Goal: Task Accomplishment & Management: Manage account settings

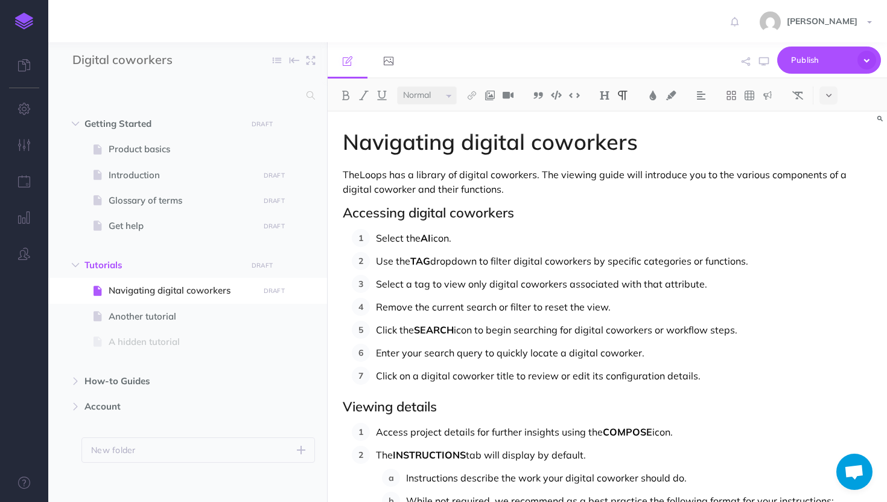
select select "null"
click at [453, 144] on h1 "Navigating digital coworkers" at bounding box center [607, 142] width 529 height 24
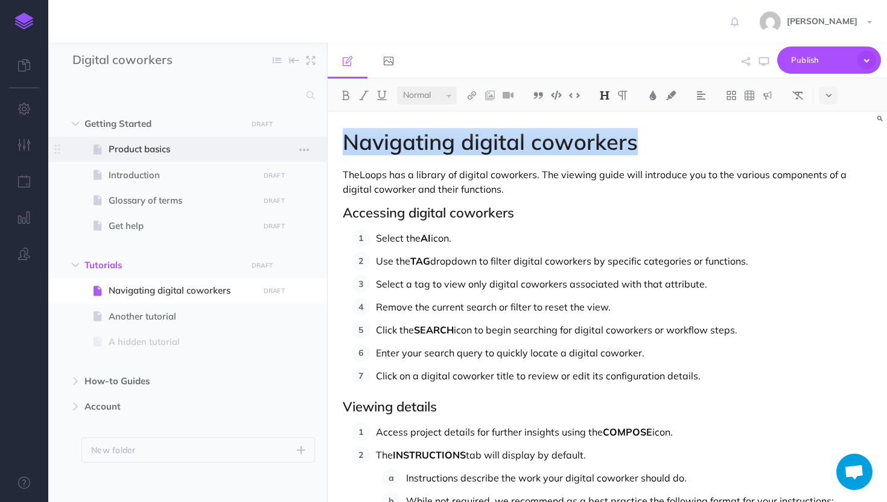
click at [125, 139] on span at bounding box center [187, 148] width 279 height 25
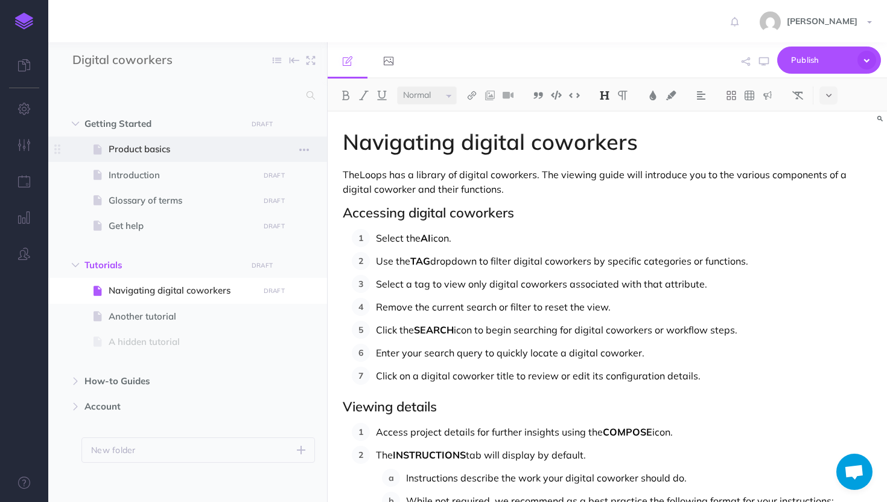
select select "null"
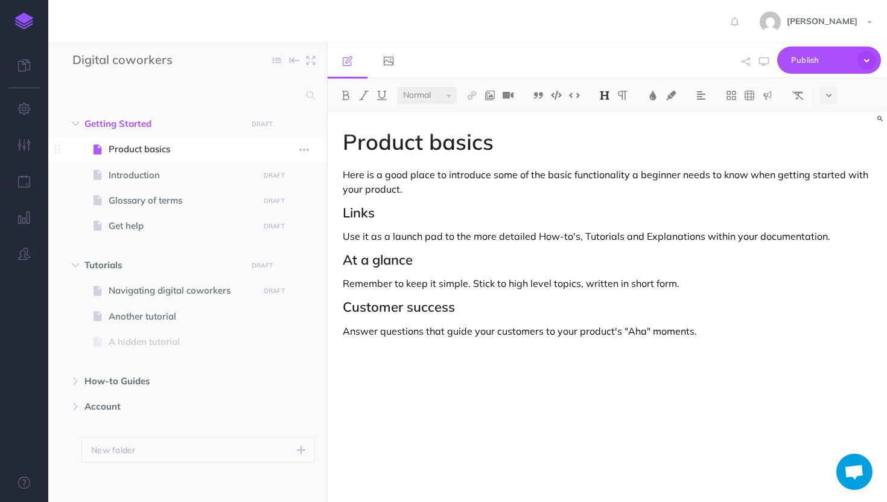
click at [139, 144] on span "Product basics" at bounding box center [182, 149] width 146 height 14
click at [109, 145] on span "Product basics" at bounding box center [182, 149] width 146 height 14
click at [305, 151] on icon "button" at bounding box center [304, 149] width 10 height 14
click at [260, 231] on link "Settings" at bounding box center [270, 231] width 91 height 20
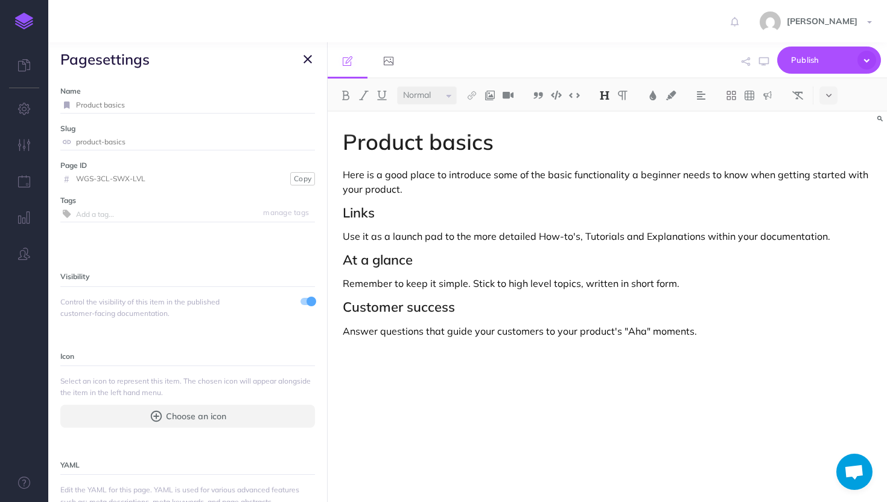
click at [144, 106] on input "Product basics" at bounding box center [195, 105] width 239 height 16
type input "Introduction"
click at [302, 104] on small "Save" at bounding box center [301, 104] width 16 height 9
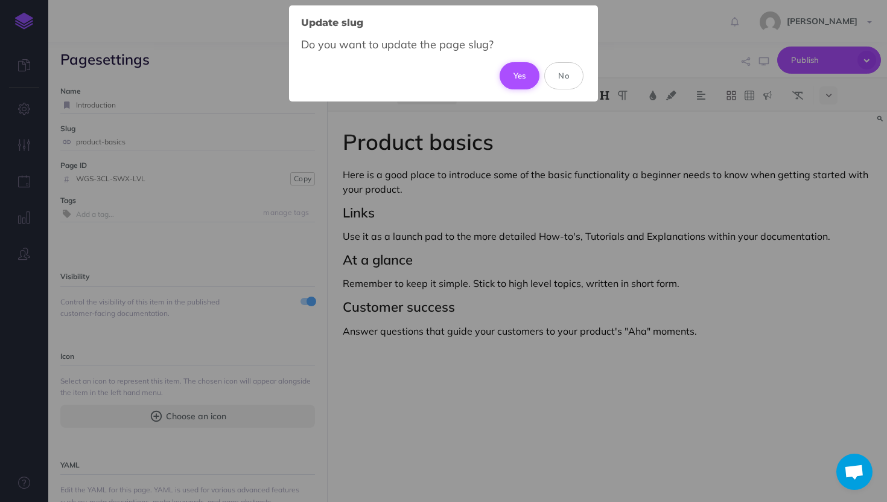
click at [518, 67] on button "Yes" at bounding box center [520, 75] width 40 height 27
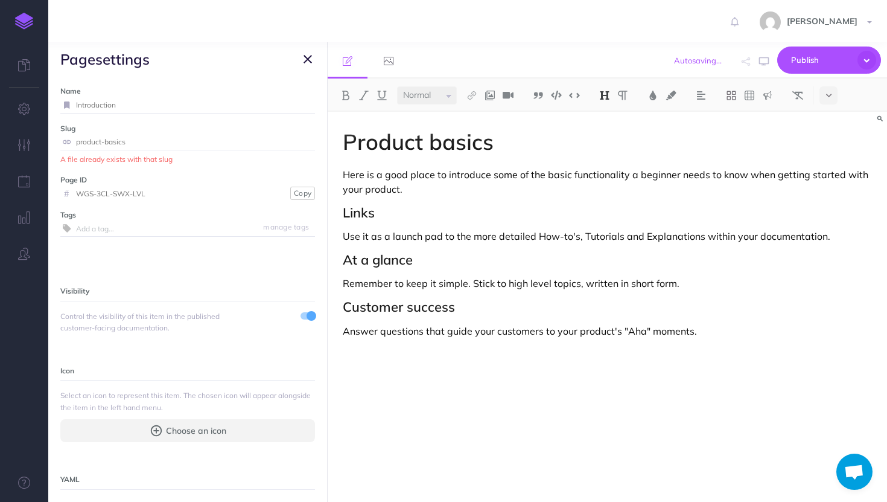
click at [518, 67] on div "Autosaving... Publish Publish Publish all draft items, making them public. Publ…" at bounding box center [697, 60] width 367 height 37
click at [307, 59] on icon "button" at bounding box center [308, 59] width 8 height 14
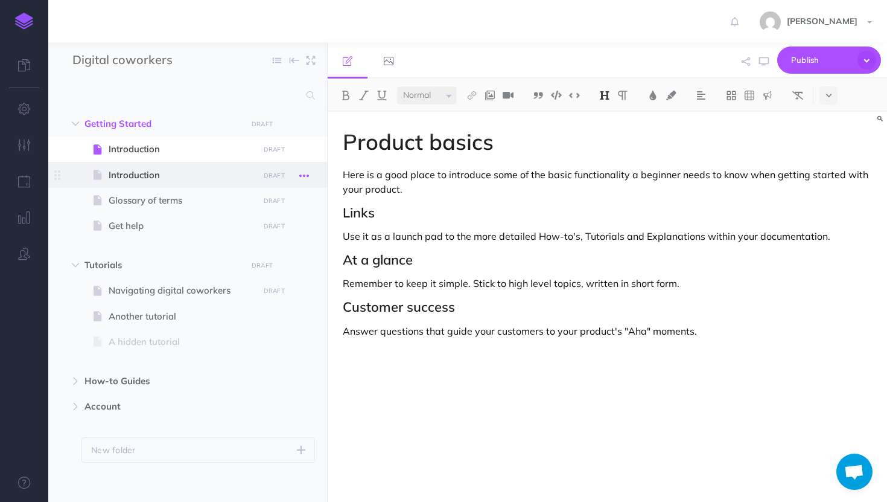
click at [307, 174] on icon "button" at bounding box center [304, 175] width 10 height 14
click at [191, 175] on span "Introduction" at bounding box center [182, 175] width 146 height 14
select select "null"
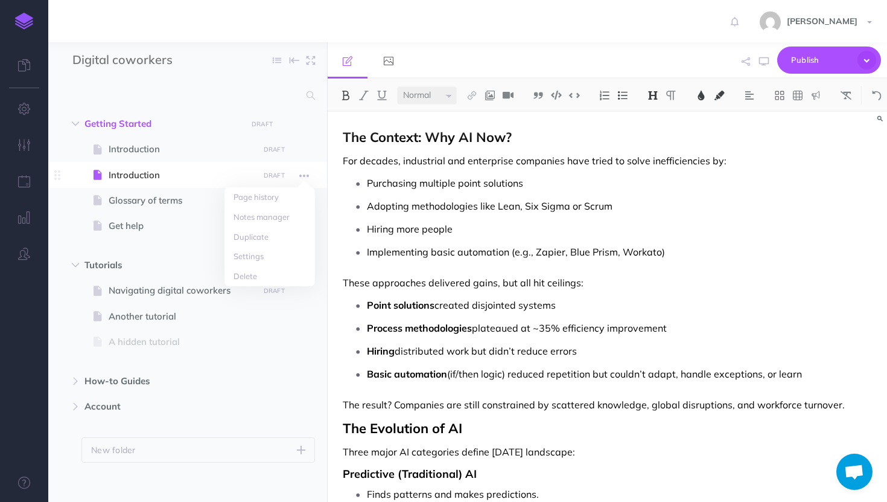
click at [191, 175] on span "Introduction" at bounding box center [182, 175] width 146 height 14
click at [307, 173] on icon "button" at bounding box center [304, 175] width 10 height 14
click at [240, 255] on link "Settings" at bounding box center [270, 256] width 91 height 20
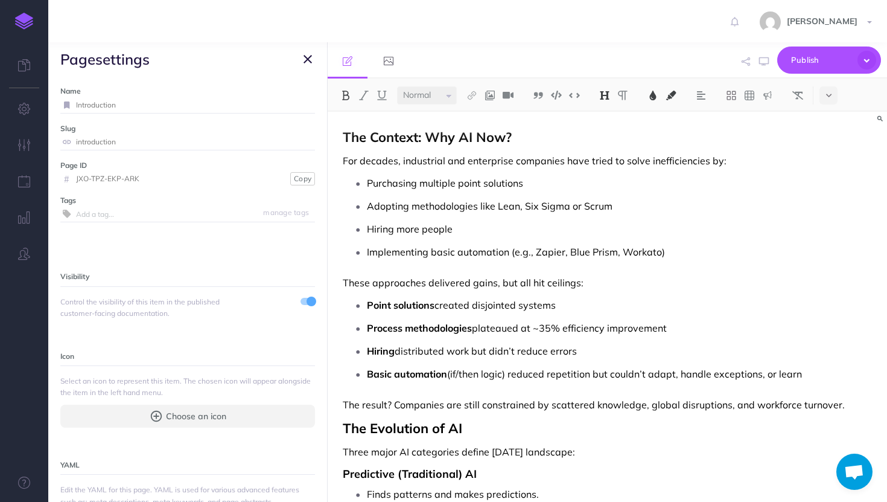
click at [200, 93] on label "Name" at bounding box center [187, 90] width 255 height 11
click at [198, 100] on input "Introduction" at bounding box center [195, 105] width 239 height 16
type input "AI Fundamentals"
click at [304, 107] on small "Save" at bounding box center [301, 104] width 16 height 9
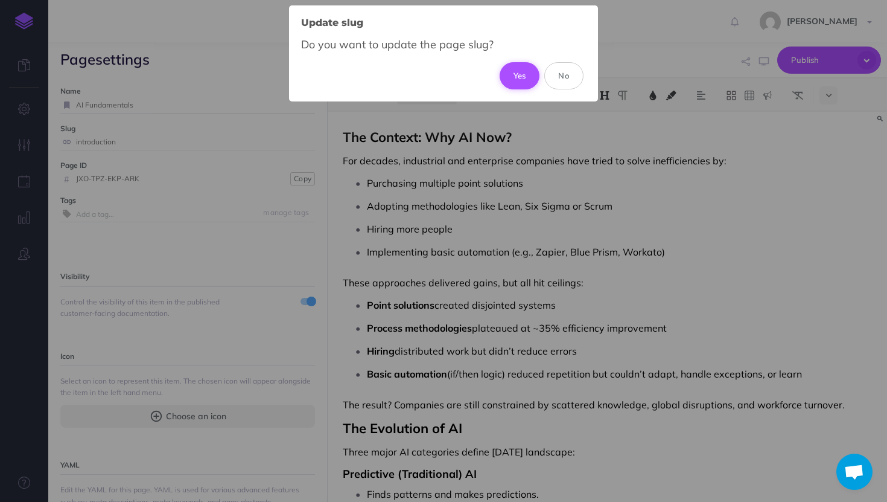
click at [526, 72] on button "Yes" at bounding box center [520, 75] width 40 height 27
type input "ai-fundamentals"
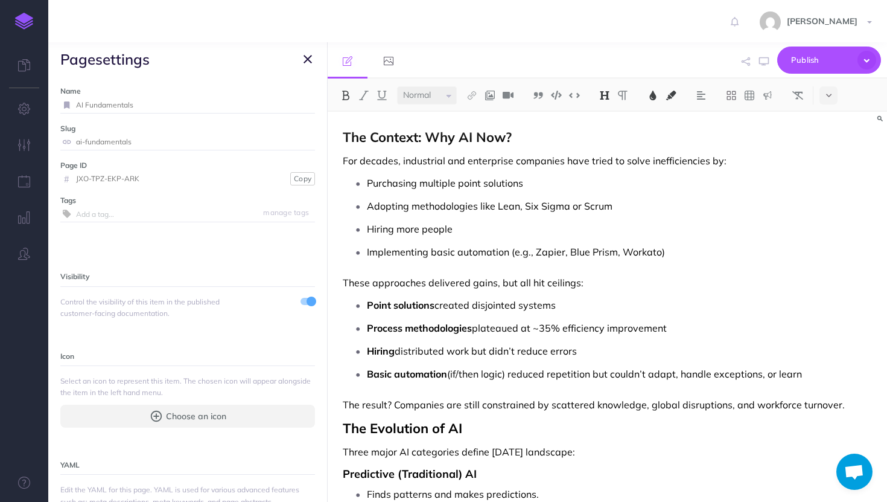
click at [307, 59] on icon "button" at bounding box center [308, 59] width 8 height 14
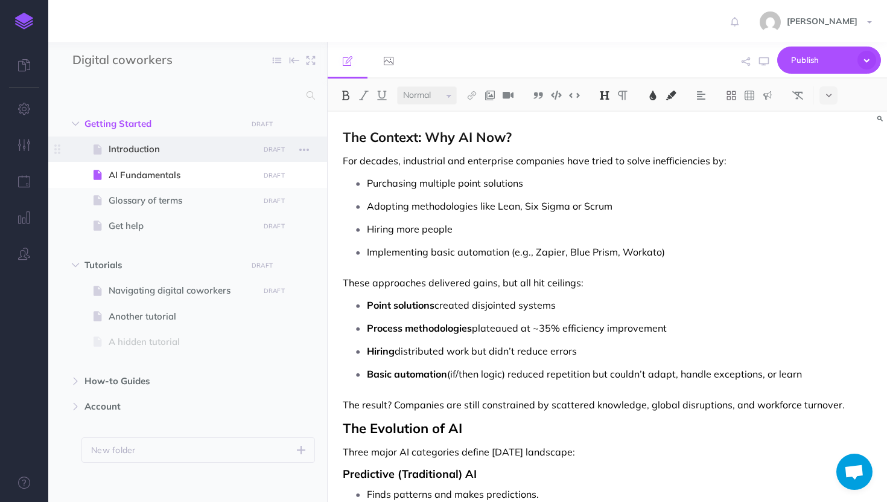
click at [203, 155] on span "Introduction" at bounding box center [182, 149] width 146 height 14
select select "null"
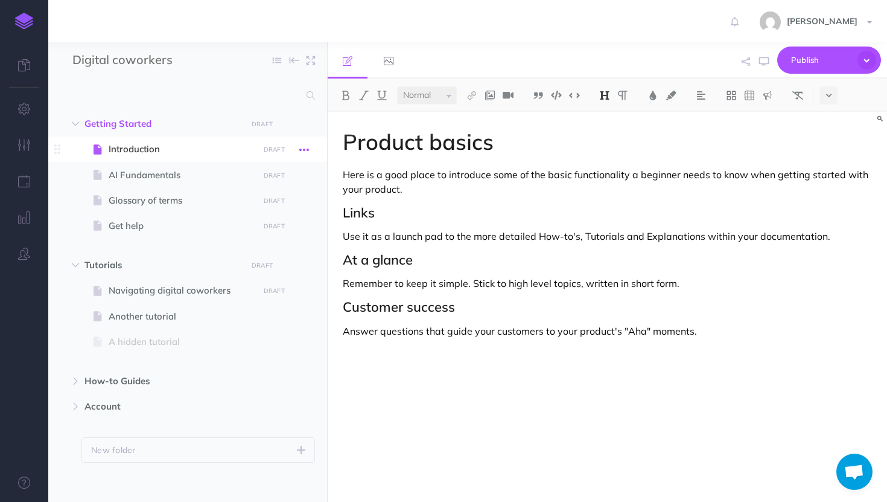
click at [306, 148] on icon "button" at bounding box center [304, 149] width 10 height 14
click at [218, 142] on span "Introduction" at bounding box center [182, 149] width 146 height 14
click at [199, 153] on span "Introduction" at bounding box center [182, 149] width 146 height 14
click at [420, 137] on h1 "Product basics" at bounding box center [607, 142] width 529 height 24
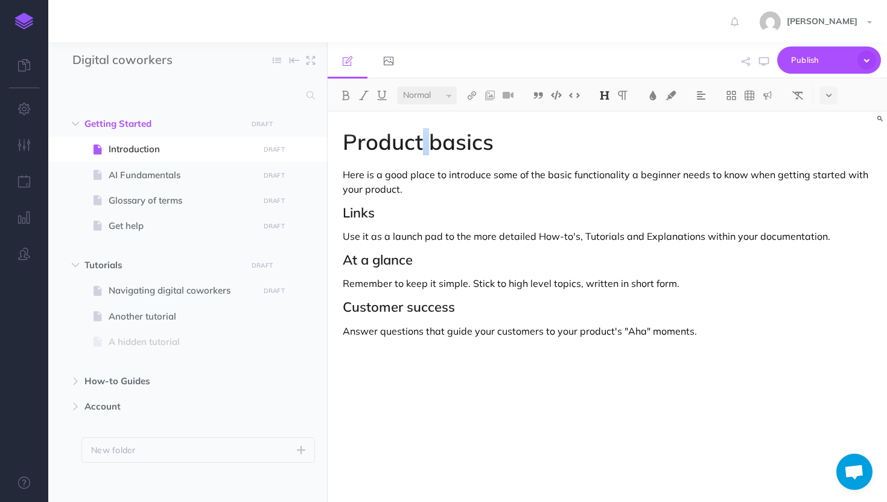
click at [420, 137] on h1 "Product basics" at bounding box center [607, 142] width 529 height 24
click at [413, 182] on p "Here is a good place to introduce some of the basic functionality a beginner ne…" at bounding box center [607, 181] width 529 height 29
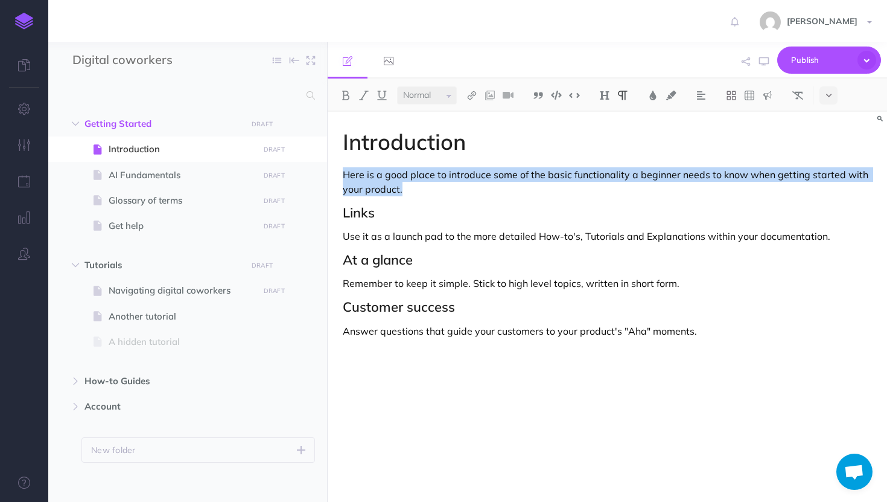
drag, startPoint x: 414, startPoint y: 186, endPoint x: 327, endPoint y: 176, distance: 87.6
click at [327, 176] on div "Digital coworkers Collapse all Expand all Expand to root folders Getting Starte…" at bounding box center [467, 271] width 839 height 459
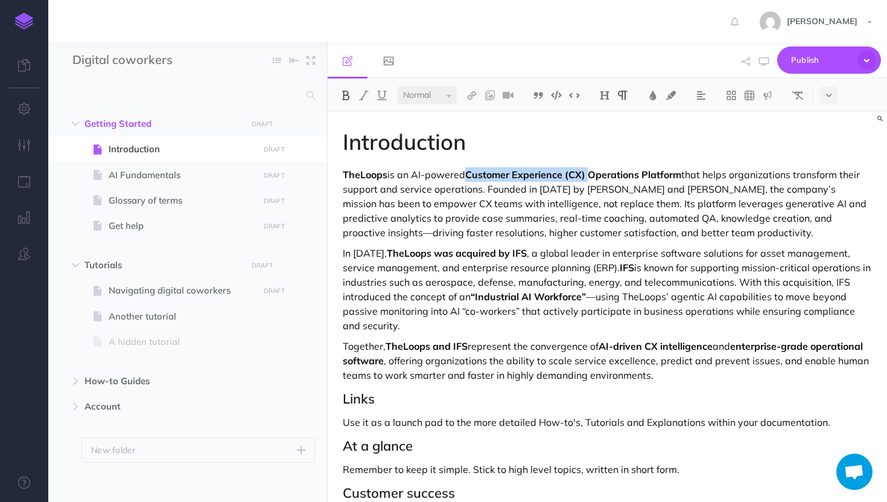
drag, startPoint x: 591, startPoint y: 170, endPoint x: 471, endPoint y: 176, distance: 120.3
click at [470, 176] on strong "Customer Experience (CX) Operations Platform" at bounding box center [573, 174] width 216 height 12
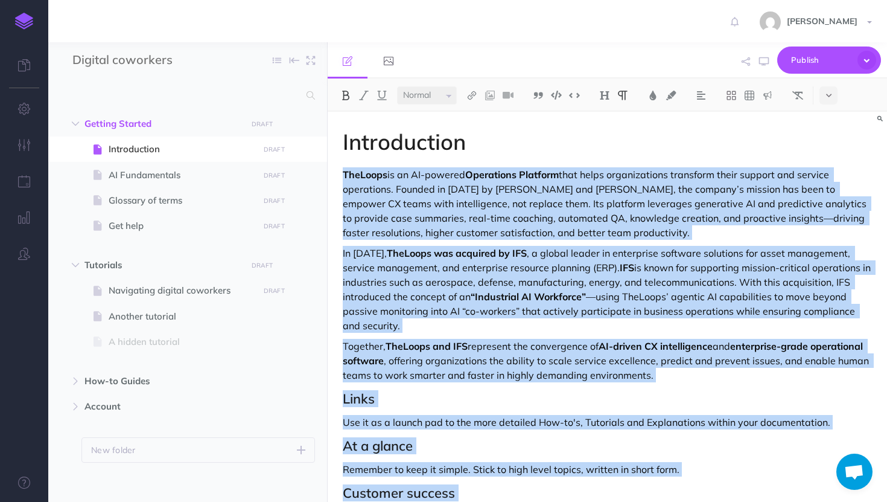
scroll to position [46, 0]
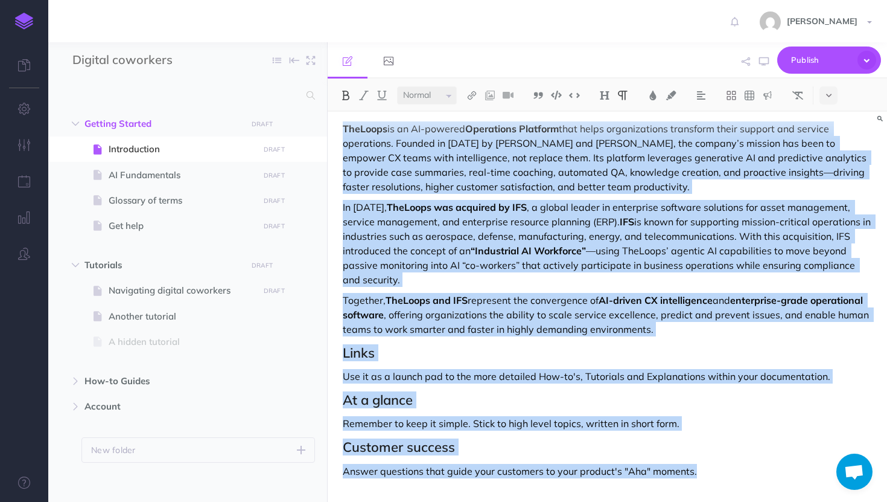
drag, startPoint x: 342, startPoint y: 176, endPoint x: 465, endPoint y: 500, distance: 347.3
click at [465, 500] on div "Introduction TheLoops is an AI-powered Operations Platform that helps organizat…" at bounding box center [607, 284] width 559 height 436
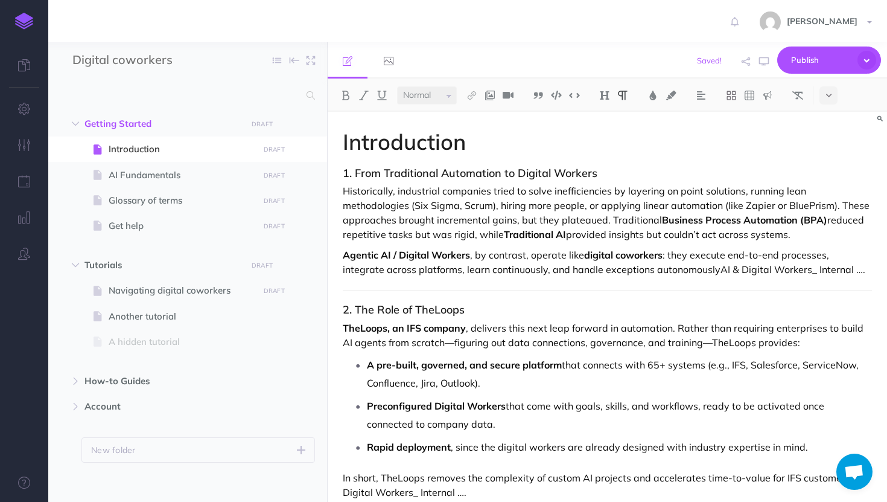
scroll to position [0, 0]
drag, startPoint x: 340, startPoint y: 288, endPoint x: 346, endPoint y: 286, distance: 6.5
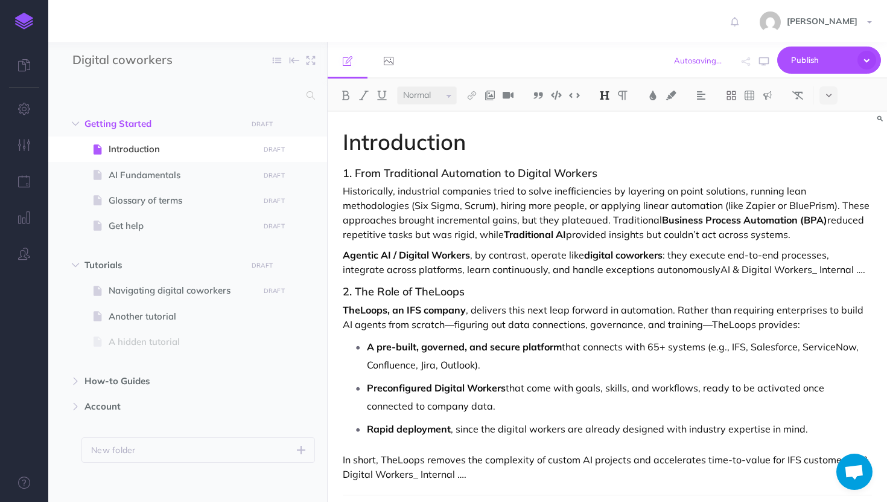
scroll to position [14, 0]
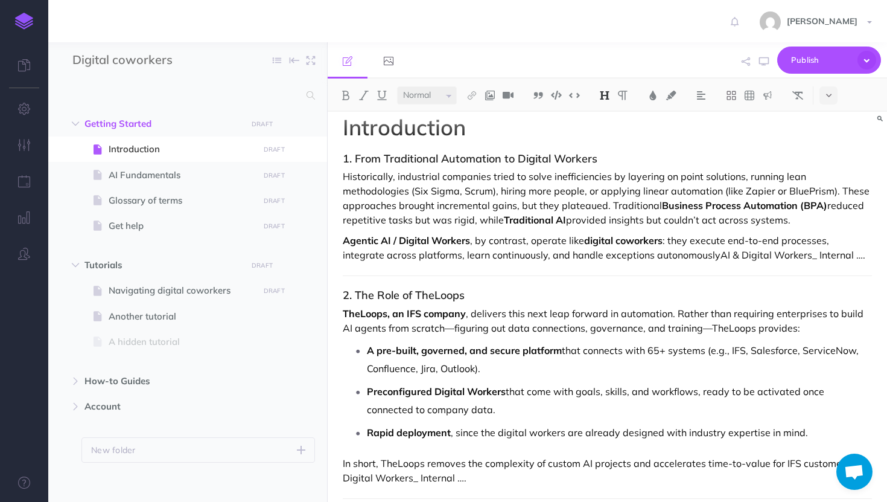
click at [834, 91] on button at bounding box center [829, 95] width 18 height 18
click at [685, 216] on p "Historically, industrial companies tried to solve inefficiencies by layering on…" at bounding box center [607, 198] width 529 height 58
drag, startPoint x: 605, startPoint y: 206, endPoint x: 768, endPoint y: 204, distance: 162.4
click at [768, 204] on strong "Business Process Automation (BPA)" at bounding box center [744, 205] width 165 height 12
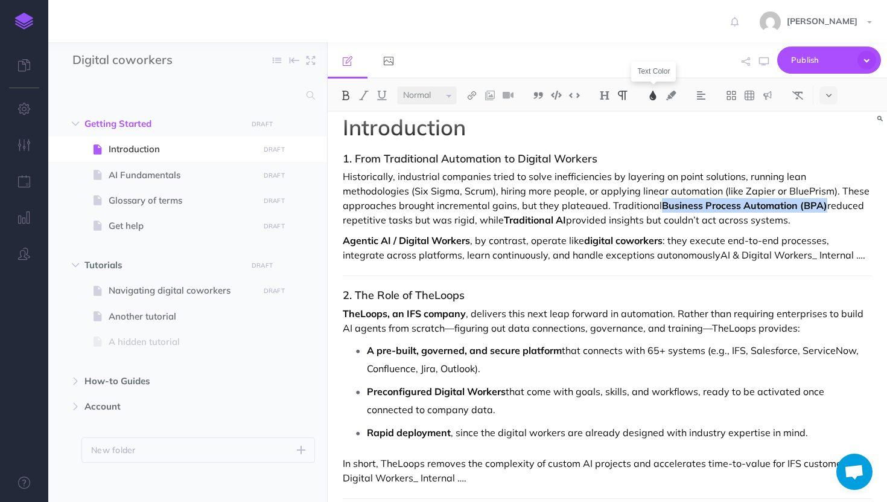
click at [655, 97] on img at bounding box center [653, 96] width 11 height 10
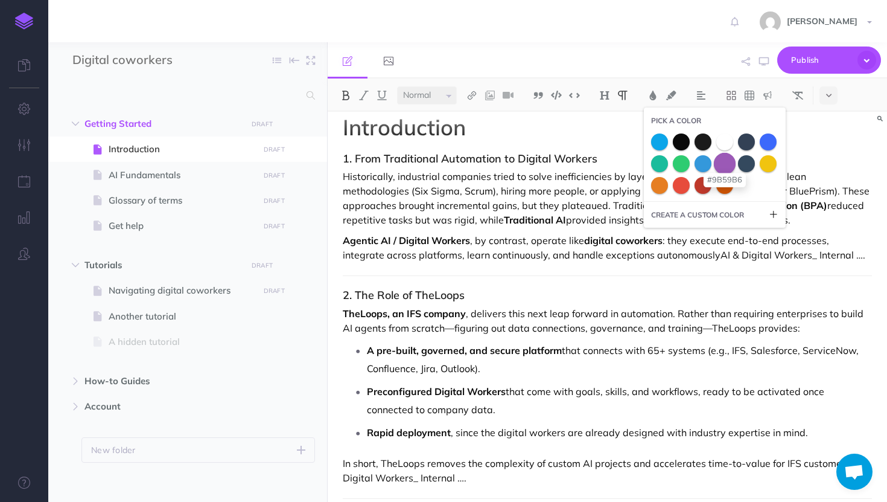
click at [723, 157] on span at bounding box center [725, 163] width 22 height 22
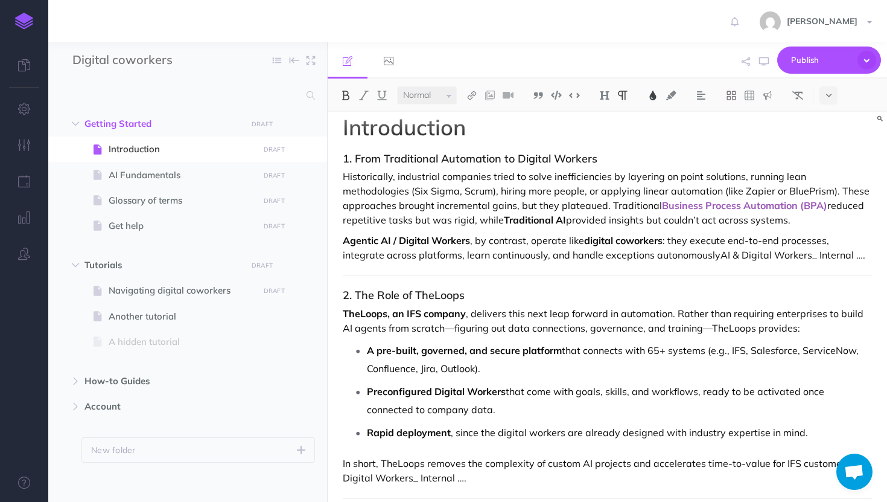
click at [575, 203] on p "Historically, industrial companies tried to solve inefficiencies by layering on…" at bounding box center [607, 198] width 529 height 58
drag, startPoint x: 522, startPoint y: 219, endPoint x: 459, endPoint y: 220, distance: 63.4
click at [459, 220] on p "Historically, industrial companies tried to solve inefficiencies by layering on…" at bounding box center [607, 198] width 529 height 58
click at [650, 95] on img at bounding box center [653, 96] width 11 height 10
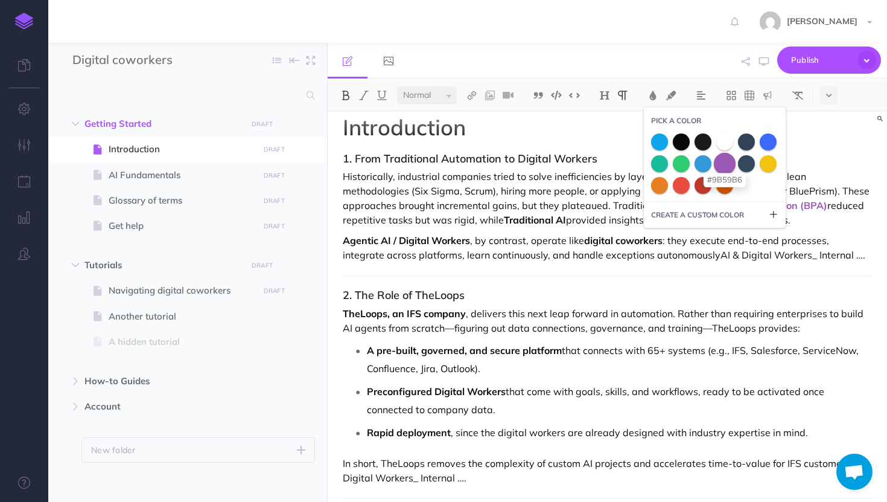
click at [727, 163] on span at bounding box center [725, 163] width 22 height 22
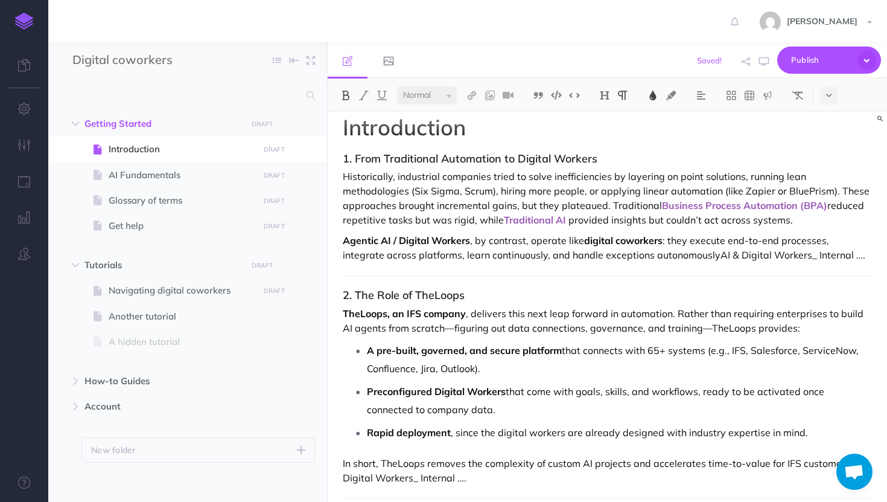
click at [572, 235] on p "Agentic AI / Digital Workers , by contrast, operate like digital coworkers : th…" at bounding box center [607, 247] width 529 height 29
click at [626, 237] on strong "digital coworkers" at bounding box center [623, 240] width 78 height 12
drag, startPoint x: 473, startPoint y: 242, endPoint x: 312, endPoint y: 244, distance: 160.6
click at [312, 244] on div "Digital coworkers Collapse all Expand all Expand to root folders Getting Starte…" at bounding box center [467, 271] width 839 height 459
click at [651, 95] on img at bounding box center [653, 96] width 11 height 10
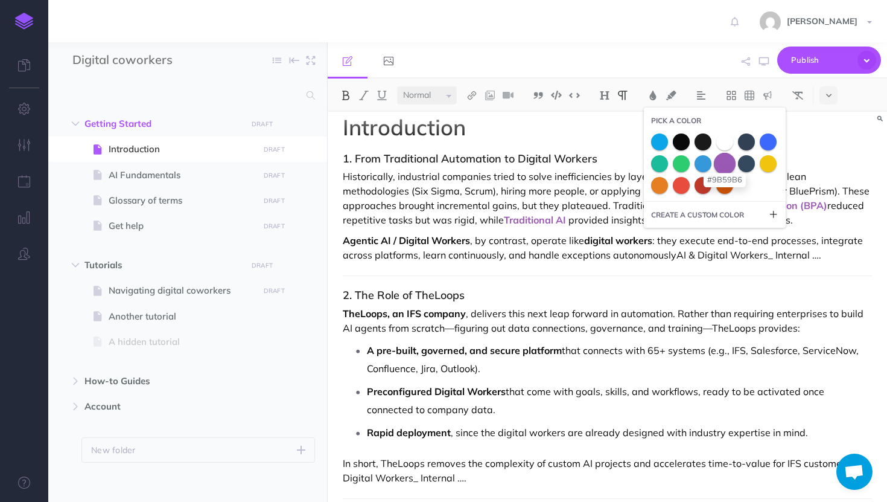
click at [732, 161] on span at bounding box center [725, 163] width 22 height 22
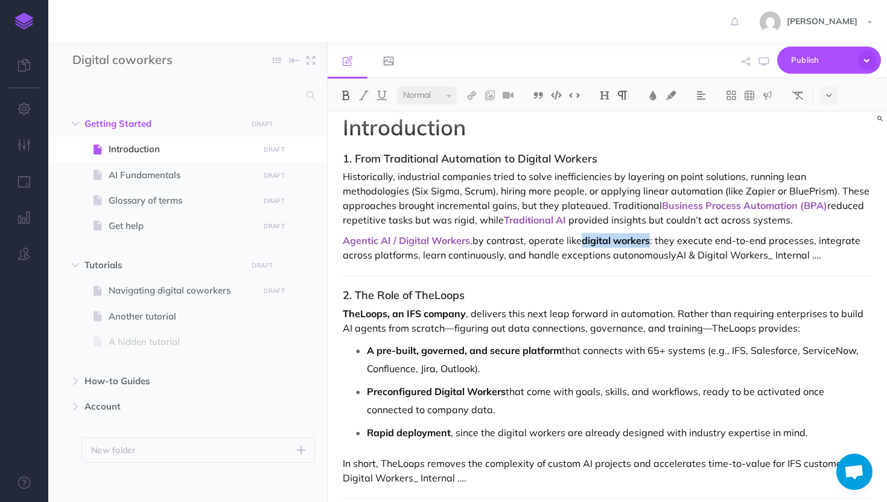
drag, startPoint x: 653, startPoint y: 241, endPoint x: 585, endPoint y: 241, distance: 68.2
click at [585, 241] on strong "digital workers" at bounding box center [616, 240] width 68 height 12
click at [614, 241] on strong "digital workers" at bounding box center [616, 240] width 68 height 12
drag, startPoint x: 654, startPoint y: 241, endPoint x: 585, endPoint y: 244, distance: 68.8
click at [585, 244] on p "Agentic AI / Digital Workers , by contrast, operate like digital workers : they…" at bounding box center [607, 247] width 529 height 29
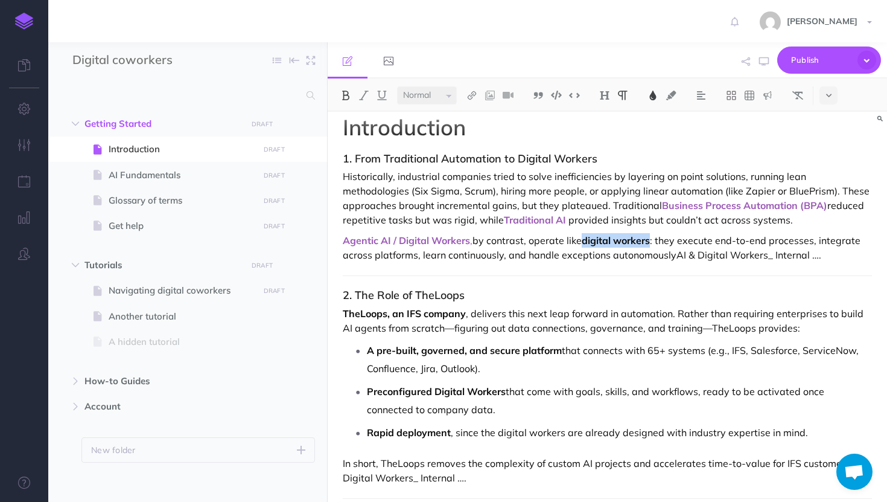
click at [655, 92] on img at bounding box center [653, 96] width 11 height 10
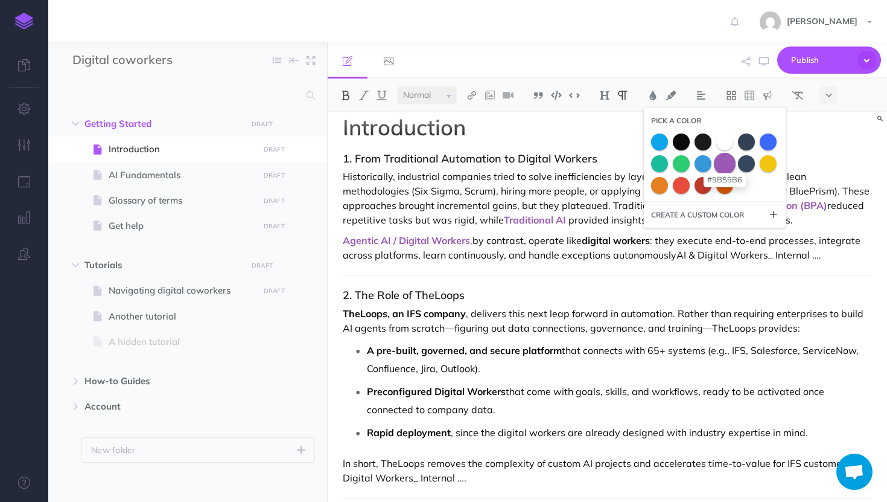
click at [725, 157] on span at bounding box center [725, 163] width 22 height 22
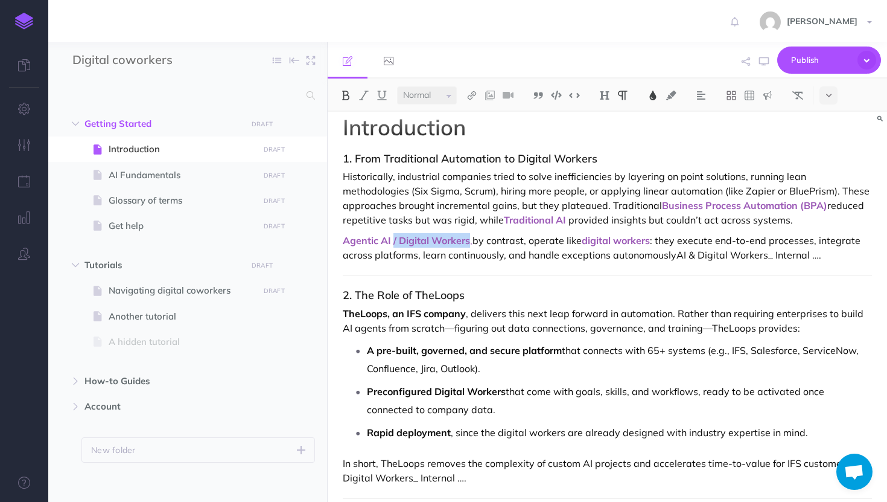
drag, startPoint x: 470, startPoint y: 243, endPoint x: 395, endPoint y: 241, distance: 75.5
click at [394, 241] on span "Agentic AI / Digital Workers" at bounding box center [406, 240] width 127 height 12
click at [477, 241] on p "Agentic AI , by contrast, operate like digital workers : they execute end-to-en…" at bounding box center [607, 247] width 529 height 29
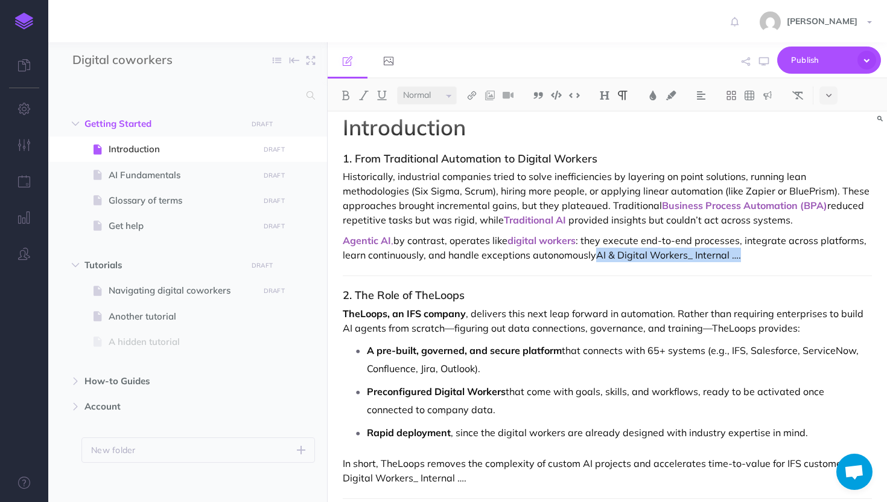
drag, startPoint x: 744, startPoint y: 257, endPoint x: 595, endPoint y: 255, distance: 148.5
click at [595, 255] on p "Agentic AI , by contrast, operates like digital workers : they execute end-to-e…" at bounding box center [607, 247] width 529 height 29
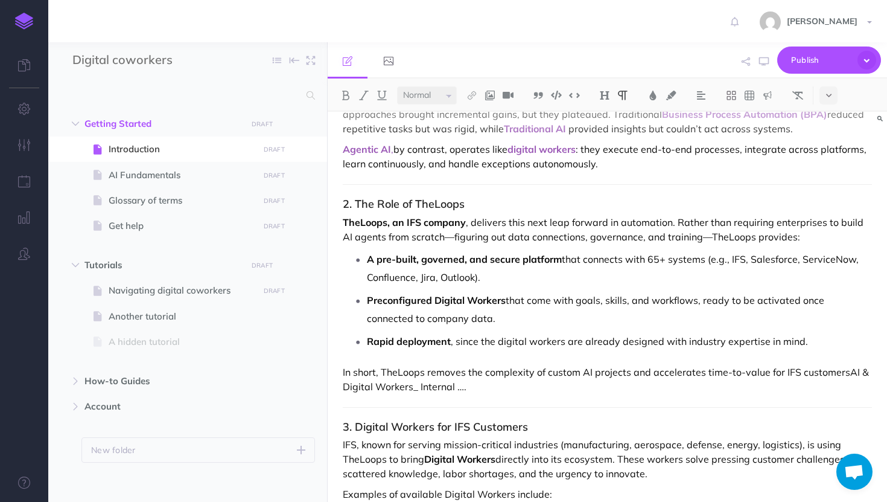
scroll to position [107, 0]
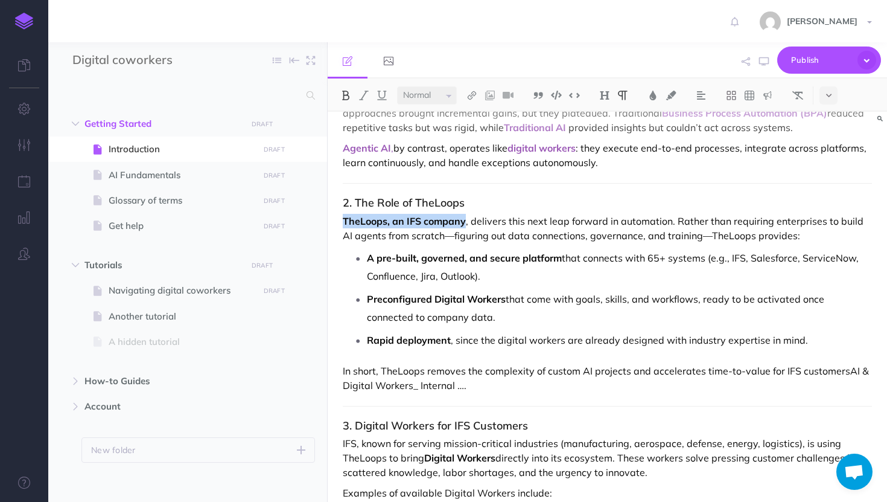
drag, startPoint x: 465, startPoint y: 222, endPoint x: 340, endPoint y: 223, distance: 125.5
click at [339, 223] on div "Introduction 1. From Traditional Automation to Digital Workers Historically, in…" at bounding box center [607, 445] width 559 height 881
click at [649, 89] on button at bounding box center [653, 95] width 18 height 18
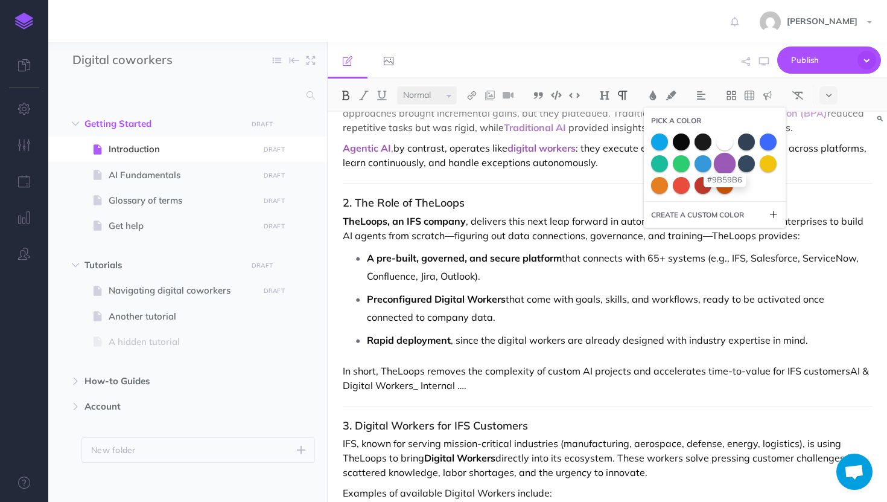
click at [724, 165] on span at bounding box center [725, 163] width 22 height 22
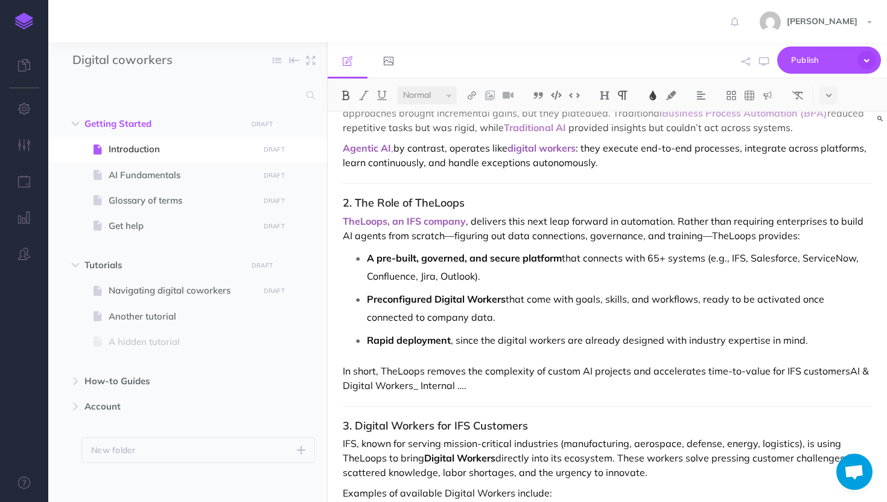
click at [568, 190] on div "Introduction 1. From Traditional Automation to Digital Workers Historically, in…" at bounding box center [607, 445] width 559 height 881
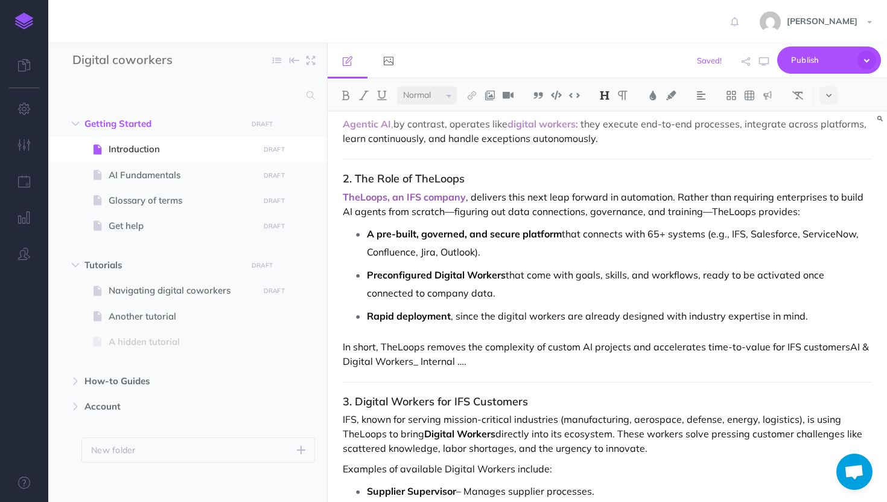
scroll to position [132, 0]
drag, startPoint x: 561, startPoint y: 233, endPoint x: 370, endPoint y: 234, distance: 190.7
click at [370, 234] on strong "A pre-built, governed, and secure platform" at bounding box center [464, 233] width 195 height 12
click at [649, 92] on img at bounding box center [653, 96] width 11 height 10
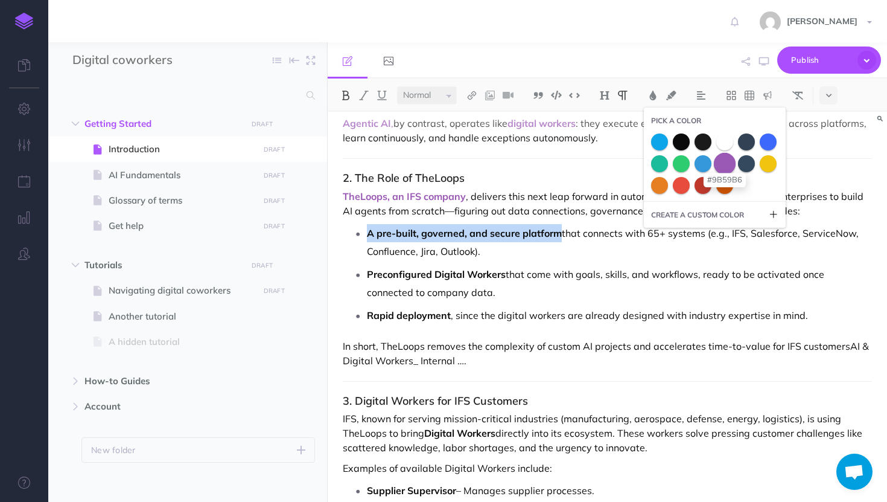
click at [728, 168] on span at bounding box center [725, 163] width 22 height 22
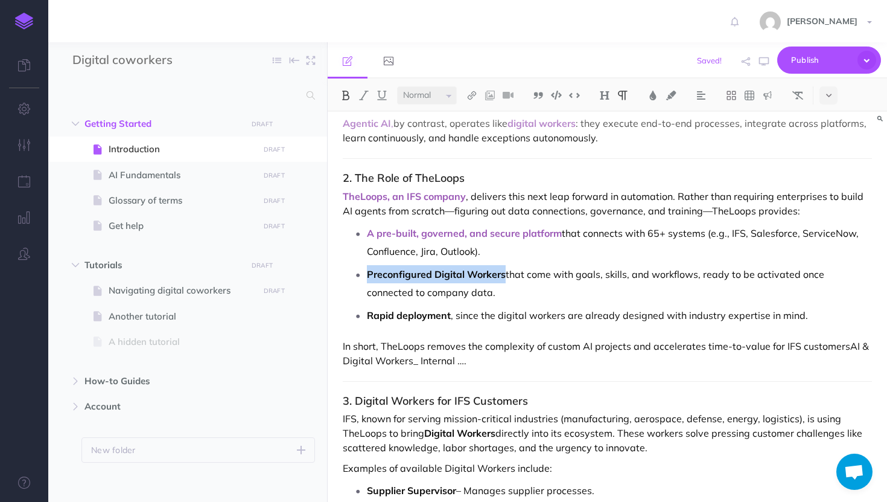
drag, startPoint x: 505, startPoint y: 275, endPoint x: 366, endPoint y: 273, distance: 138.2
click at [367, 273] on li "Preconfigured Digital Workers that come with goals, skills, and workflows, read…" at bounding box center [619, 283] width 505 height 36
click at [655, 97] on img at bounding box center [653, 96] width 11 height 10
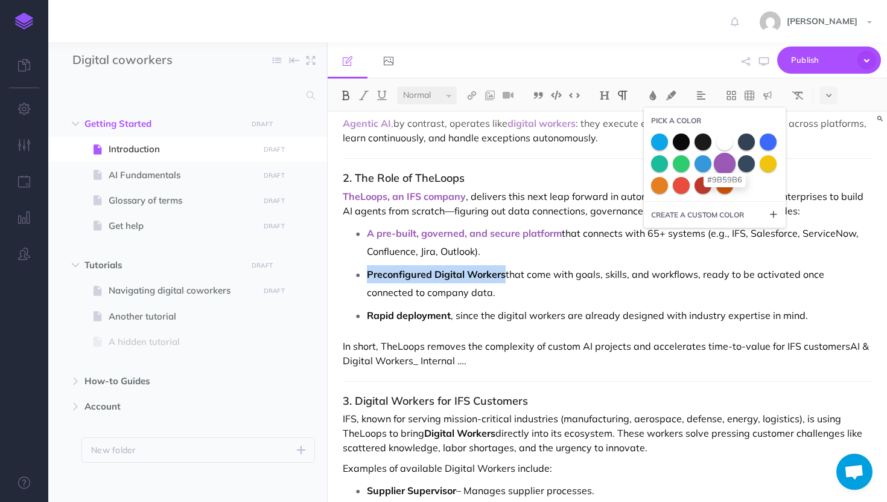
click at [727, 165] on span at bounding box center [725, 163] width 22 height 22
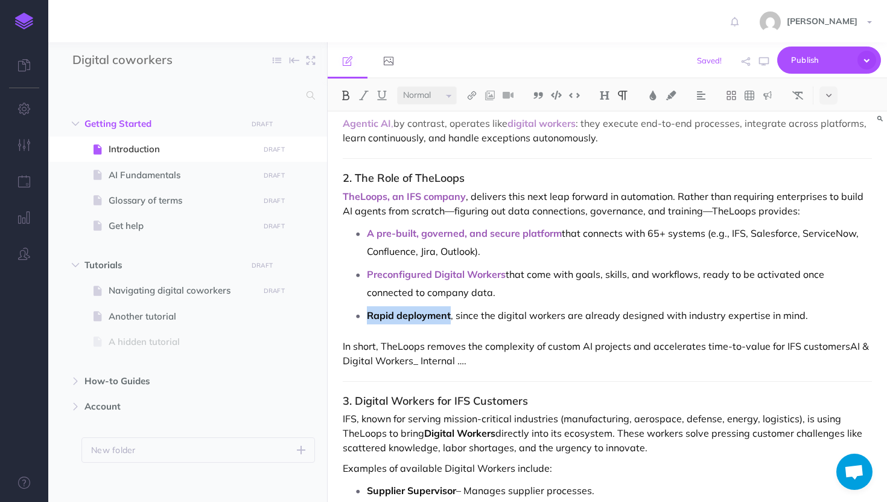
drag, startPoint x: 451, startPoint y: 314, endPoint x: 367, endPoint y: 314, distance: 84.5
click at [367, 314] on li "Rapid deployment , since the digital workers are already designed with industry…" at bounding box center [619, 315] width 505 height 18
click at [651, 96] on img at bounding box center [653, 96] width 11 height 10
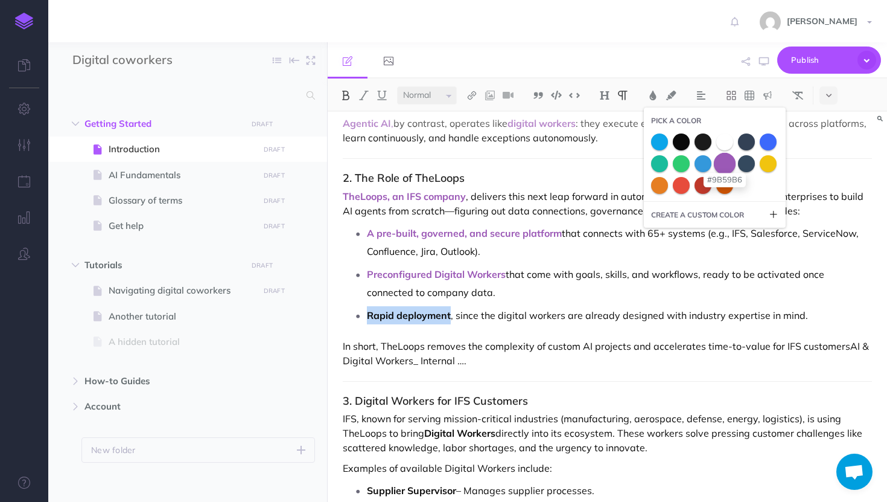
click at [730, 159] on span at bounding box center [725, 163] width 22 height 22
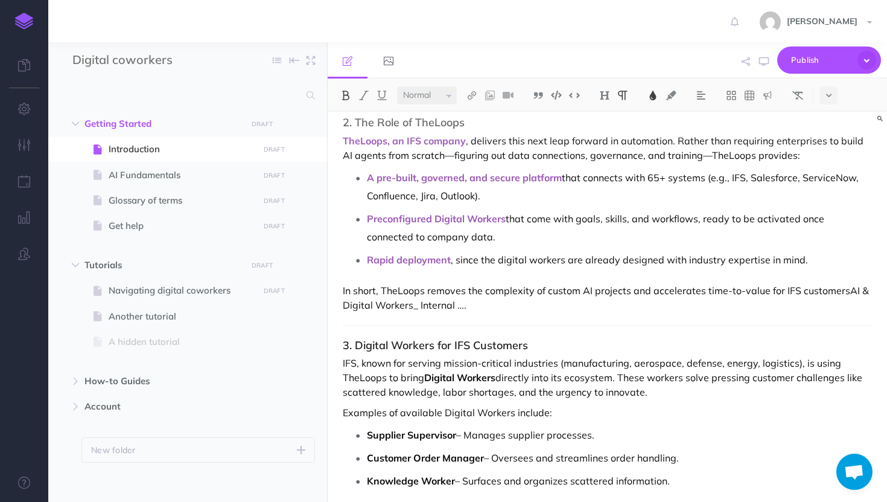
scroll to position [191, 0]
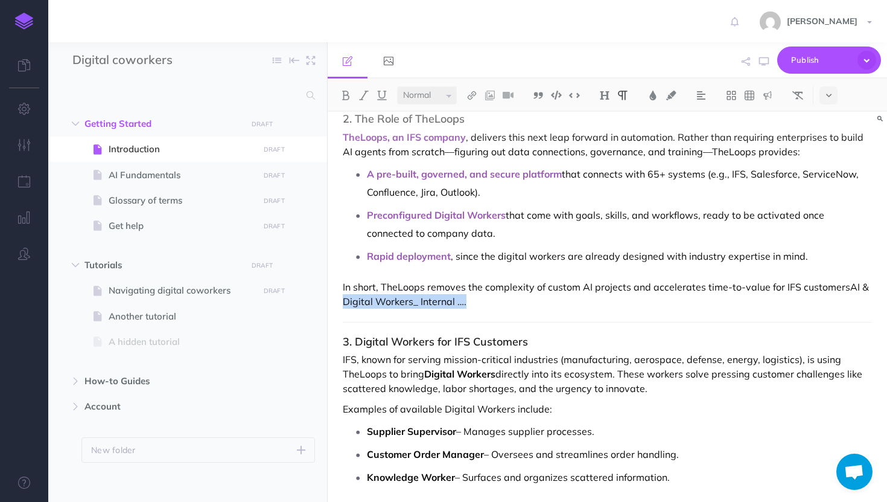
drag, startPoint x: 479, startPoint y: 304, endPoint x: 344, endPoint y: 300, distance: 134.6
click at [344, 300] on p "In short, TheLoops removes the complexity of custom AI projects and accelerates…" at bounding box center [607, 293] width 529 height 29
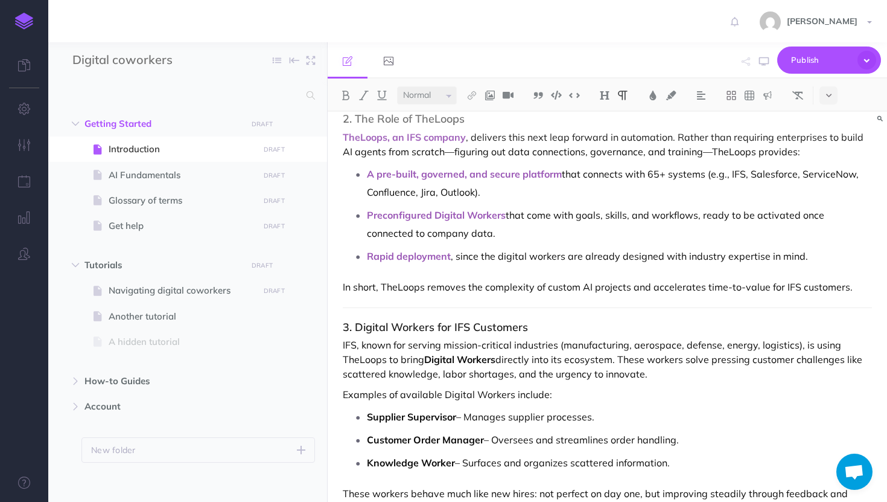
click at [441, 153] on p "TheLoops, an IFS company , delivers this next leap forward in automation. Rathe…" at bounding box center [607, 144] width 529 height 29
click at [695, 153] on p "TheLoops, an IFS company , delivers this next leap forward in automation. Rathe…" at bounding box center [607, 144] width 529 height 29
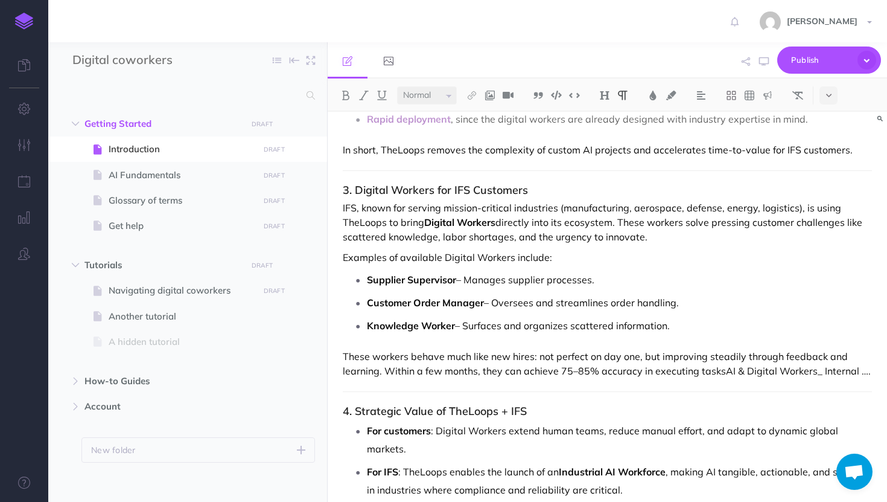
scroll to position [339, 0]
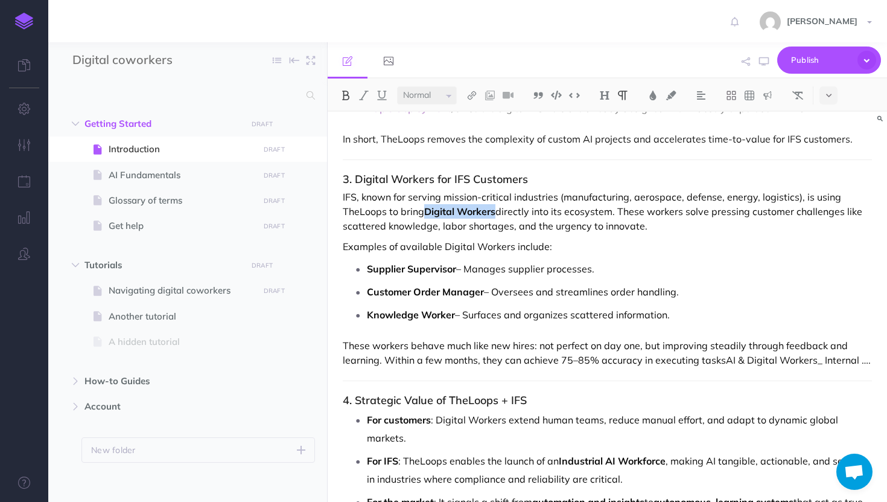
drag, startPoint x: 497, startPoint y: 211, endPoint x: 429, endPoint y: 209, distance: 68.8
click at [429, 209] on strong "Digital Workers" at bounding box center [459, 211] width 71 height 12
click at [655, 95] on img at bounding box center [653, 96] width 11 height 10
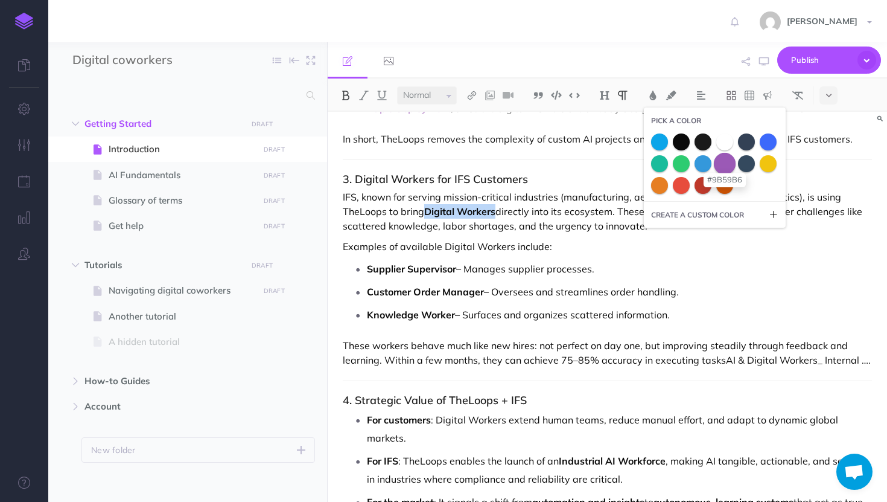
click at [728, 168] on span at bounding box center [725, 163] width 22 height 22
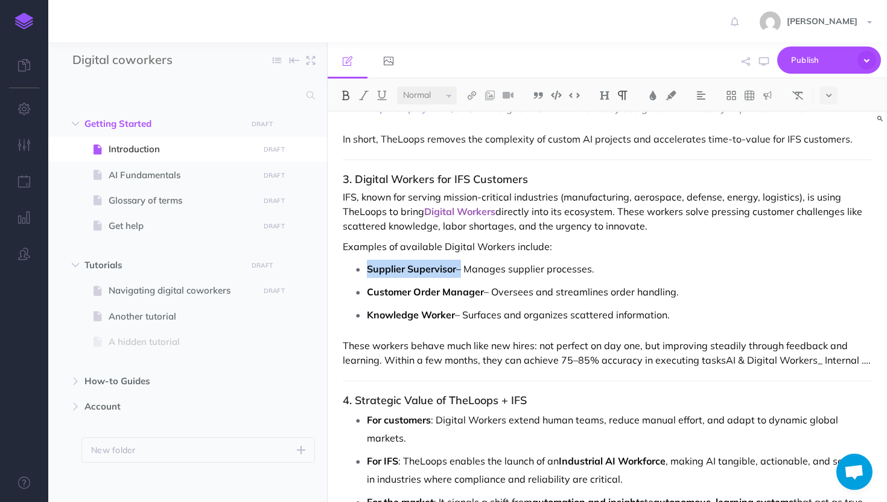
drag, startPoint x: 460, startPoint y: 266, endPoint x: 365, endPoint y: 263, distance: 94.8
click at [367, 263] on li "Supplier Supervisor – Manages supplier processes." at bounding box center [619, 269] width 505 height 18
click at [652, 91] on img at bounding box center [653, 96] width 11 height 10
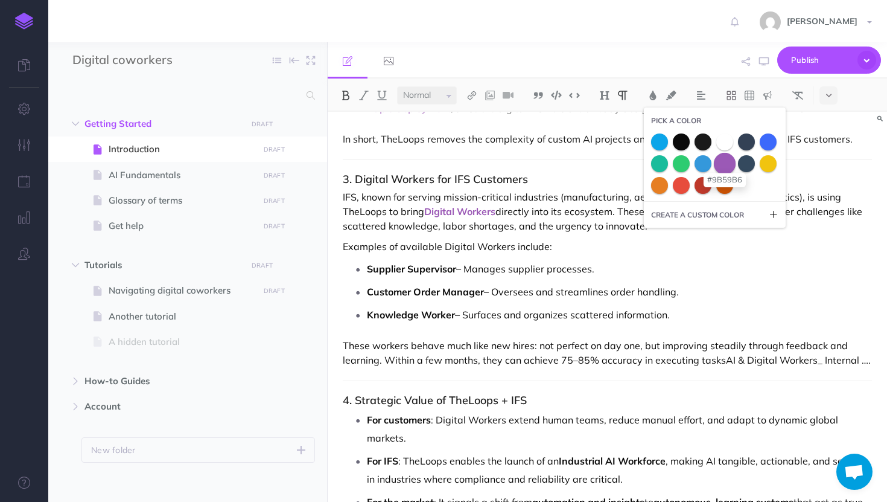
click at [727, 157] on span at bounding box center [725, 163] width 22 height 22
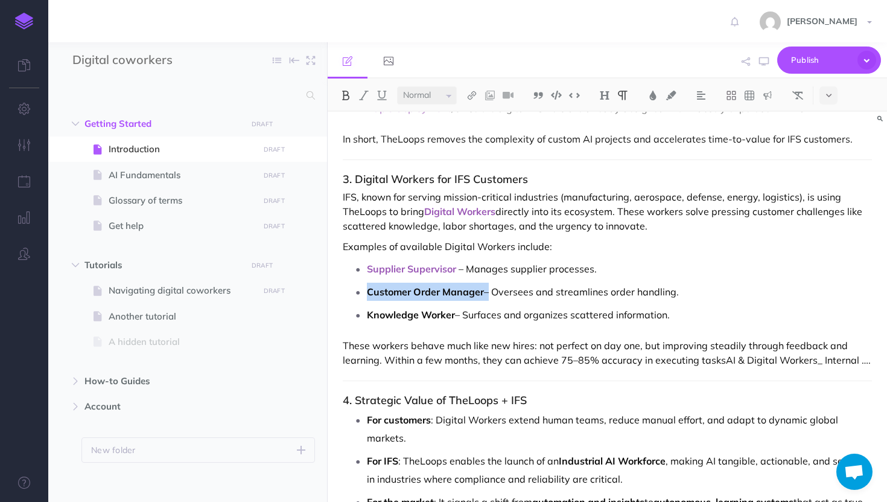
drag, startPoint x: 486, startPoint y: 292, endPoint x: 368, endPoint y: 293, distance: 117.7
click at [368, 293] on p "Customer Order Manager – Oversees and streamlines order handling." at bounding box center [619, 291] width 505 height 18
click at [646, 101] on button at bounding box center [653, 95] width 18 height 18
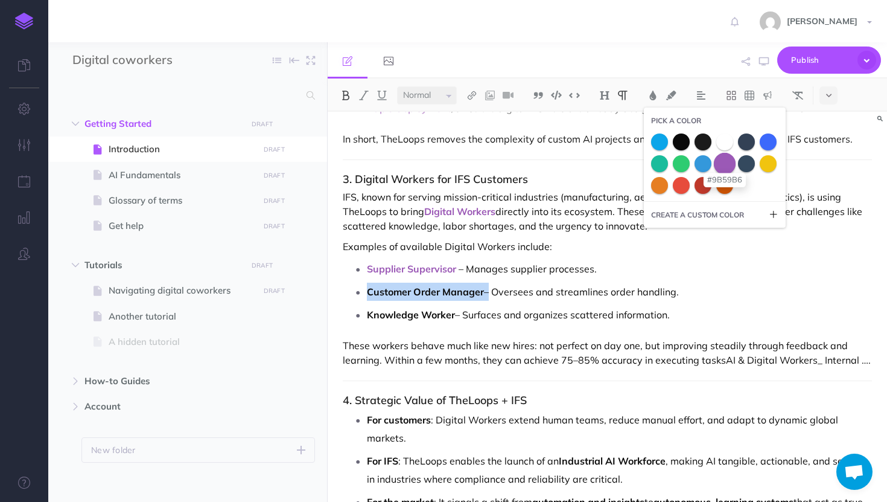
click at [729, 165] on span at bounding box center [725, 163] width 22 height 22
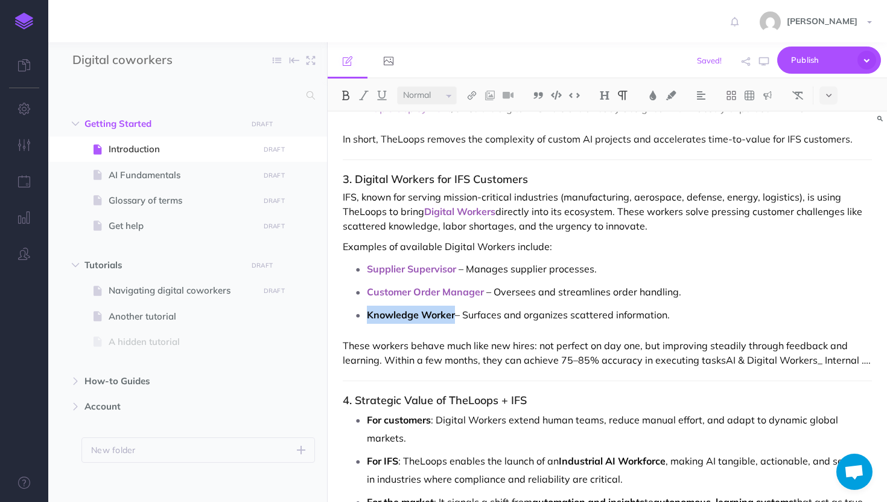
drag, startPoint x: 456, startPoint y: 316, endPoint x: 363, endPoint y: 313, distance: 93.6
click at [367, 313] on li "Knowledge Worker – Surfaces and organizes scattered information." at bounding box center [619, 314] width 505 height 18
click at [658, 94] on img at bounding box center [653, 96] width 11 height 10
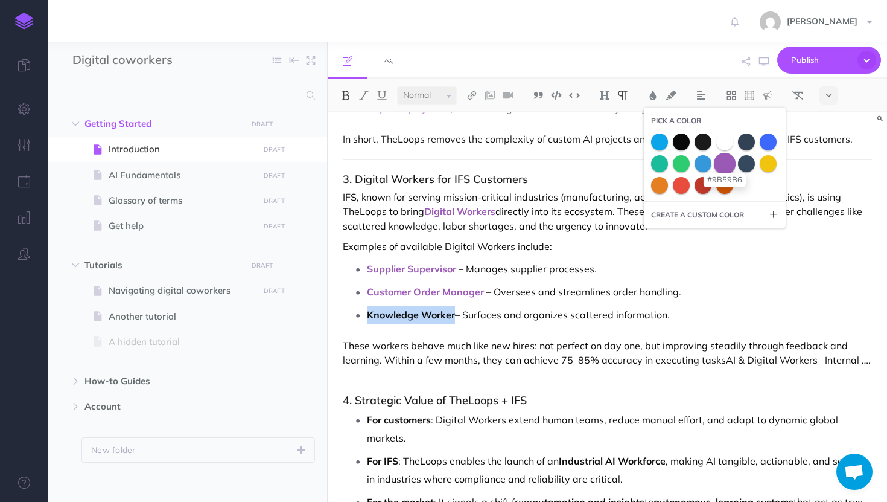
click at [730, 161] on span at bounding box center [725, 163] width 22 height 22
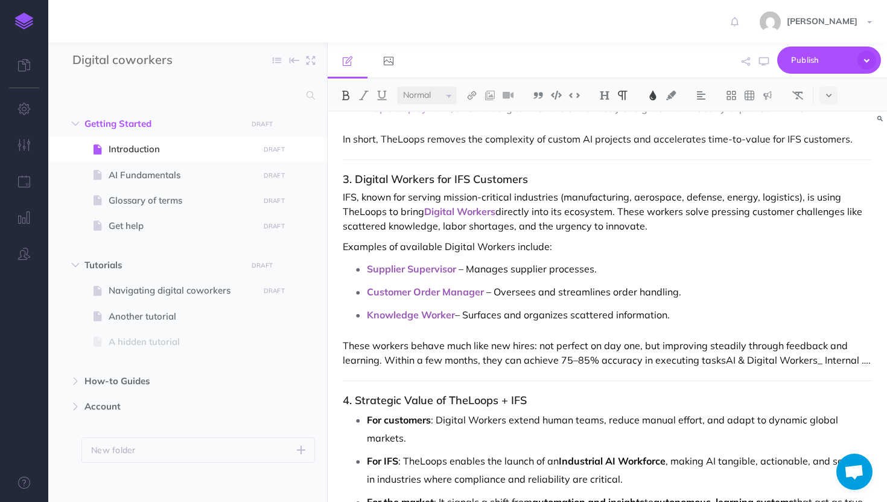
click at [863, 361] on p "These workers behave much like new hires: not perfect on day one, but improving…" at bounding box center [607, 352] width 529 height 29
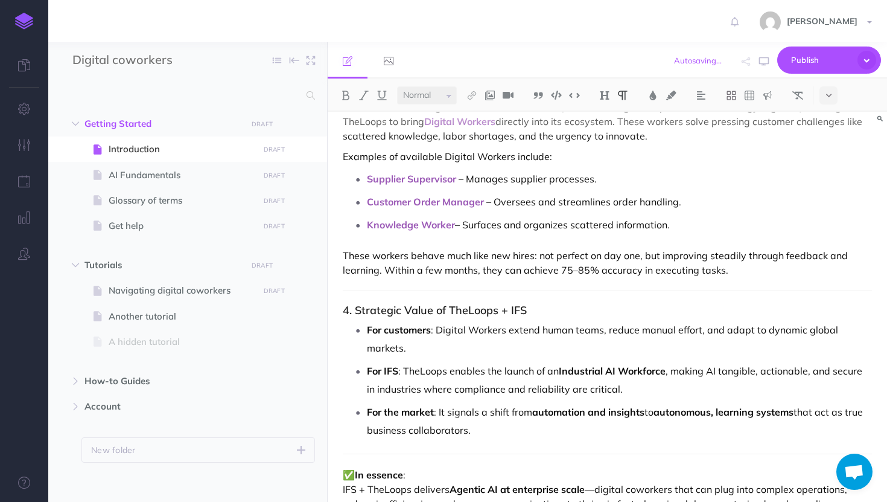
scroll to position [476, 0]
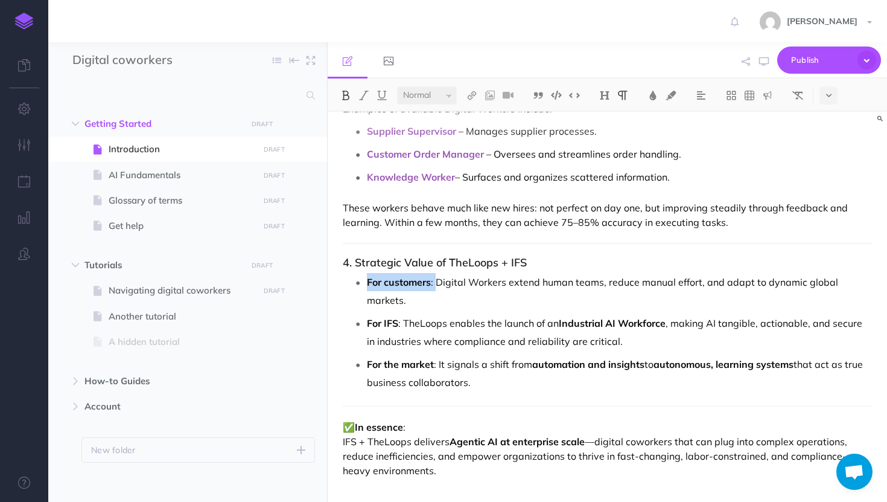
drag, startPoint x: 435, startPoint y: 282, endPoint x: 366, endPoint y: 281, distance: 69.4
click at [367, 281] on li "For customers : Digital Workers extend human teams, reduce manual effort, and a…" at bounding box center [619, 291] width 505 height 36
click at [654, 91] on img at bounding box center [653, 96] width 11 height 10
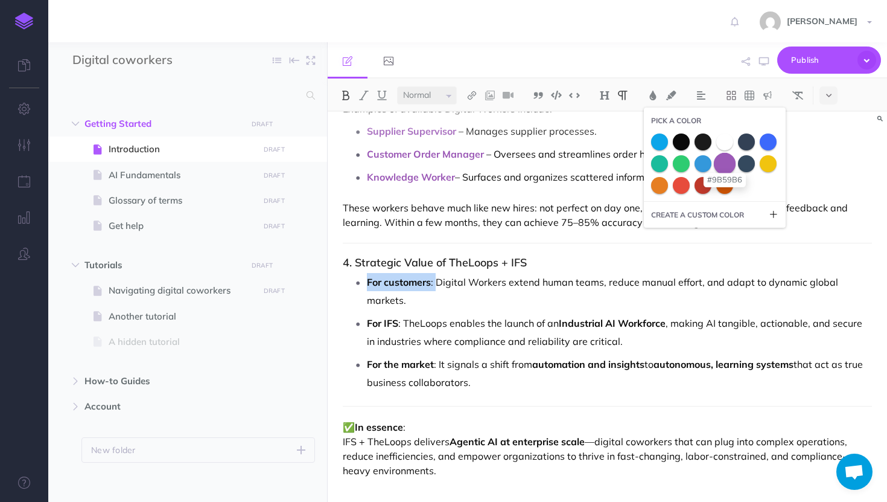
click at [720, 161] on span at bounding box center [725, 163] width 22 height 22
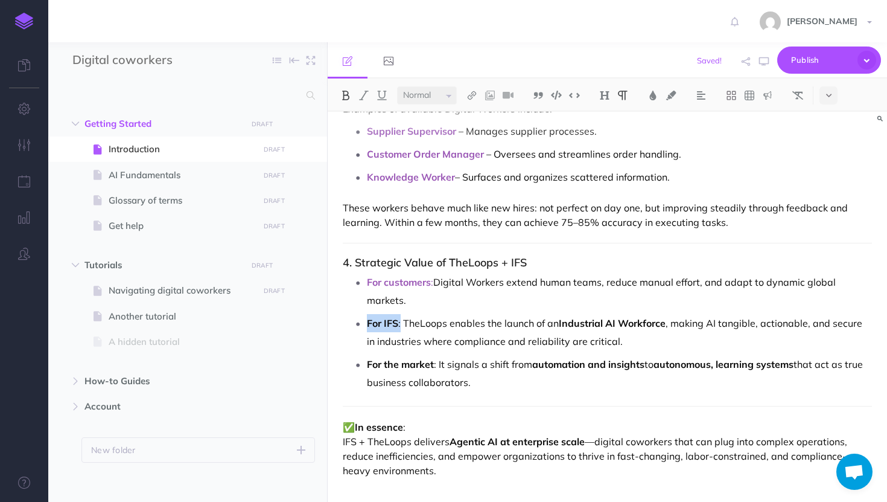
drag, startPoint x: 402, startPoint y: 322, endPoint x: 364, endPoint y: 322, distance: 38.0
click at [367, 322] on li "For IFS : TheLoops enables the launch of an Industrial AI Workforce , making AI…" at bounding box center [619, 332] width 505 height 36
click at [653, 99] on img at bounding box center [653, 96] width 11 height 10
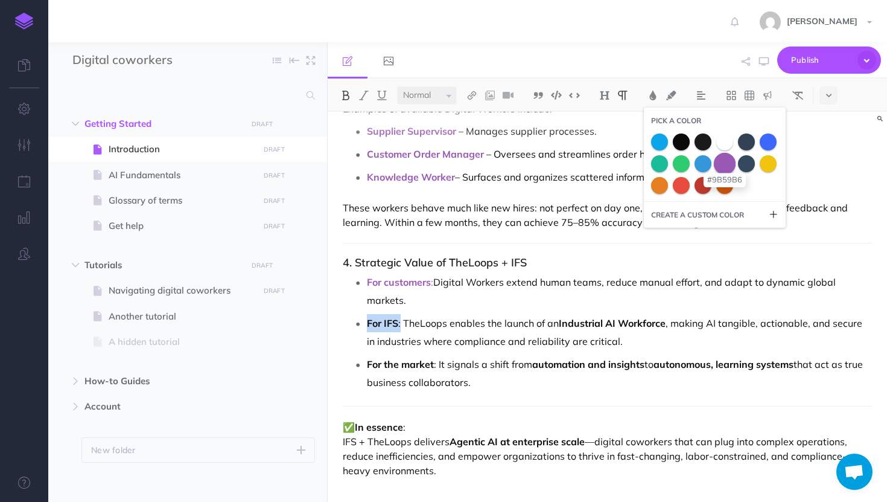
click at [734, 167] on span at bounding box center [725, 163] width 22 height 22
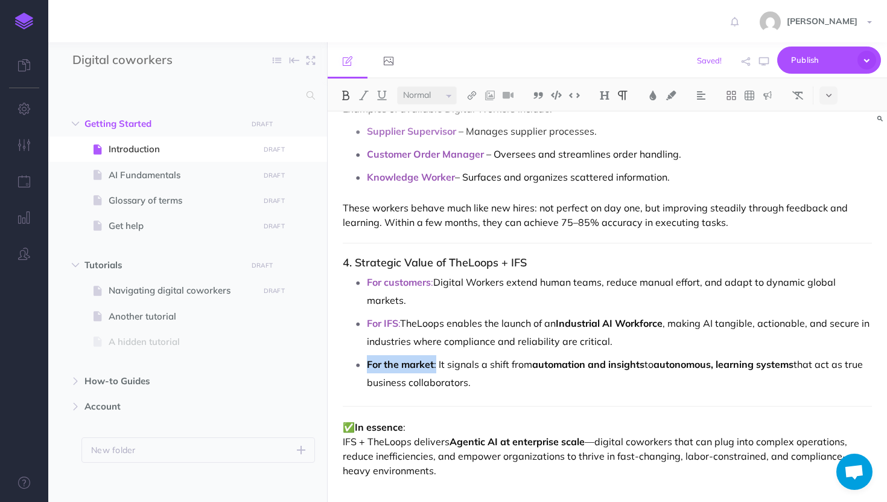
drag, startPoint x: 438, startPoint y: 362, endPoint x: 366, endPoint y: 359, distance: 71.9
click at [367, 359] on li "For the market : It signals a shift from automation and insights to autonomous,…" at bounding box center [619, 373] width 505 height 36
click at [653, 96] on img at bounding box center [653, 96] width 11 height 10
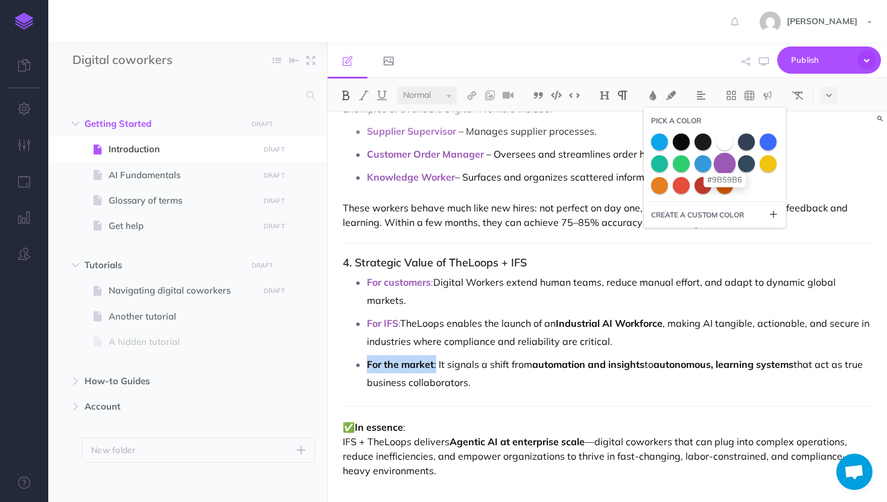
click at [723, 159] on span at bounding box center [725, 163] width 22 height 22
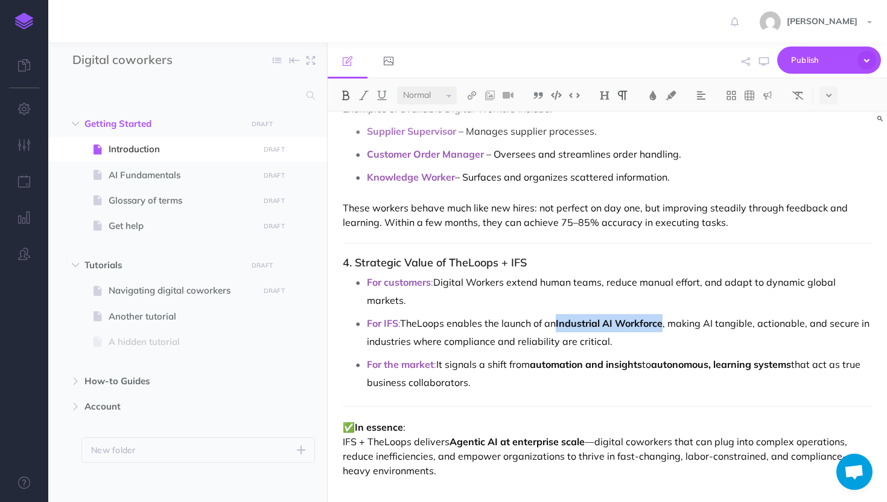
drag, startPoint x: 669, startPoint y: 323, endPoint x: 562, endPoint y: 320, distance: 106.9
click at [562, 320] on p "For IFS : TheLoops enables the launch of an Industrial AI Workforce , making AI…" at bounding box center [619, 332] width 505 height 36
click at [628, 320] on strong "Industrial AI Workforce" at bounding box center [609, 323] width 107 height 12
drag, startPoint x: 668, startPoint y: 325, endPoint x: 562, endPoint y: 322, distance: 105.6
click at [562, 322] on strong "Industrial AI Workforce" at bounding box center [609, 323] width 107 height 12
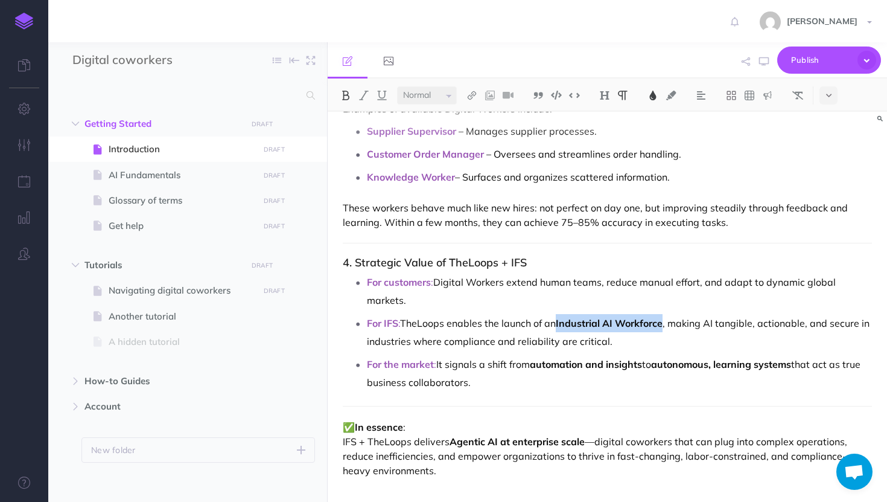
click at [658, 91] on img at bounding box center [653, 96] width 11 height 10
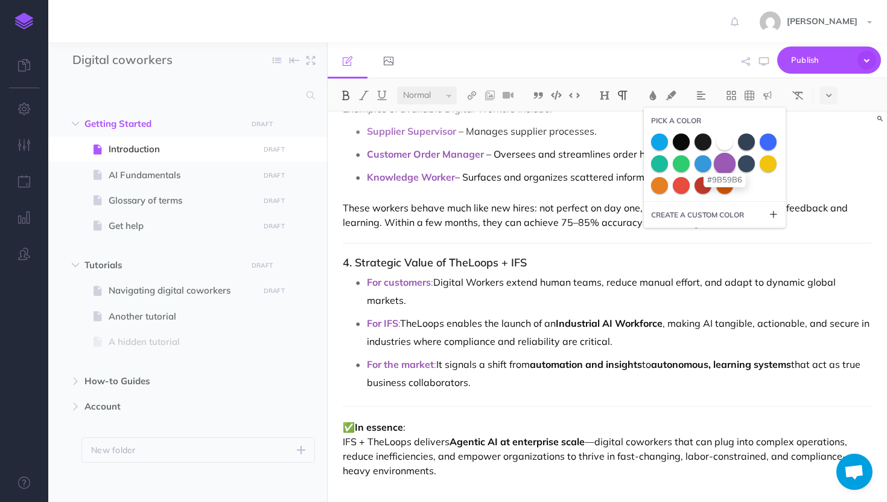
click at [729, 161] on span at bounding box center [725, 163] width 22 height 22
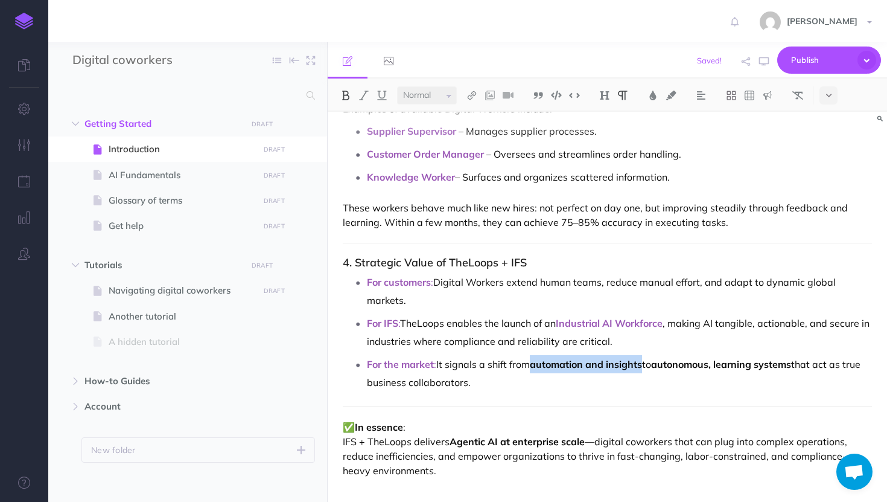
drag, startPoint x: 646, startPoint y: 364, endPoint x: 535, endPoint y: 360, distance: 111.1
click at [534, 360] on p "For the market : It signals a shift from automation and insights to autonomous,…" at bounding box center [619, 373] width 505 height 36
click at [660, 92] on button at bounding box center [653, 95] width 18 height 18
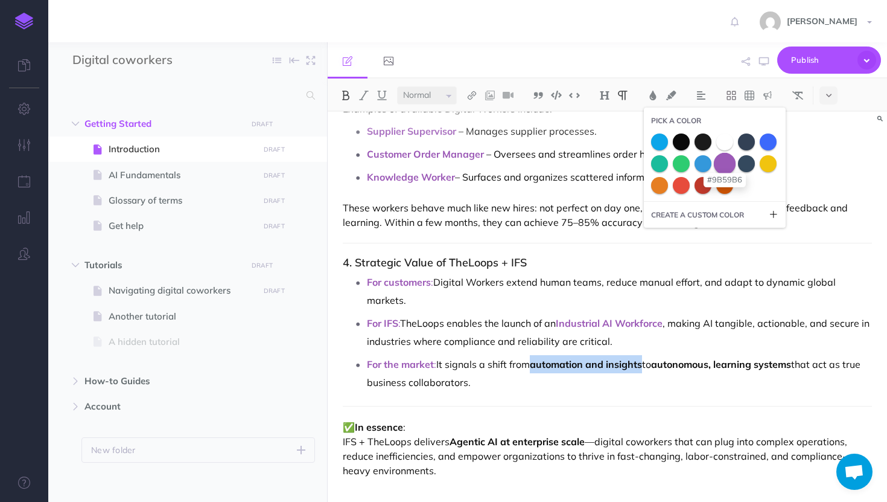
click at [727, 163] on span at bounding box center [725, 163] width 22 height 22
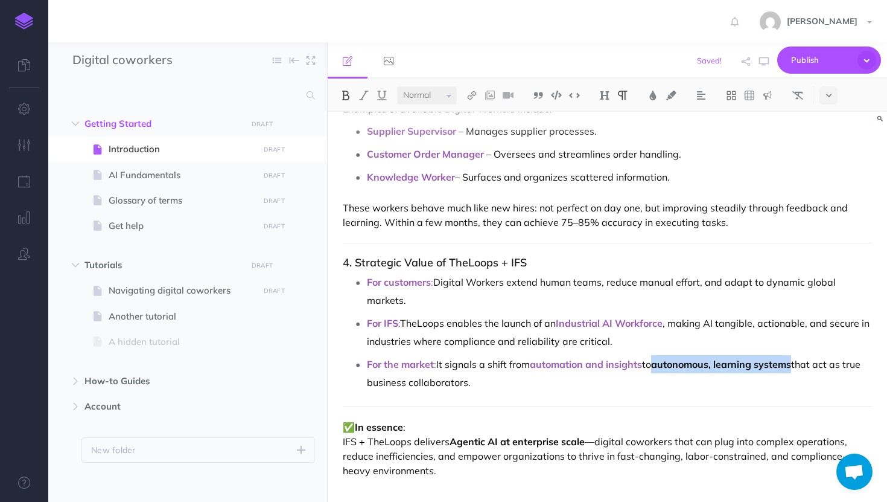
drag, startPoint x: 800, startPoint y: 366, endPoint x: 664, endPoint y: 366, distance: 136.4
click at [663, 365] on strong "autonomous, learning systems" at bounding box center [721, 364] width 140 height 12
click at [654, 95] on img at bounding box center [653, 96] width 11 height 10
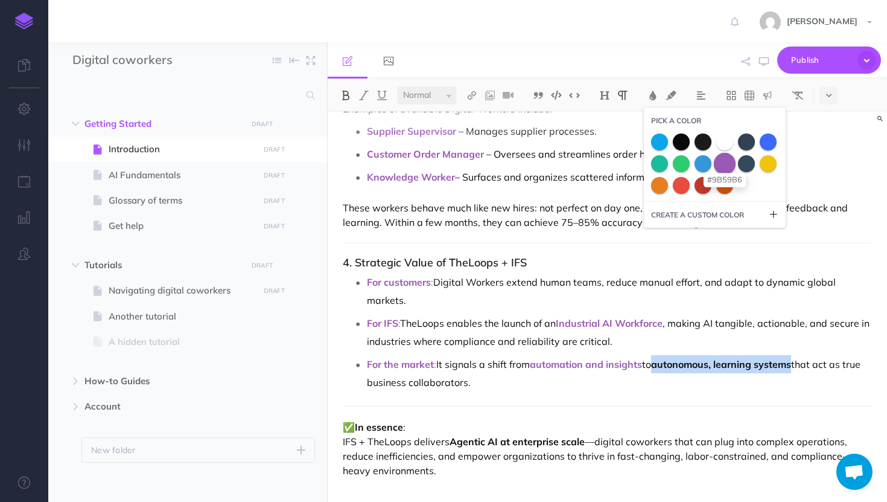
click at [727, 162] on span at bounding box center [725, 163] width 22 height 22
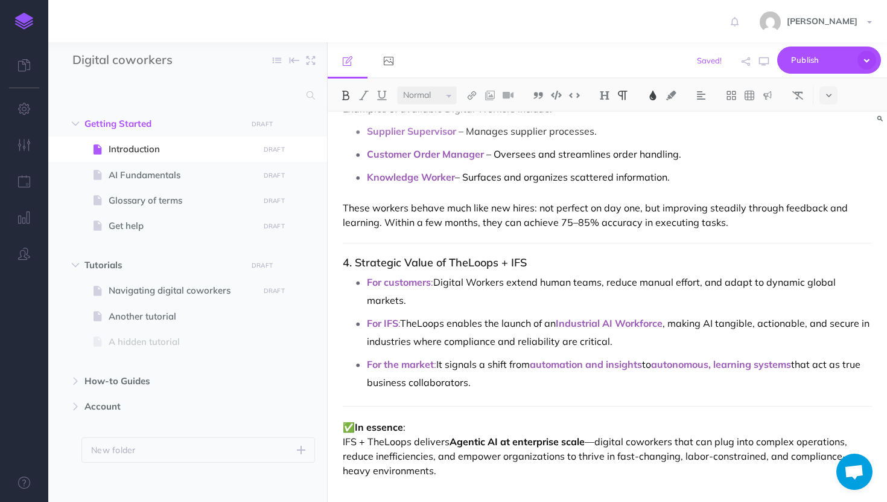
click at [498, 335] on p "For IFS : TheLoops enables the launch of an Industrial AI Workforce , making AI…" at bounding box center [619, 332] width 505 height 36
drag, startPoint x: 585, startPoint y: 436, endPoint x: 453, endPoint y: 442, distance: 132.3
click at [453, 442] on p "✅ In essence : IFS + TheLoops delivers Agentic AI at enterprise scale —digital …" at bounding box center [607, 448] width 529 height 58
click at [654, 92] on img at bounding box center [653, 96] width 11 height 10
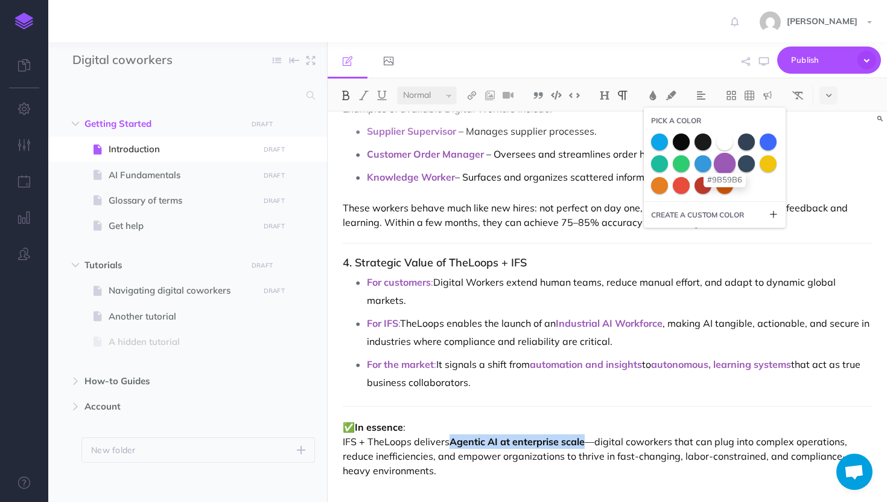
click at [735, 159] on span at bounding box center [725, 163] width 22 height 22
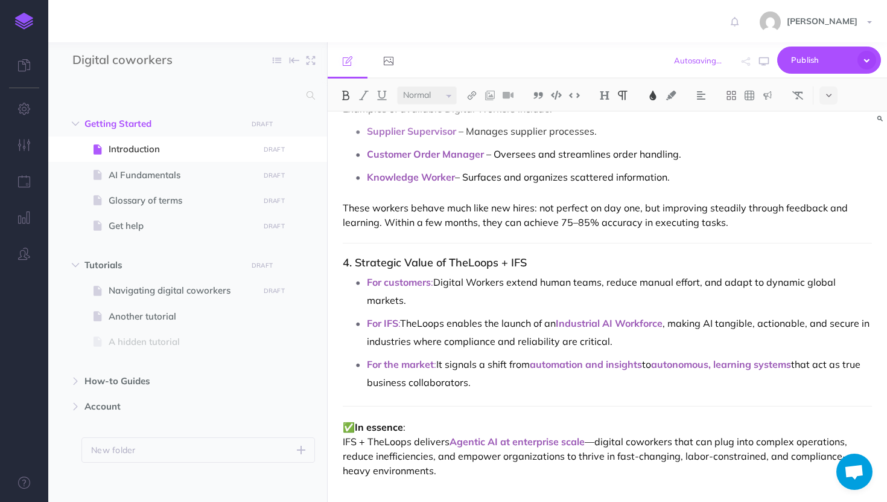
click at [600, 445] on p "✅ In essence : IFS + TheLoops delivers Agentic AI at enterprise scale —digital …" at bounding box center [607, 448] width 529 height 58
click at [655, 87] on button at bounding box center [653, 95] width 18 height 18
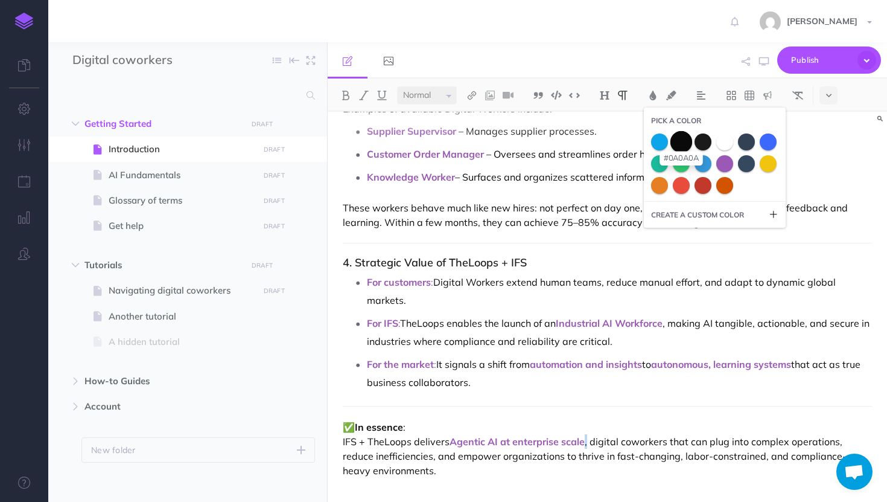
click at [684, 142] on span at bounding box center [682, 141] width 22 height 22
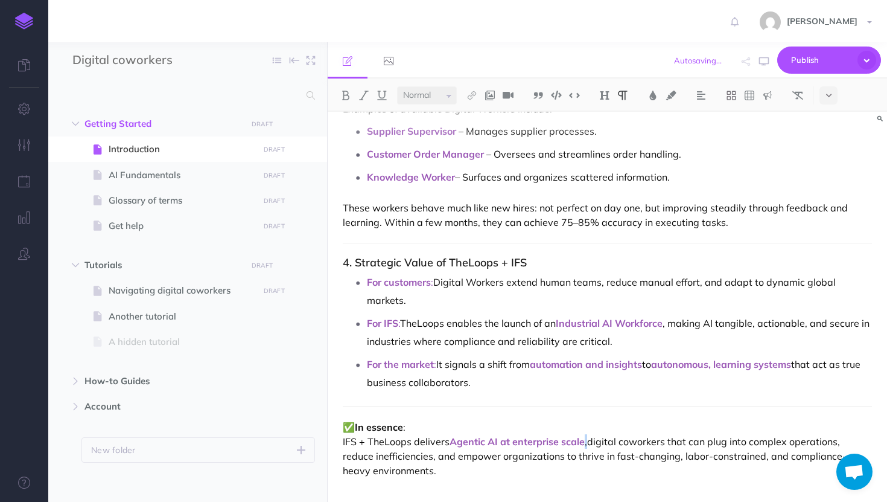
click at [649, 444] on p "✅ In essence : IFS + TheLoops delivers Agentic AI at enterprise scale , digital…" at bounding box center [607, 448] width 529 height 58
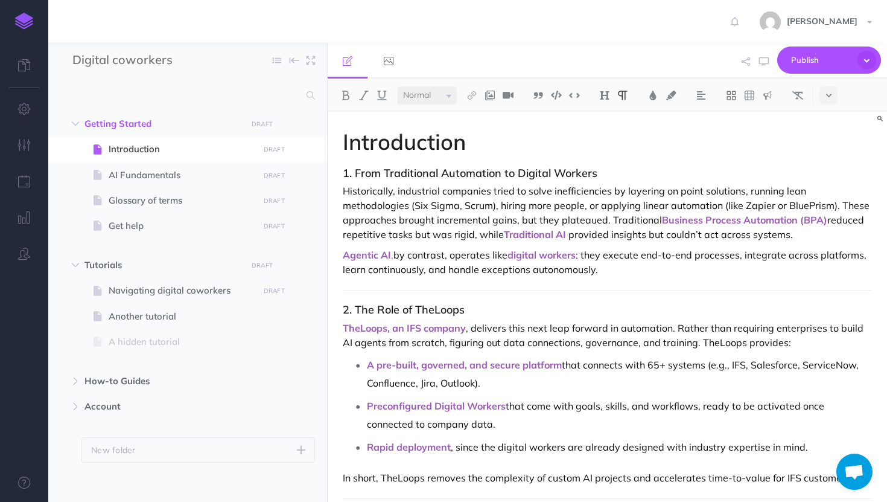
scroll to position [0, 0]
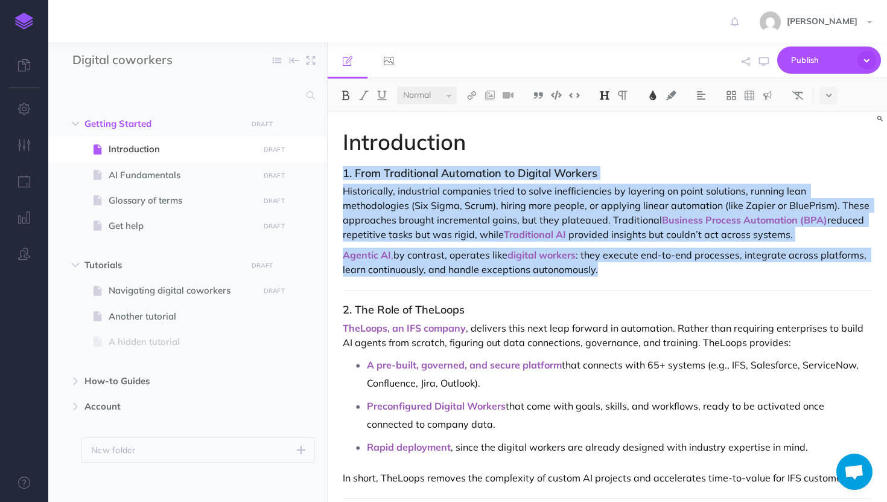
drag, startPoint x: 625, startPoint y: 276, endPoint x: 329, endPoint y: 165, distance: 315.7
copy div "1. From Traditional Automation to Digital Workers Historically, industrial comp…"
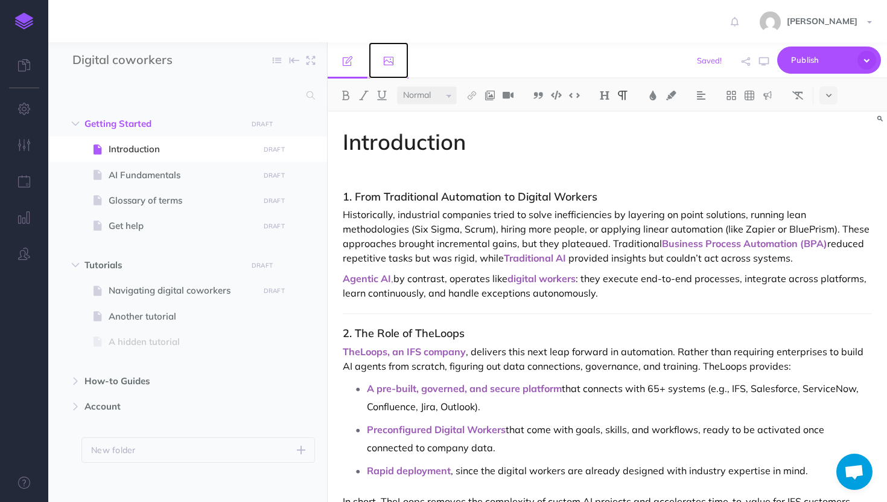
click at [388, 62] on icon at bounding box center [389, 61] width 10 height 10
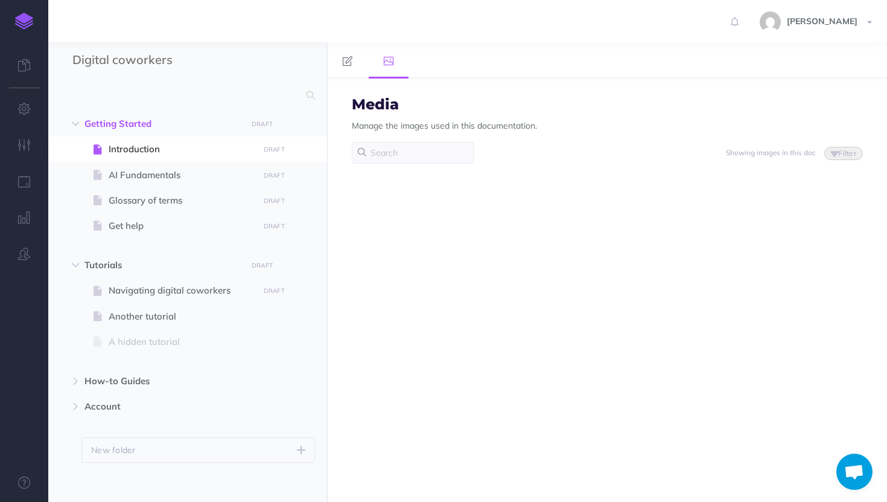
click at [429, 139] on span "Media Manage the images used in this documentation." at bounding box center [444, 119] width 185 height 45
click at [352, 52] on link at bounding box center [348, 60] width 40 height 36
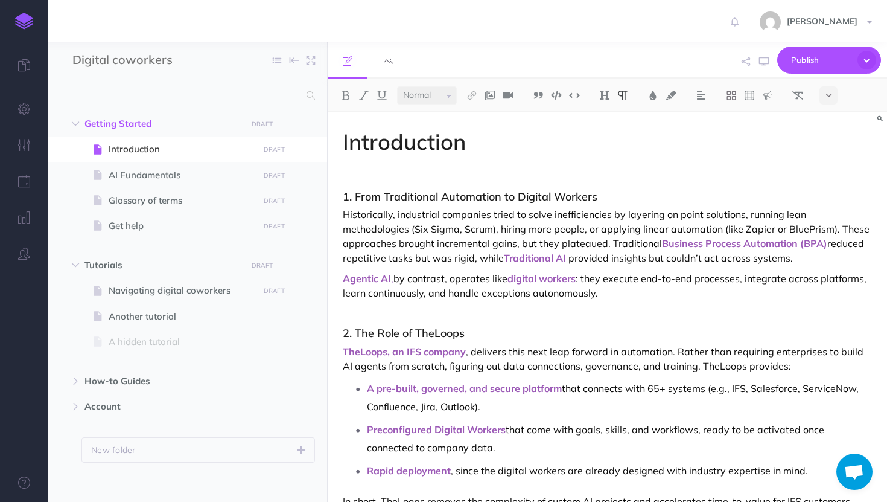
click at [380, 170] on p at bounding box center [607, 174] width 529 height 14
click at [494, 95] on img at bounding box center [490, 96] width 11 height 10
click at [492, 117] on icon at bounding box center [490, 116] width 10 height 8
click at [397, 180] on p at bounding box center [607, 174] width 529 height 14
click at [492, 99] on img at bounding box center [490, 96] width 11 height 10
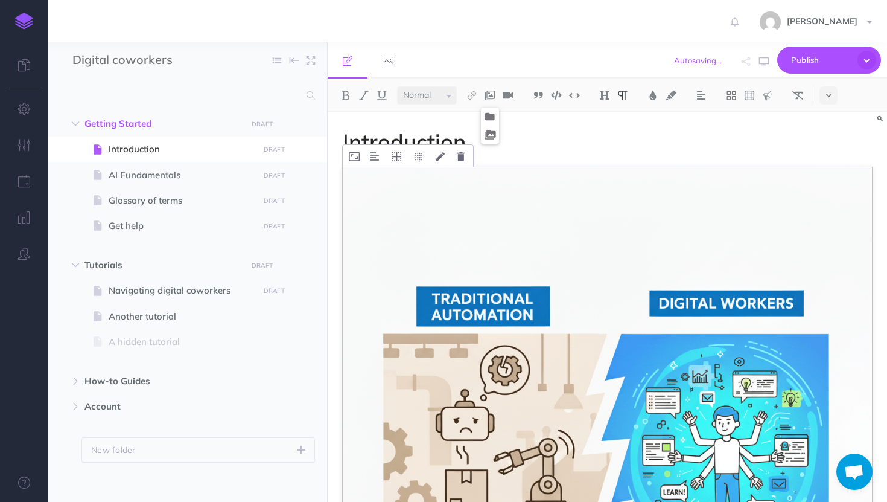
click at [485, 235] on img at bounding box center [607, 431] width 529 height 529
click at [351, 156] on icon at bounding box center [354, 156] width 11 height 9
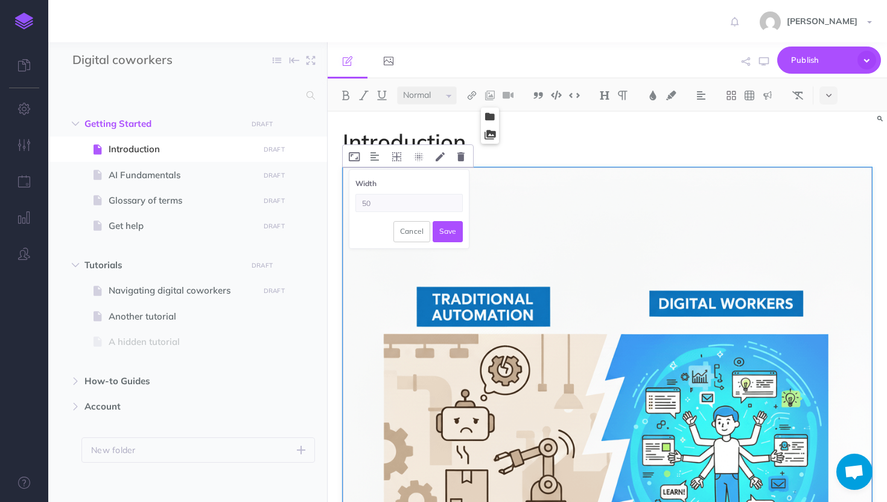
type input "50"
click at [355, 156] on icon at bounding box center [354, 156] width 11 height 9
click at [386, 202] on input "50" at bounding box center [408, 203] width 107 height 18
type input "50%"
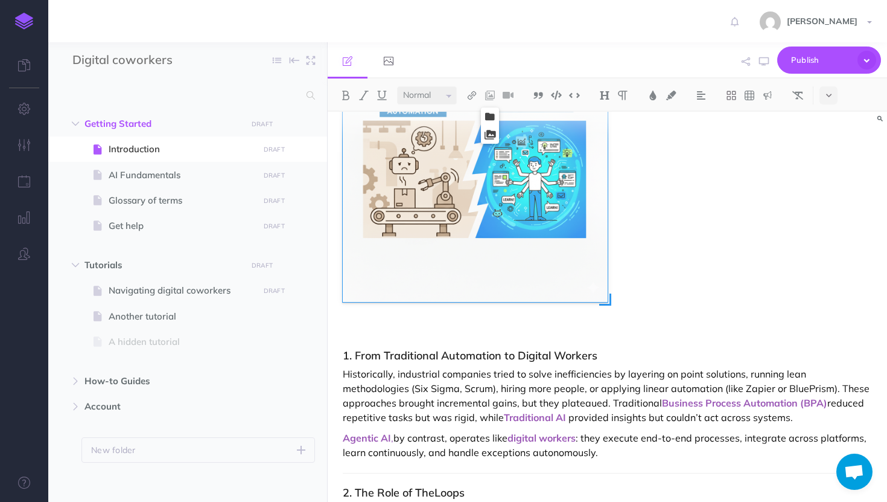
scroll to position [132, 0]
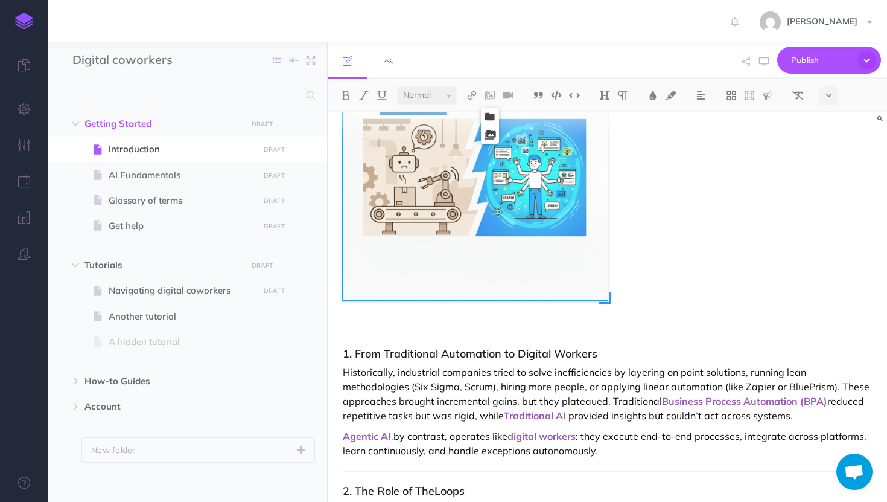
click at [435, 168] on img at bounding box center [475, 168] width 264 height 264
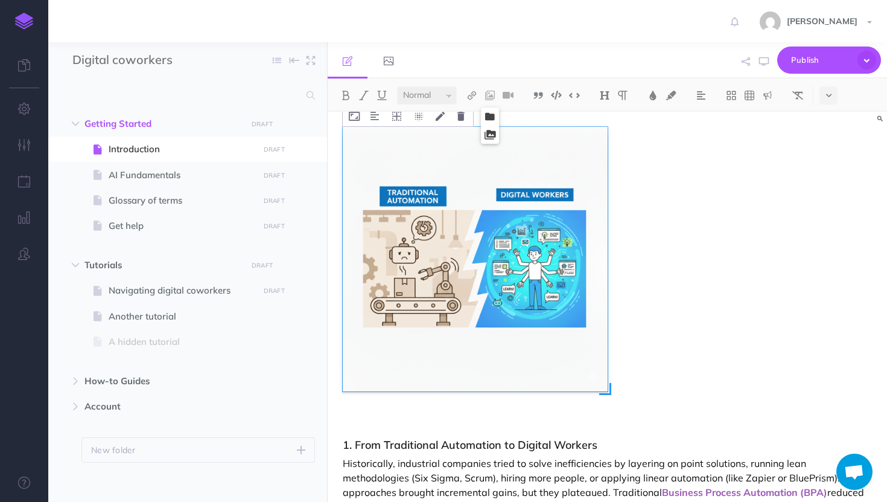
scroll to position [0, 0]
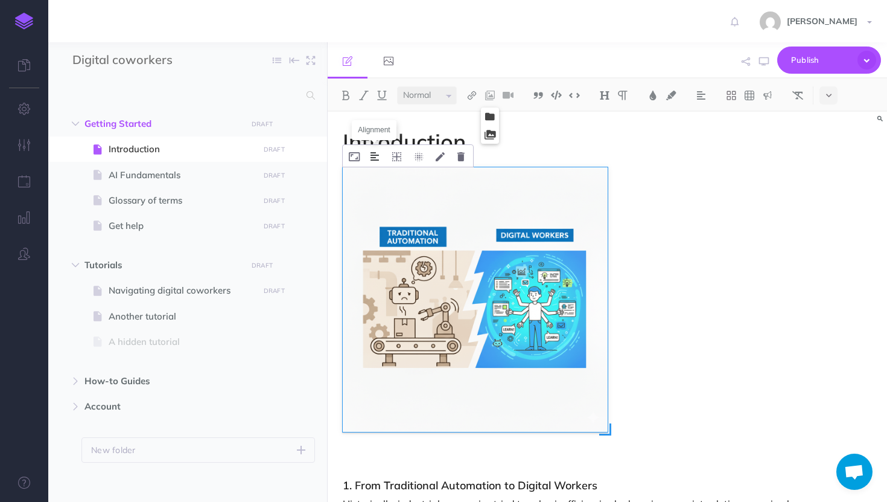
click at [375, 160] on img at bounding box center [375, 156] width 8 height 10
click at [398, 158] on icon at bounding box center [396, 156] width 9 height 9
click at [398, 174] on icon at bounding box center [397, 176] width 22 height 19
click at [400, 154] on icon at bounding box center [396, 156] width 9 height 9
click at [397, 229] on icon at bounding box center [397, 230] width 22 height 19
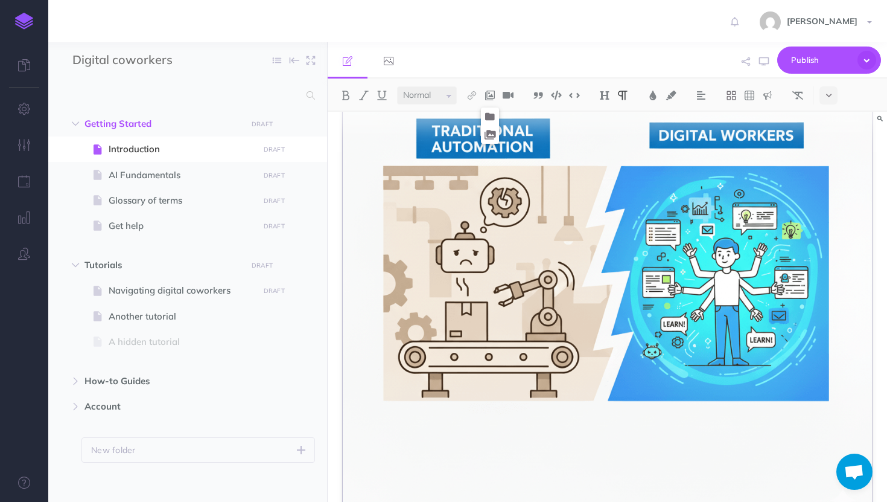
scroll to position [75, 0]
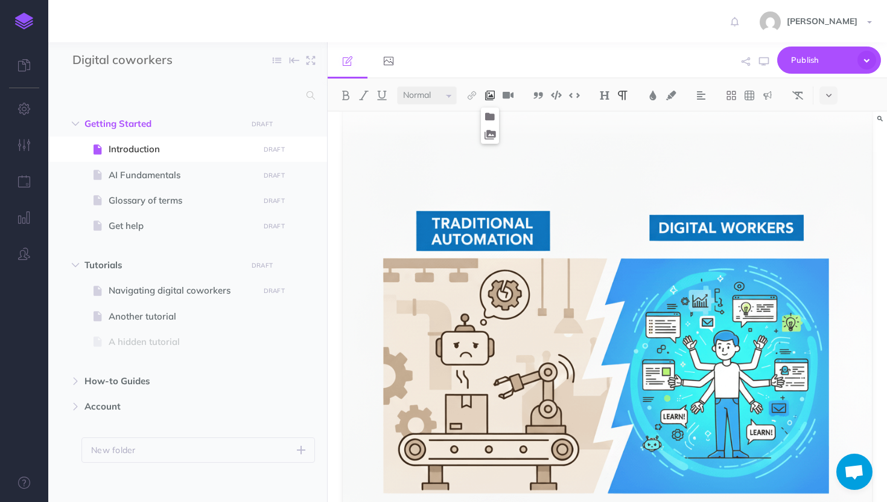
click at [491, 96] on img at bounding box center [490, 96] width 11 height 10
click at [450, 150] on img at bounding box center [607, 356] width 529 height 529
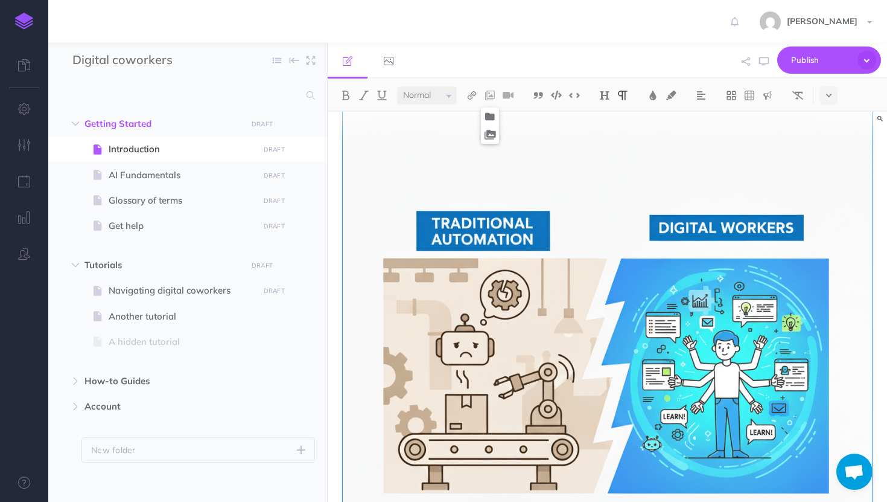
scroll to position [0, 0]
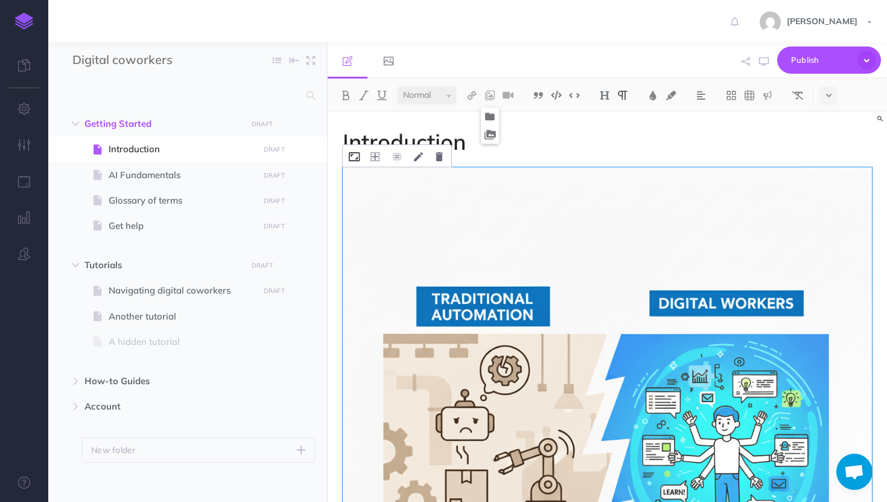
click at [363, 153] on button at bounding box center [354, 156] width 23 height 22
type input "100px"
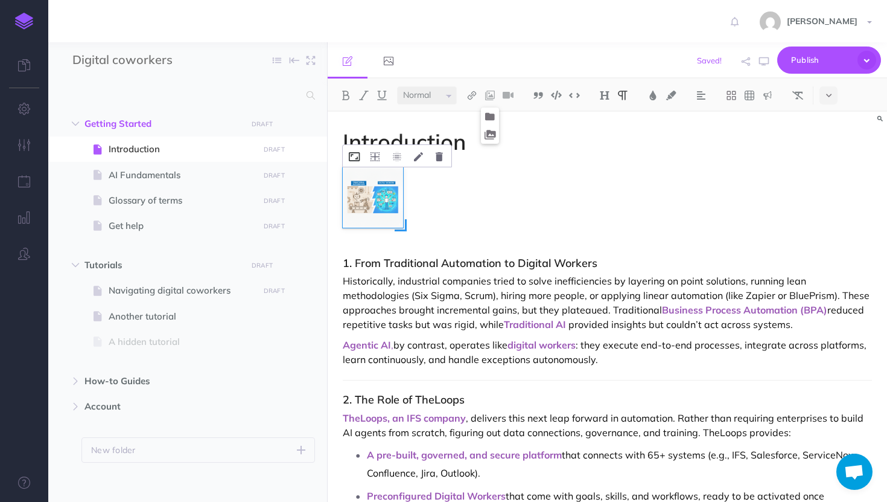
click at [360, 158] on icon at bounding box center [354, 156] width 11 height 9
type input "150px"
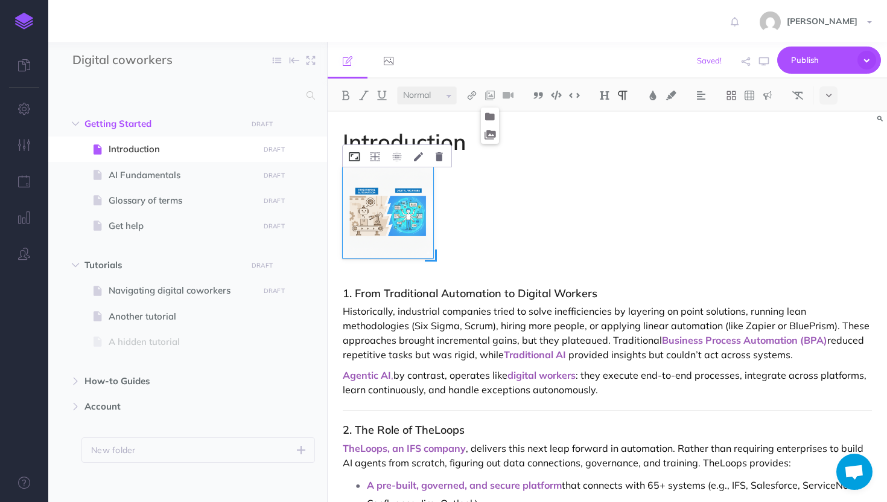
click at [355, 155] on icon at bounding box center [354, 156] width 11 height 9
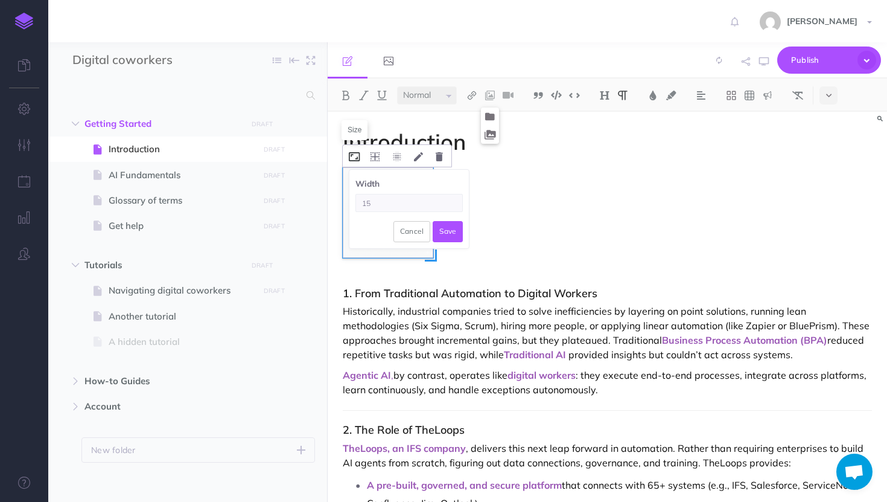
type input "1"
type input "25%"
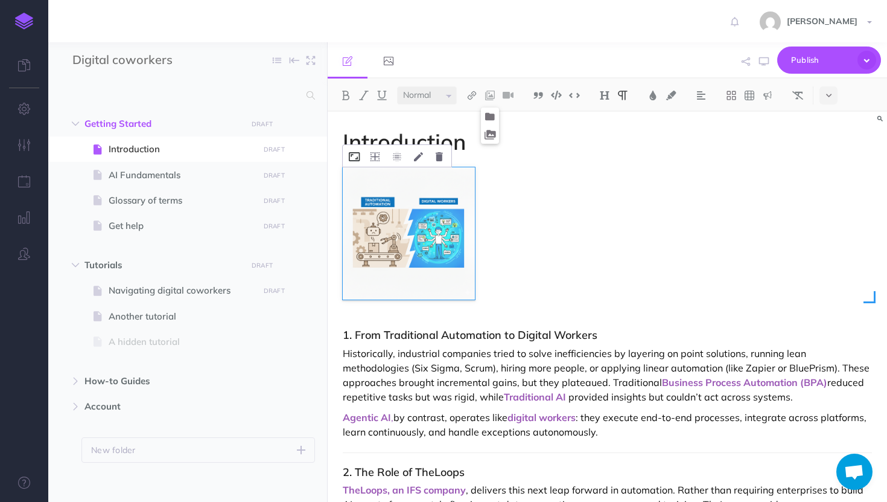
click at [355, 153] on icon at bounding box center [354, 156] width 11 height 9
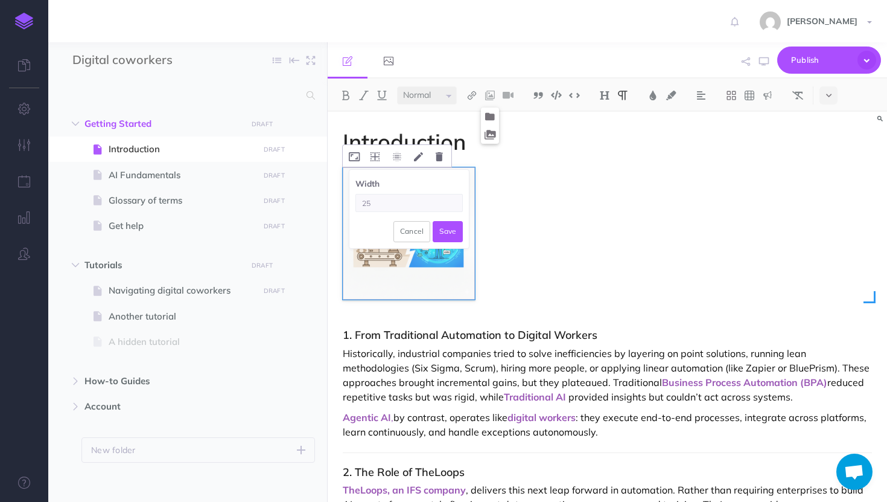
type input "2"
type input "50%"
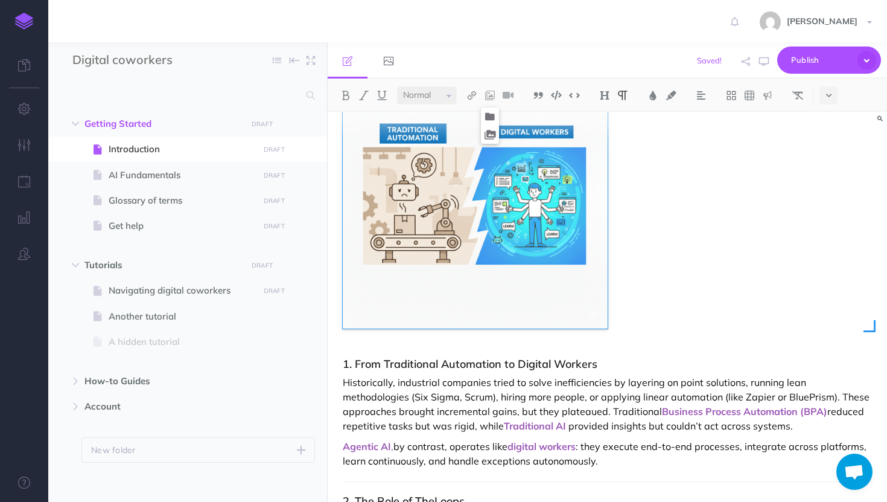
scroll to position [113, 0]
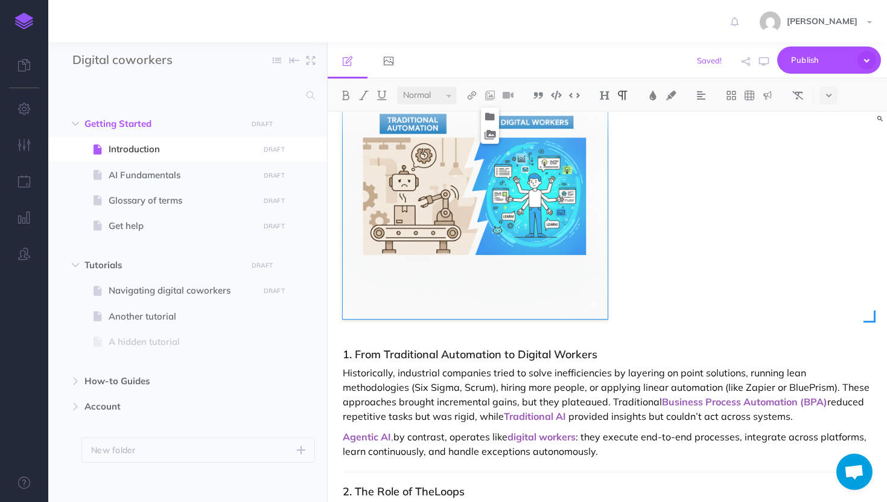
click at [511, 287] on img at bounding box center [475, 186] width 264 height 264
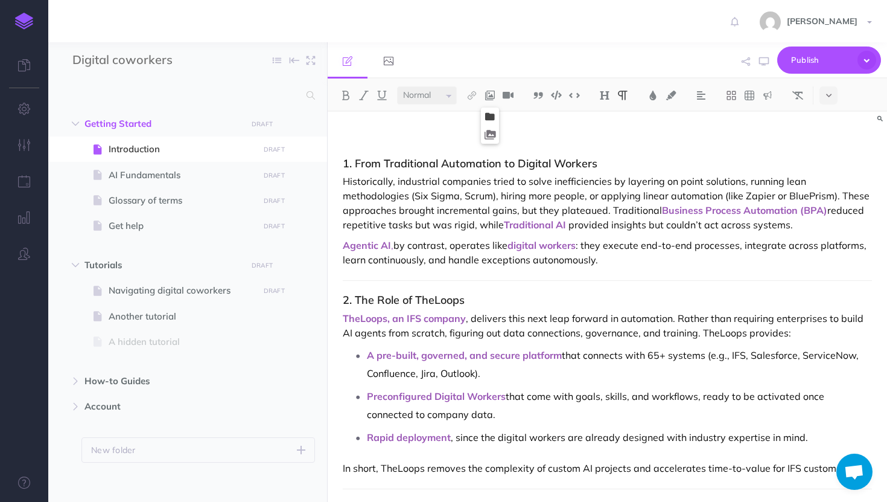
click at [494, 121] on icon at bounding box center [490, 116] width 10 height 8
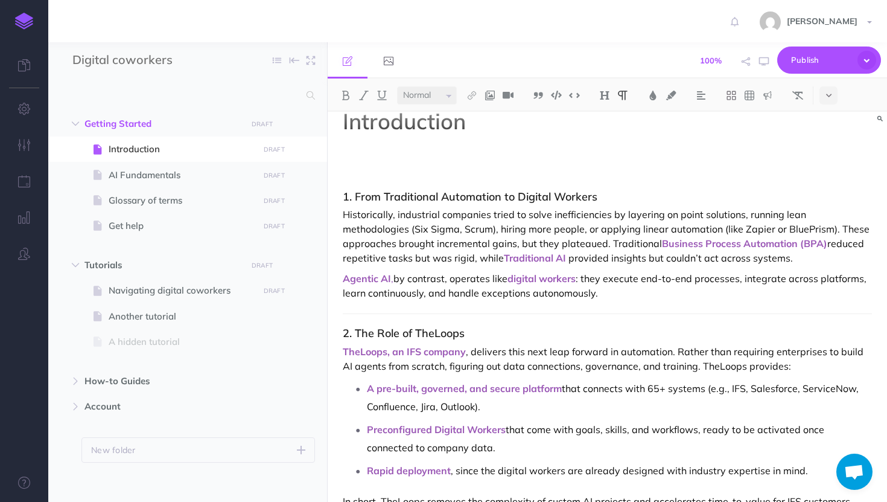
scroll to position [0, 0]
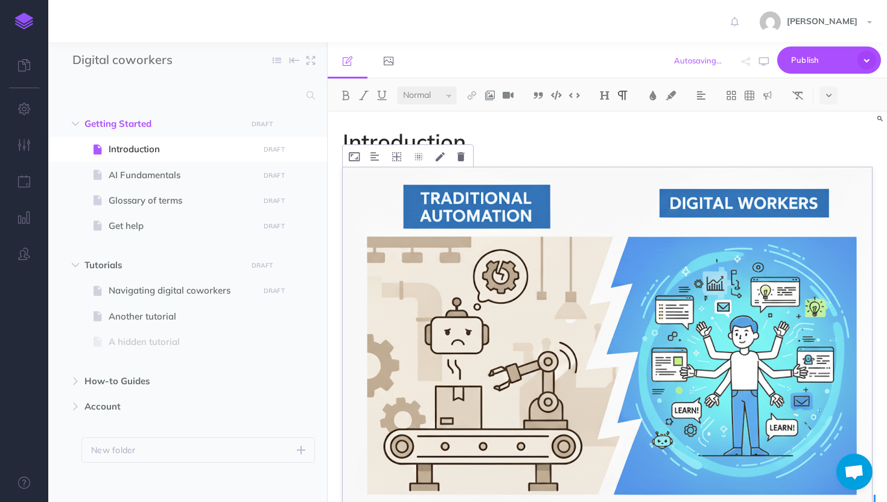
click at [469, 218] on img at bounding box center [607, 335] width 529 height 336
click at [356, 158] on icon at bounding box center [354, 156] width 11 height 9
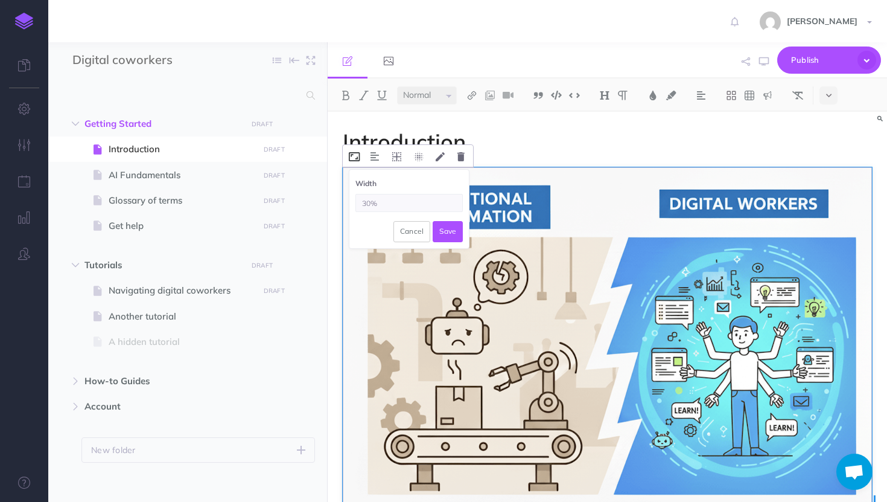
type input "30%"
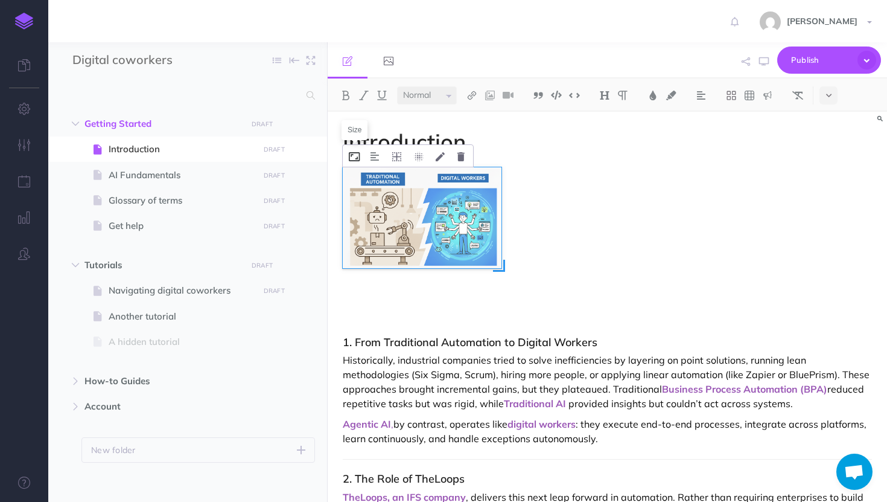
click at [354, 158] on icon at bounding box center [354, 156] width 11 height 9
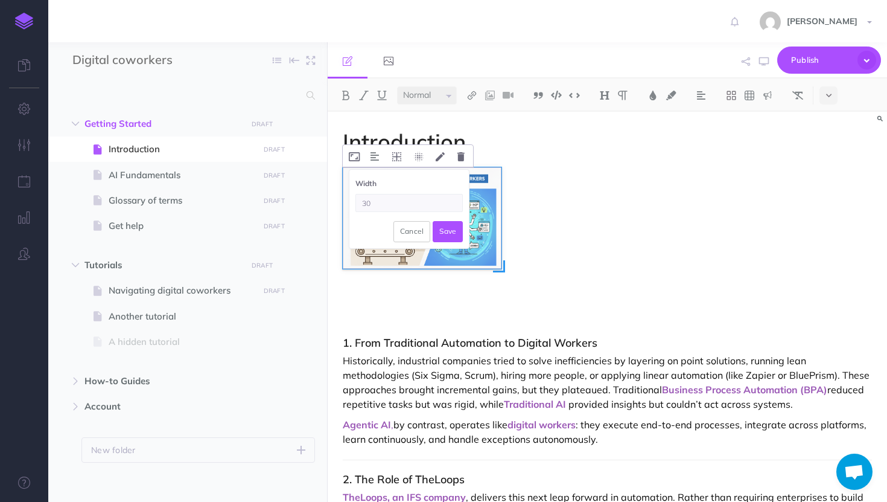
type input "3"
type input "50%"
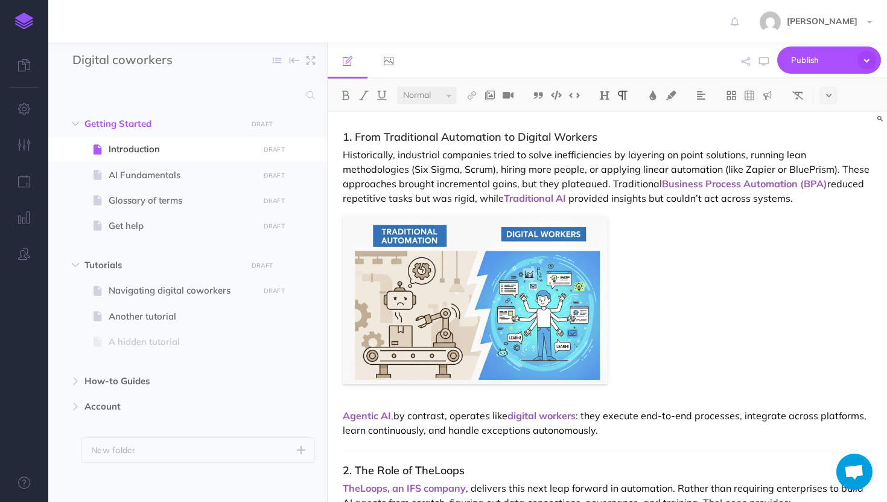
scroll to position [84, 0]
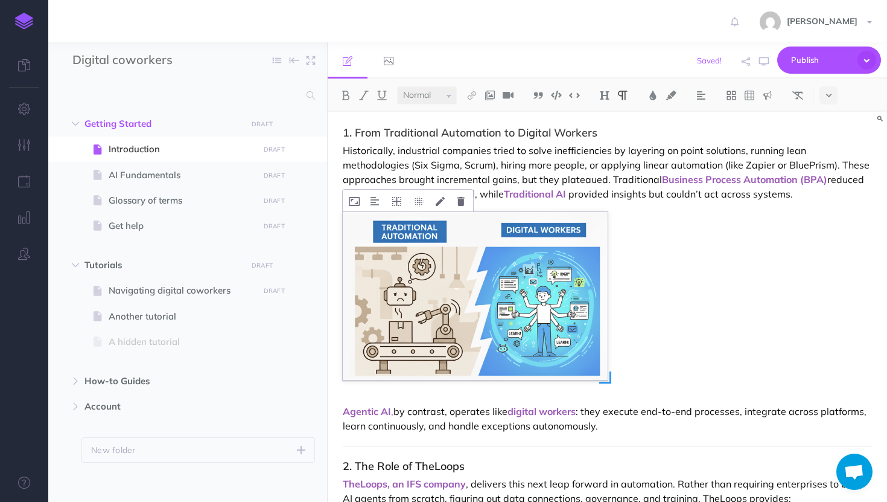
click at [467, 320] on img at bounding box center [475, 296] width 264 height 168
click at [380, 205] on button at bounding box center [375, 201] width 21 height 22
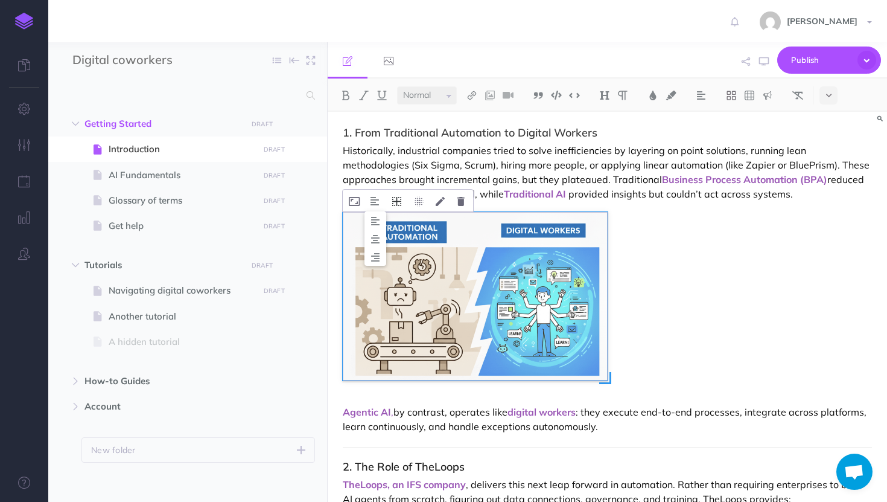
click at [398, 204] on icon at bounding box center [396, 201] width 9 height 9
click at [401, 275] on icon at bounding box center [397, 275] width 22 height 19
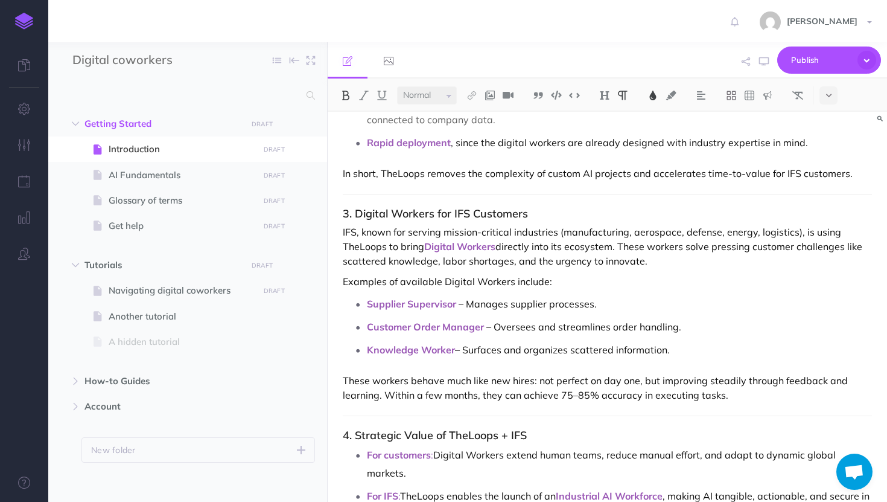
scroll to position [545, 0]
click at [640, 367] on div "Introduction 1. From Traditional Automation to Digital Workers Historically, in…" at bounding box center [607, 120] width 559 height 1107
click at [425, 357] on p "Knowledge Worker – Surfaces and organizes scattered information." at bounding box center [619, 349] width 505 height 18
click at [389, 363] on div "Introduction 1. From Traditional Automation to Digital Workers Historically, in…" at bounding box center [607, 120] width 559 height 1107
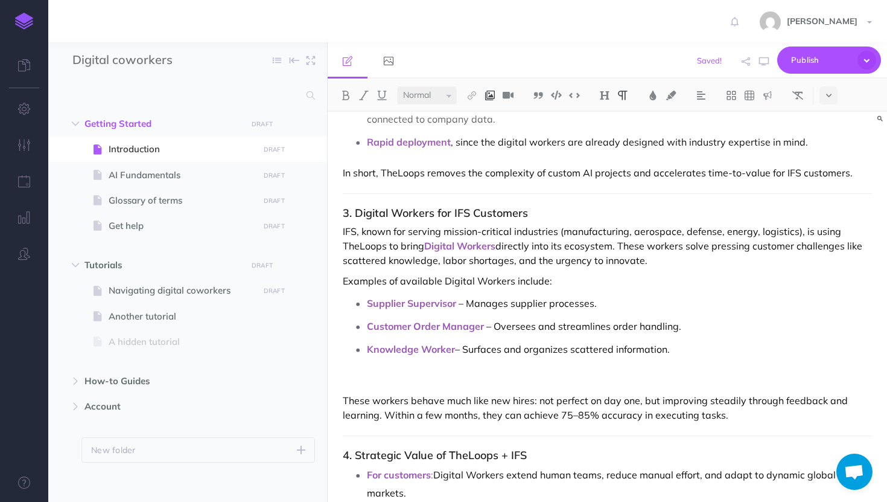
click at [492, 94] on img at bounding box center [490, 96] width 11 height 10
click at [489, 118] on icon at bounding box center [490, 116] width 10 height 8
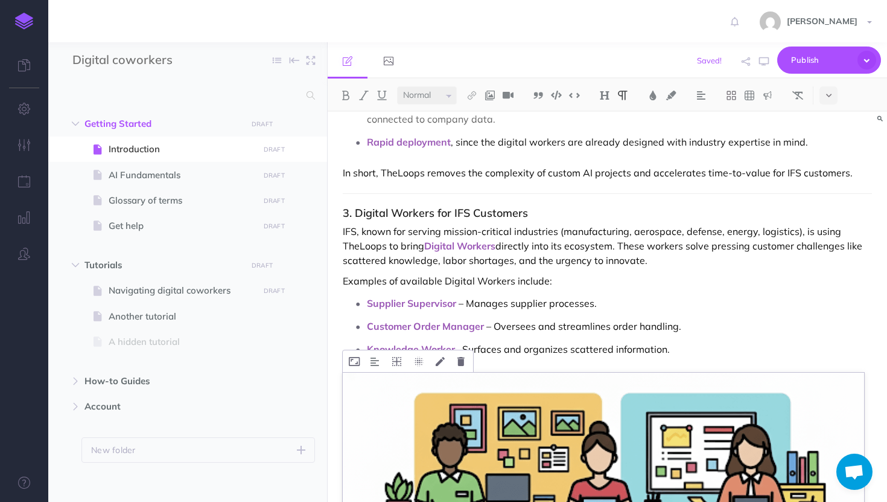
click at [444, 392] on img at bounding box center [603, 512] width 521 height 280
click at [359, 364] on icon at bounding box center [354, 361] width 11 height 9
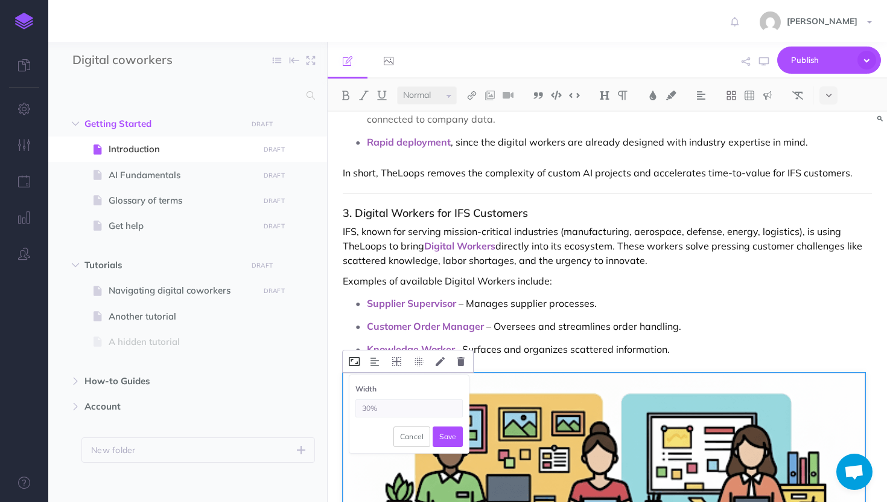
type input "30%"
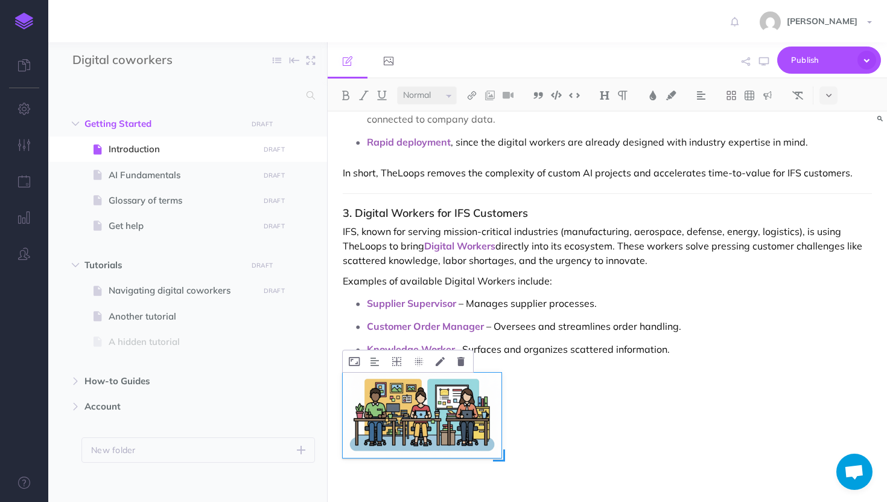
click at [401, 386] on img at bounding box center [422, 414] width 159 height 85
click at [356, 362] on icon at bounding box center [354, 361] width 11 height 9
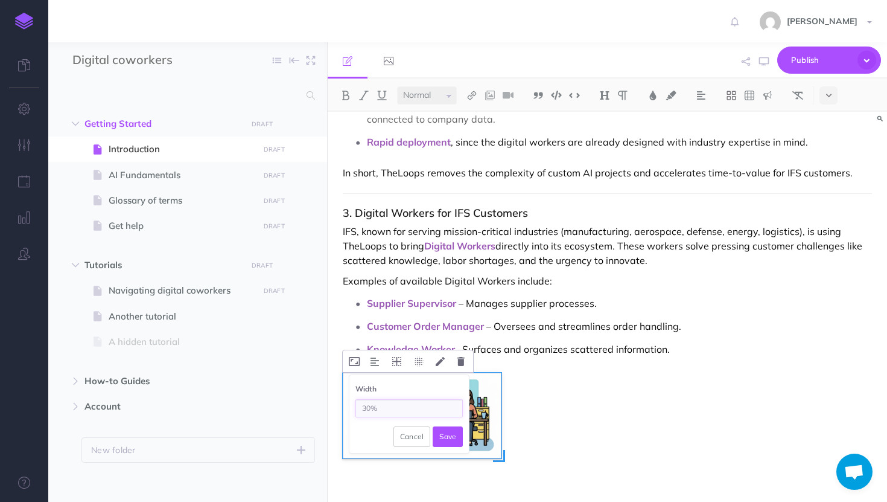
click at [378, 407] on input "30%" at bounding box center [408, 408] width 107 height 18
type input "3"
type input "50%"
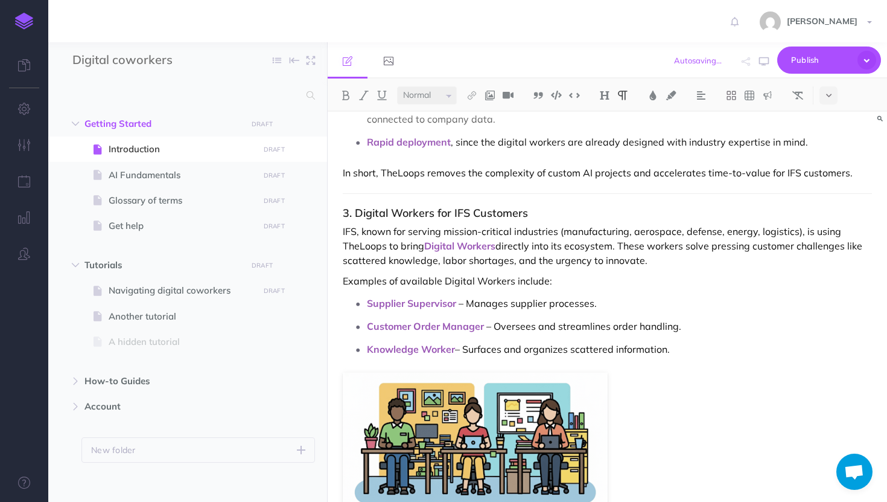
click at [638, 402] on div "Introduction 1. From Traditional Automation to Digital Workers Historically, in…" at bounding box center [607, 213] width 559 height 1293
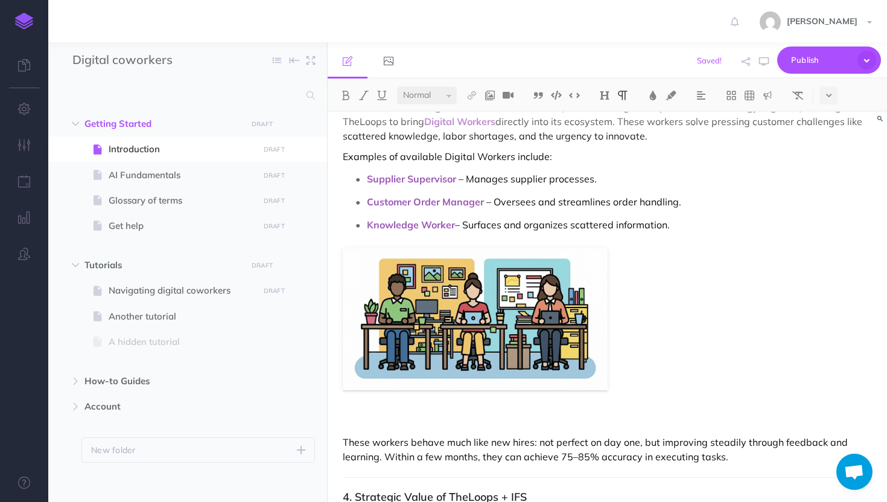
scroll to position [677, 0]
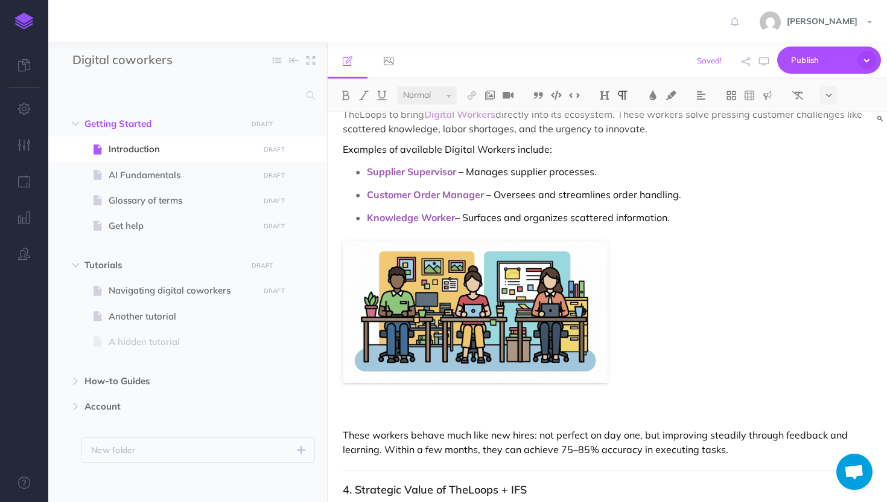
click at [524, 418] on p at bounding box center [607, 414] width 529 height 14
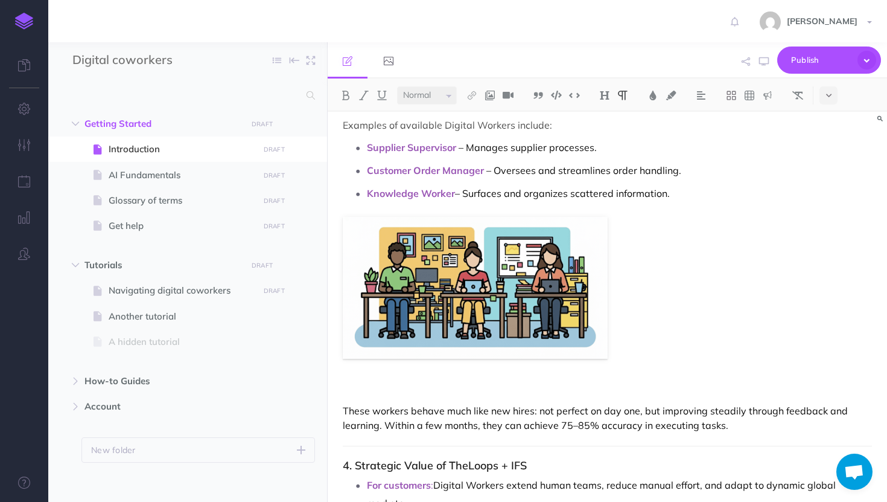
scroll to position [648, 0]
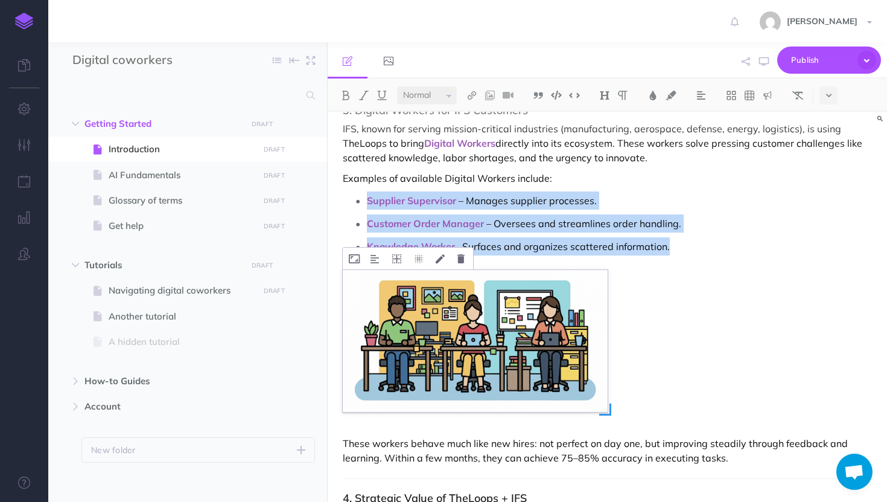
click at [470, 365] on img at bounding box center [475, 341] width 264 height 142
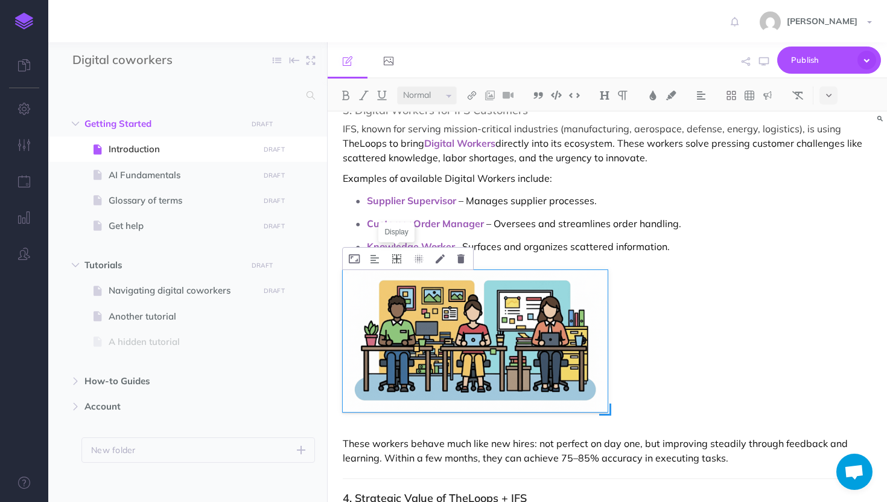
click at [397, 260] on icon at bounding box center [396, 258] width 9 height 9
click at [398, 316] on icon at bounding box center [397, 314] width 22 height 19
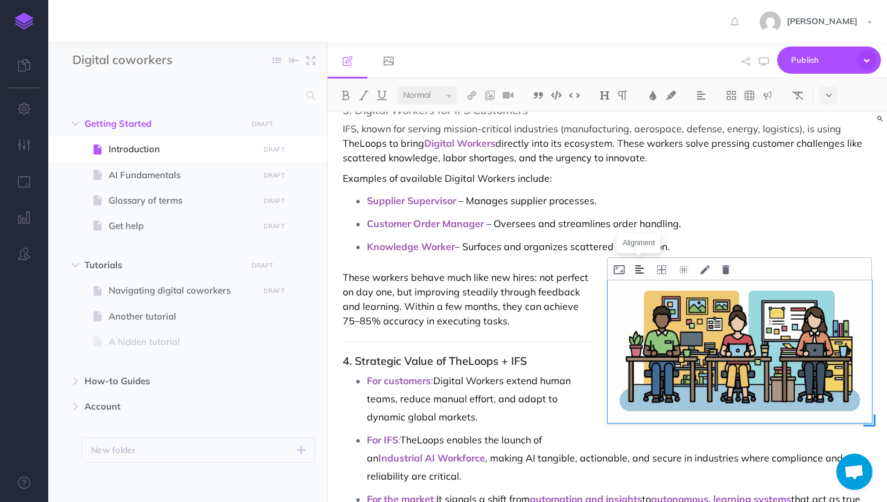
click at [639, 265] on img at bounding box center [640, 269] width 8 height 10
click at [659, 265] on icon at bounding box center [661, 269] width 9 height 9
click at [661, 307] on icon at bounding box center [662, 307] width 22 height 19
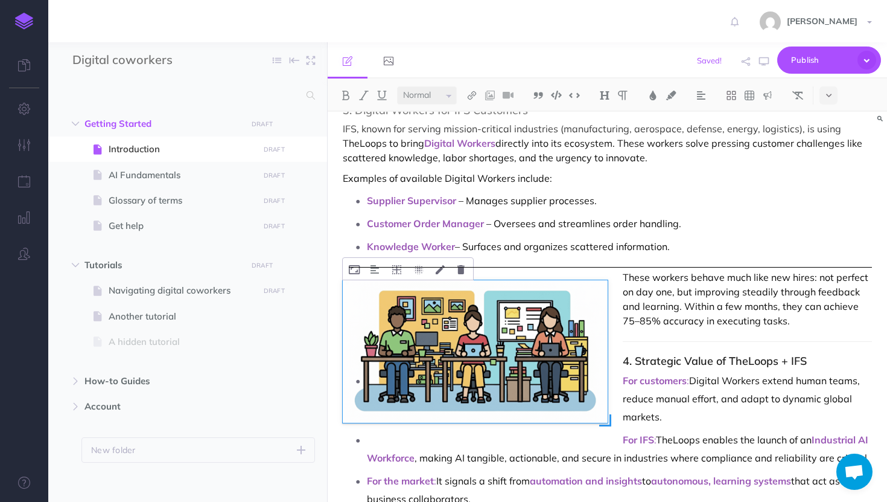
drag, startPoint x: 500, startPoint y: 322, endPoint x: 351, endPoint y: 237, distance: 172.2
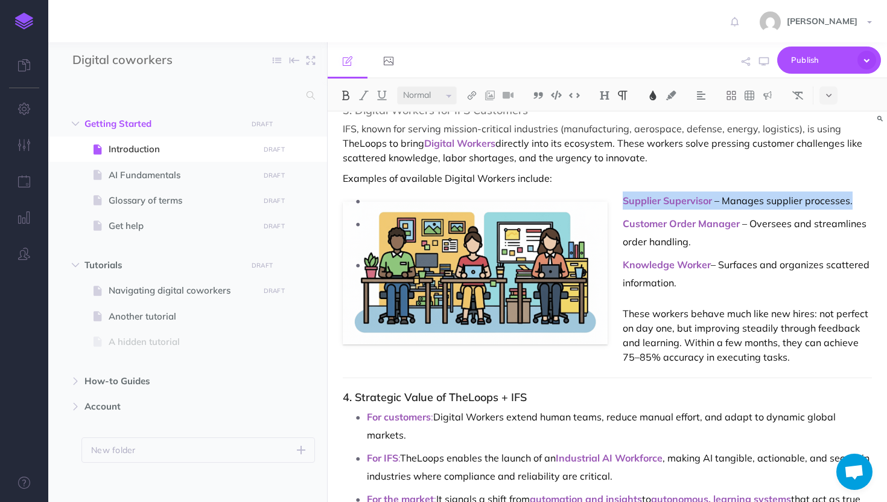
drag, startPoint x: 552, startPoint y: 223, endPoint x: 548, endPoint y: 195, distance: 28.6
click at [548, 195] on ul "Supplier Supervisor – Manages supplier processes. Customer Order Manager – Over…" at bounding box center [610, 241] width 523 height 100
click at [537, 229] on p "Customer Order Manager – Oversees and streamlines order handling." at bounding box center [619, 232] width 505 height 36
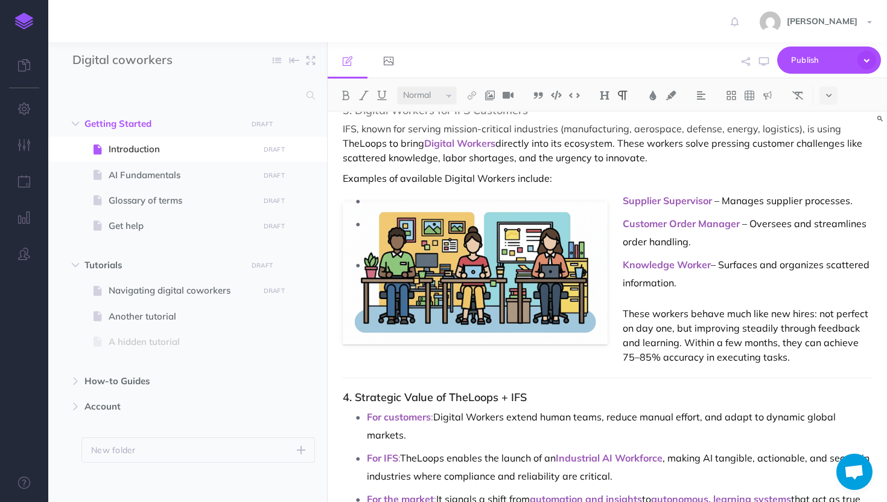
click at [457, 238] on p "Customer Order Manager – Oversees and streamlines order handling." at bounding box center [619, 232] width 505 height 36
drag, startPoint x: 409, startPoint y: 270, endPoint x: 403, endPoint y: 241, distance: 29.6
click at [403, 241] on ul "Supplier Supervisor – Manages supplier processes. Customer Order Manager – Over…" at bounding box center [610, 241] width 523 height 100
click at [410, 262] on p "Knowledge Worker – Surfaces and organizes scattered information." at bounding box center [619, 273] width 505 height 36
click at [352, 280] on ul "Supplier Supervisor – Manages supplier processes. Customer Order Manager – Over…" at bounding box center [610, 241] width 523 height 100
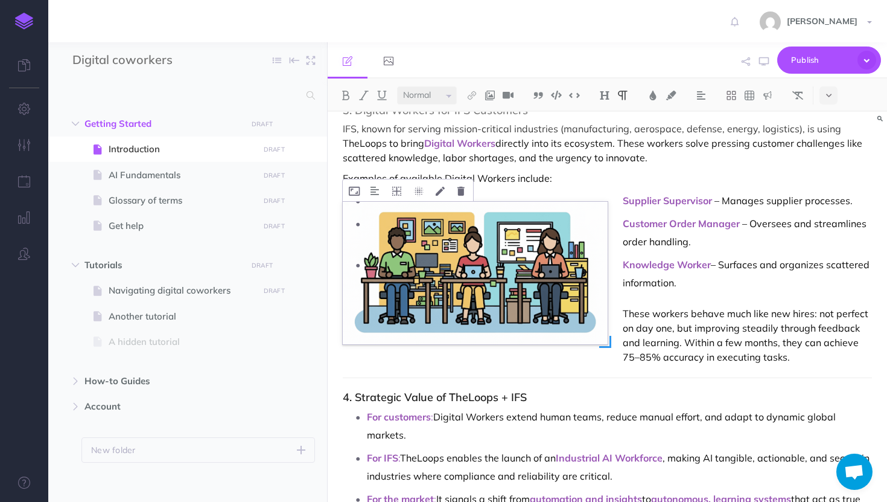
click at [346, 278] on img at bounding box center [475, 273] width 264 height 142
click at [438, 231] on p "Customer Order Manager – Oversees and streamlines order handling." at bounding box center [619, 232] width 505 height 36
click at [487, 219] on p "Customer Order Manager – Oversees and streamlines order handling." at bounding box center [619, 232] width 505 height 36
click at [480, 206] on p "Supplier Supervisor – Manages supplier processes." at bounding box center [619, 200] width 505 height 18
click at [583, 368] on div "Introduction 1. From Traditional Automation to Digital Workers Historically, in…" at bounding box center [607, 50] width 559 height 1172
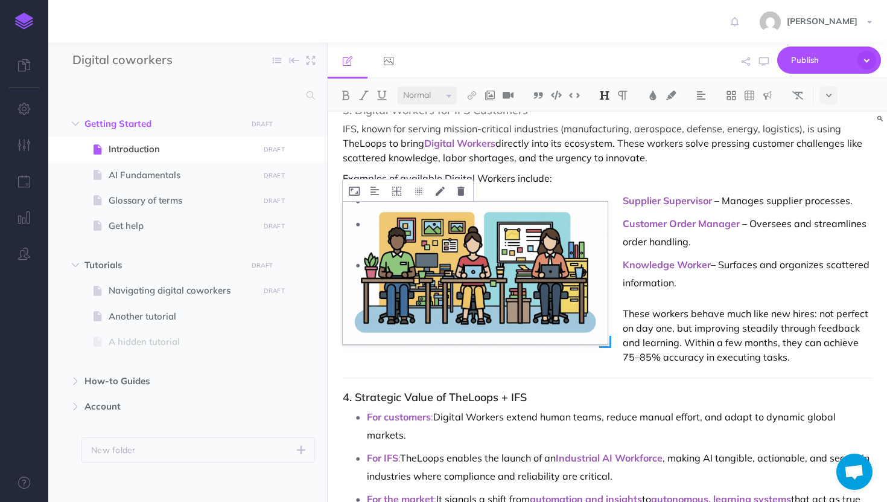
click at [569, 322] on img at bounding box center [475, 273] width 264 height 142
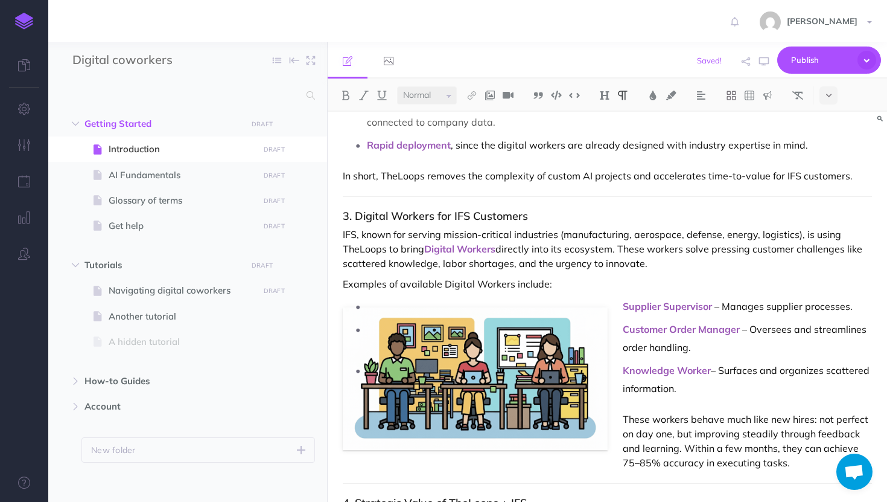
scroll to position [509, 0]
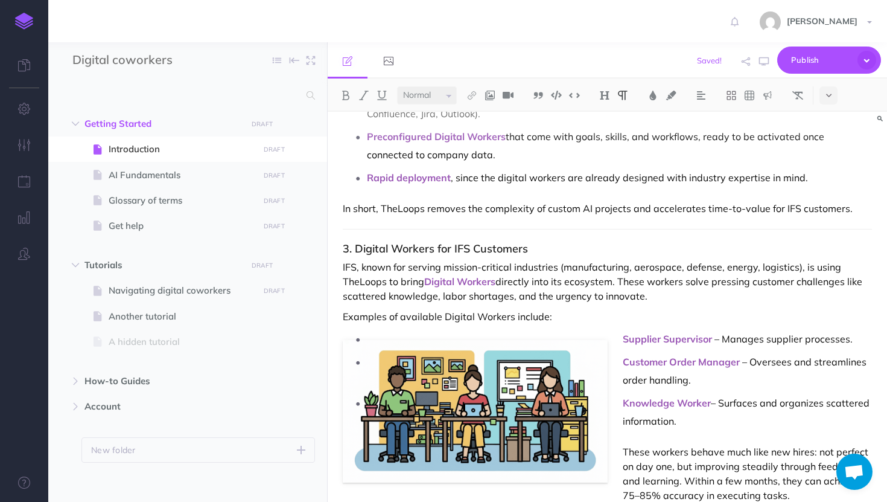
click at [420, 365] on p "Customer Order Manager – Oversees and streamlines order handling." at bounding box center [619, 370] width 505 height 36
click at [422, 335] on p "Supplier Supervisor – Manages supplier processes." at bounding box center [619, 339] width 505 height 18
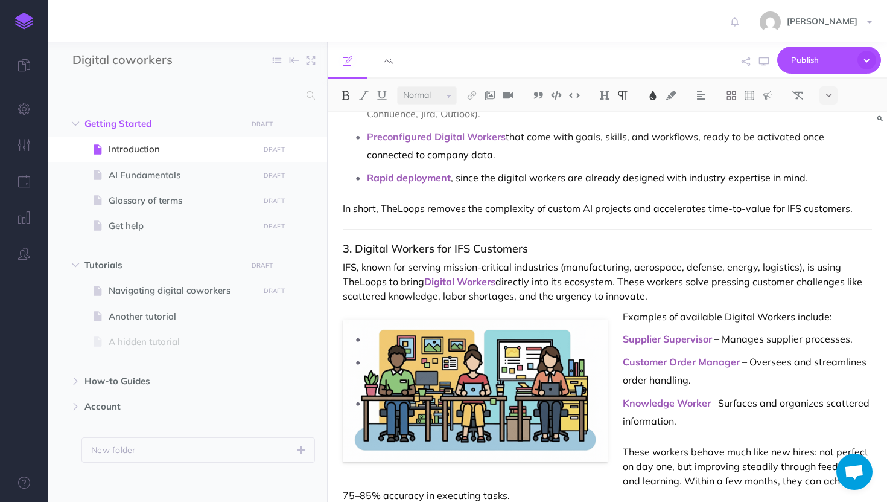
click at [367, 338] on li "Supplier Supervisor – Manages supplier processes." at bounding box center [619, 339] width 505 height 18
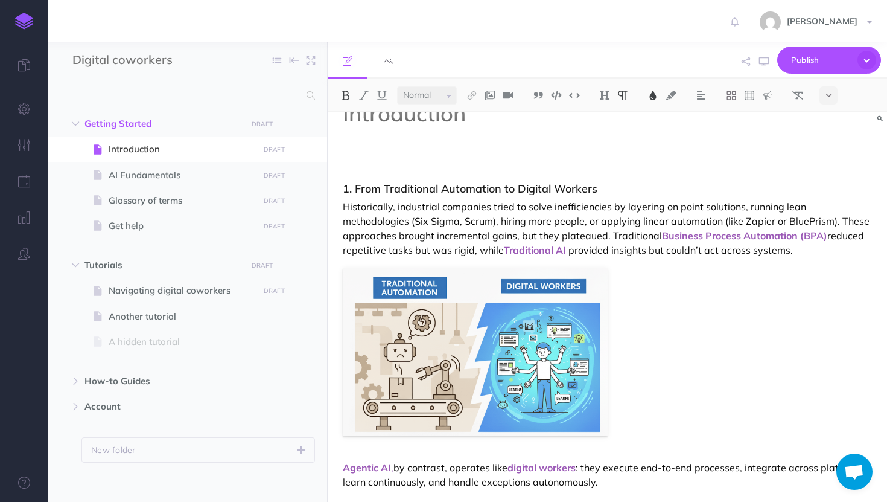
scroll to position [23, 0]
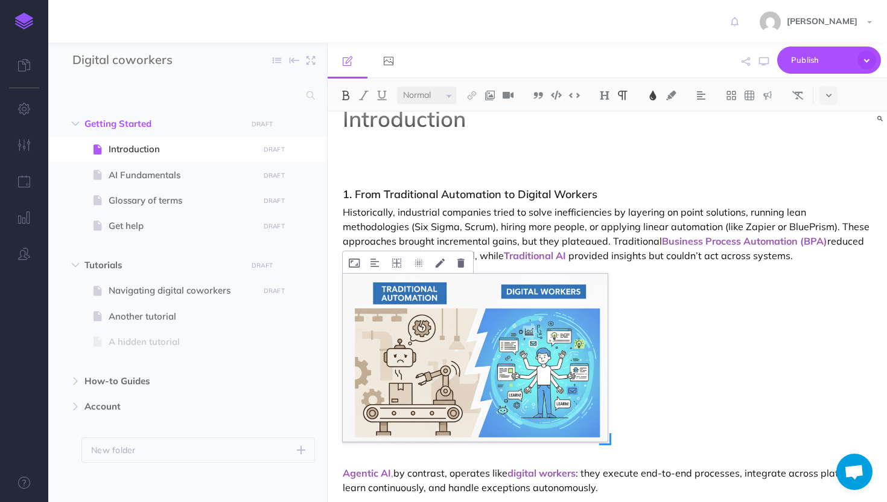
click at [402, 303] on img at bounding box center [475, 357] width 264 height 168
click at [403, 266] on button at bounding box center [396, 262] width 21 height 22
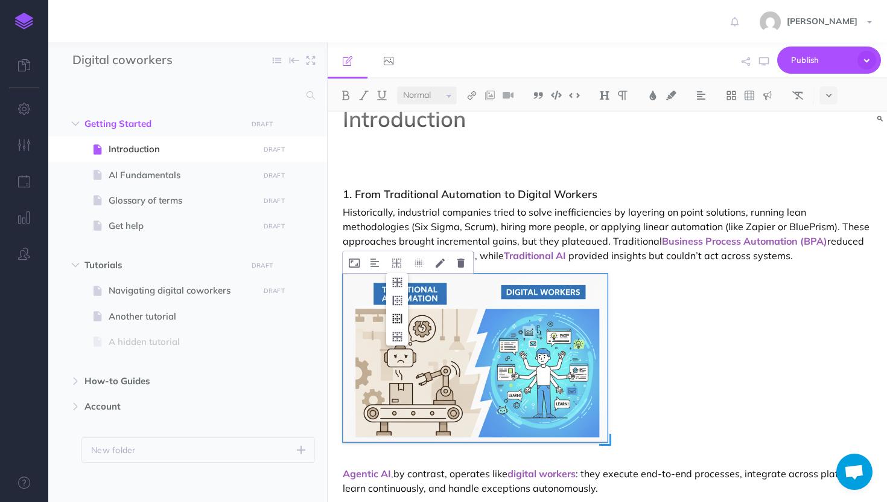
click at [402, 318] on icon at bounding box center [397, 318] width 22 height 19
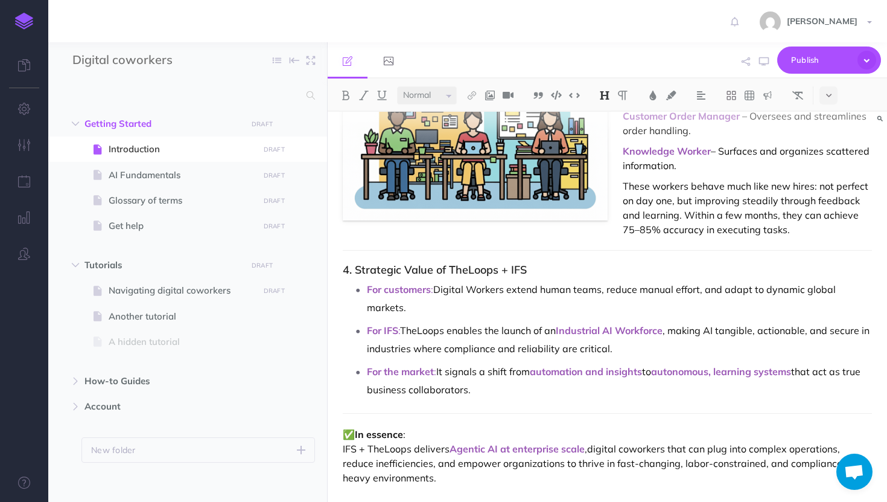
scroll to position [663, 0]
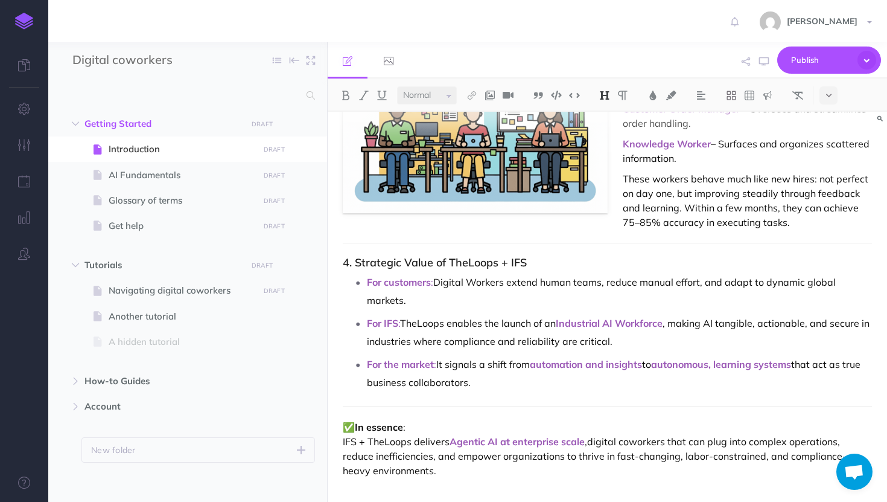
click at [422, 452] on p "✅ In essence : IFS + TheLoops delivers Agentic AI at enterprise scale , digital…" at bounding box center [607, 448] width 529 height 58
drag, startPoint x: 423, startPoint y: 477, endPoint x: 323, endPoint y: 429, distance: 111.2
click at [323, 428] on div "Digital coworkers Collapse all Expand all Expand to root folders Getting Starte…" at bounding box center [467, 271] width 839 height 459
copy p "✅ In essence : IFS + TheLoops delivers Agentic AI at enterprise scale , digital…"
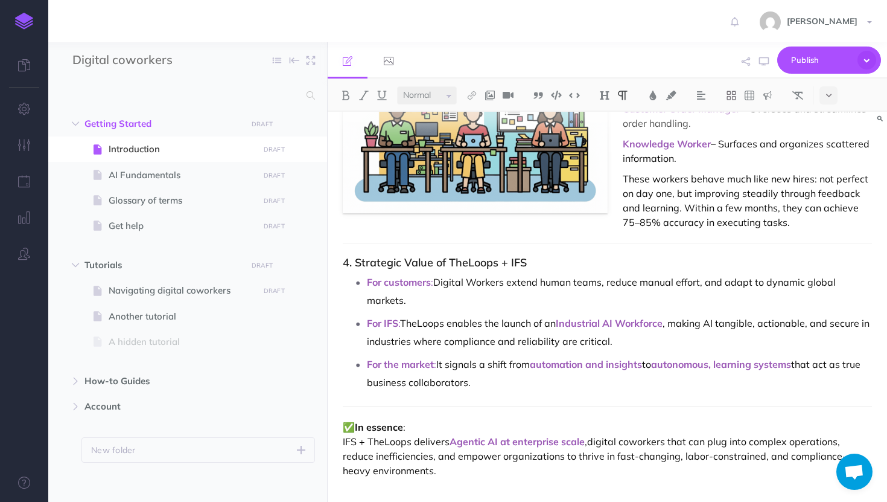
click at [485, 96] on button at bounding box center [490, 95] width 18 height 18
click at [494, 117] on icon at bounding box center [490, 116] width 10 height 8
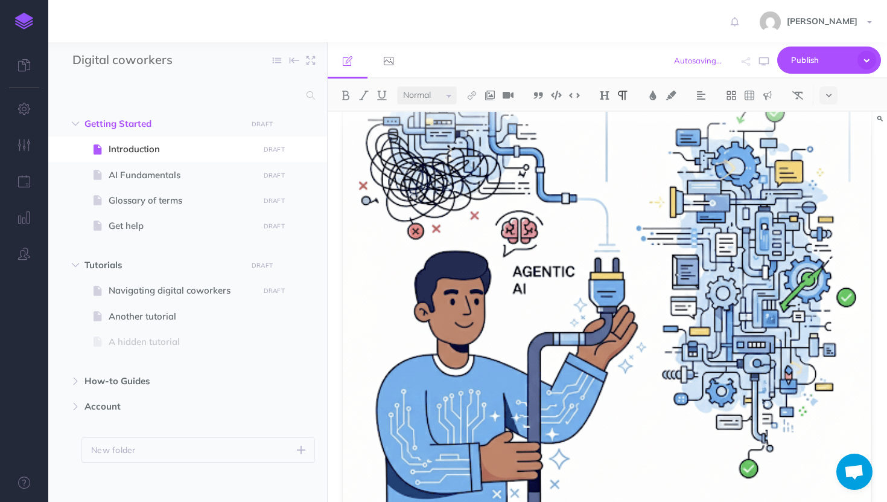
scroll to position [1165, 0]
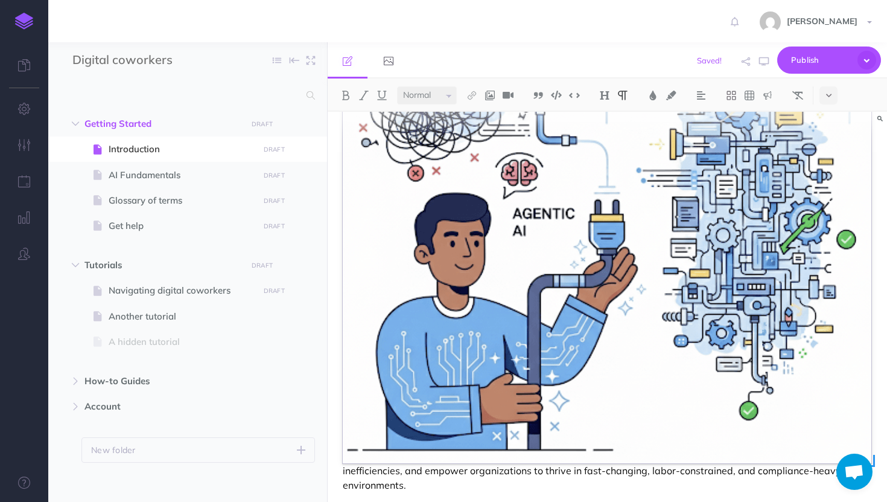
click at [574, 281] on img at bounding box center [607, 212] width 529 height 502
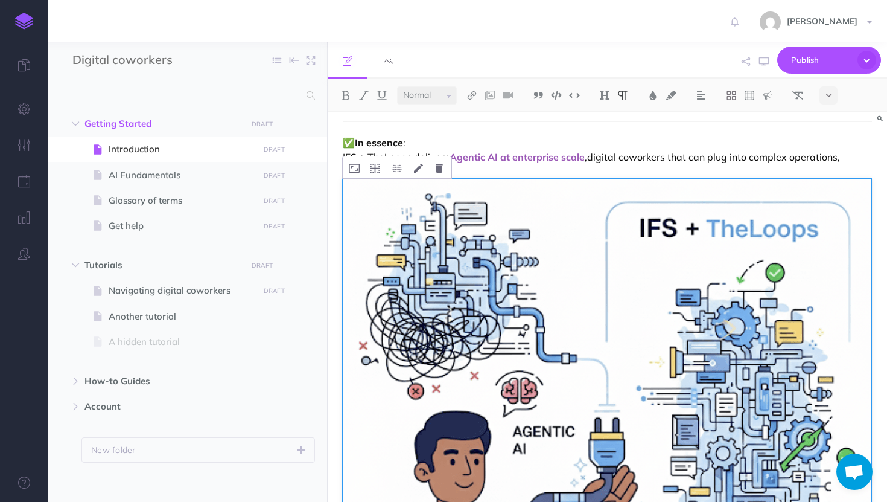
scroll to position [909, 0]
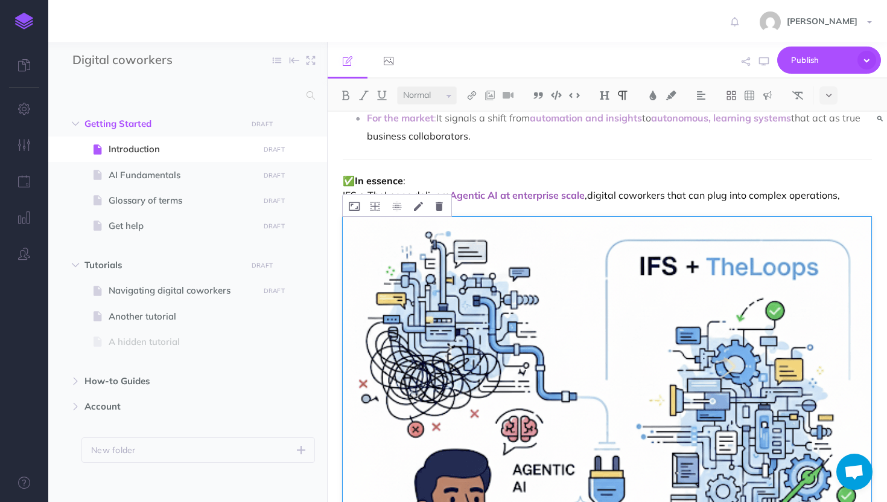
click at [404, 225] on img at bounding box center [607, 468] width 529 height 502
click at [351, 202] on icon at bounding box center [354, 206] width 11 height 9
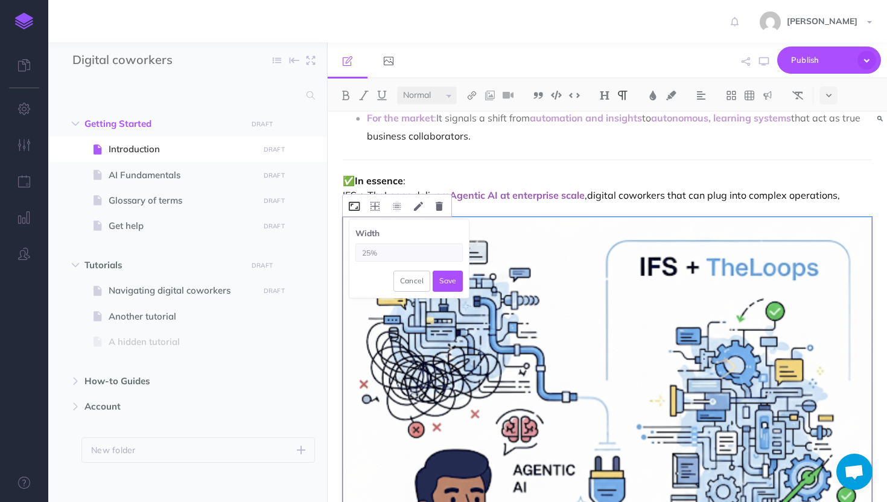
type input "25%"
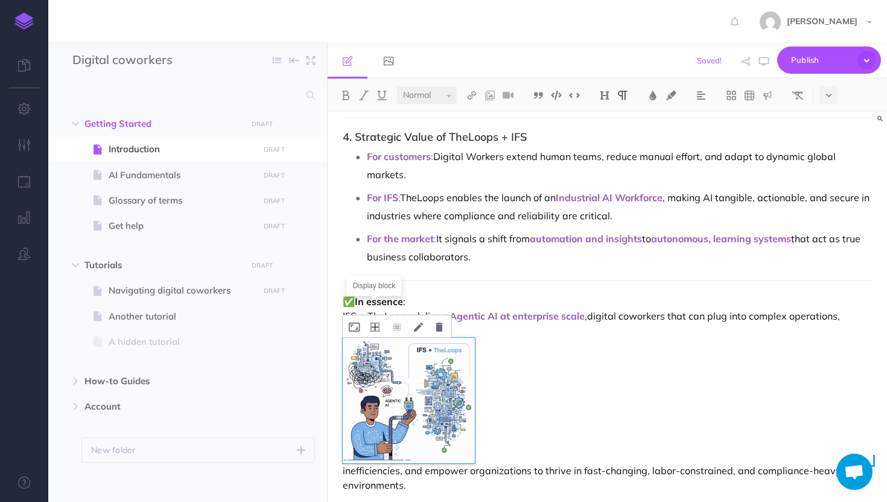
click at [368, 315] on button at bounding box center [375, 326] width 21 height 22
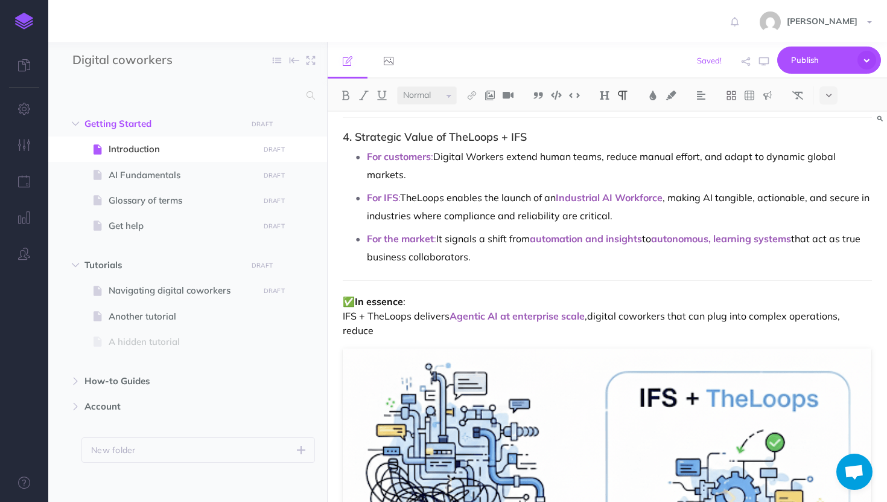
click at [377, 312] on p "✅ In essence : IFS + TheLoops delivers Agentic AI at enterprise scale , digital…" at bounding box center [607, 315] width 529 height 43
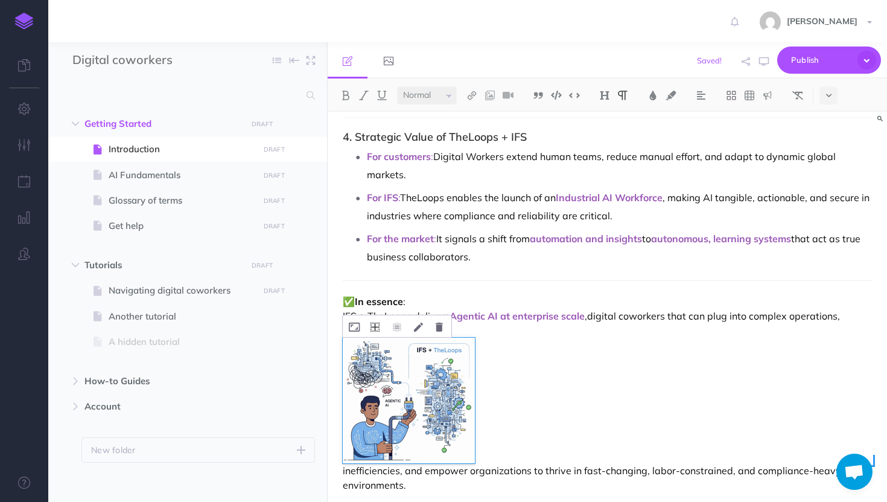
click at [375, 322] on icon at bounding box center [375, 326] width 9 height 9
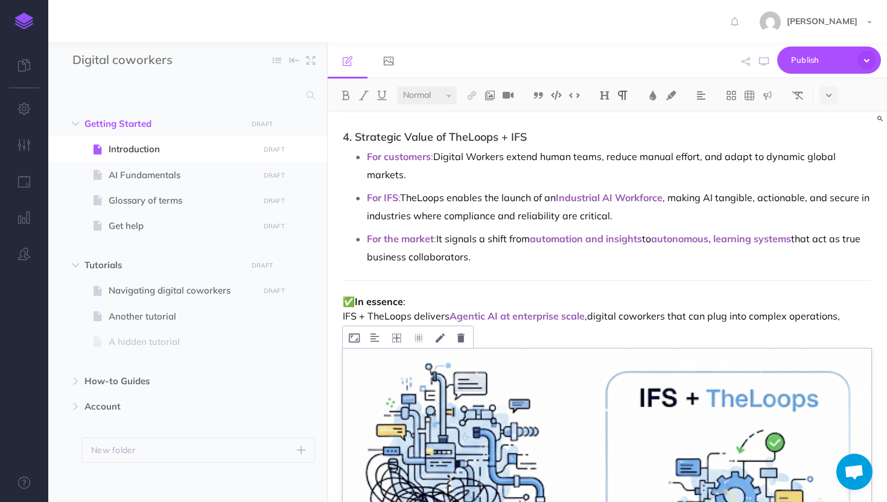
click at [393, 333] on icon at bounding box center [396, 337] width 9 height 9
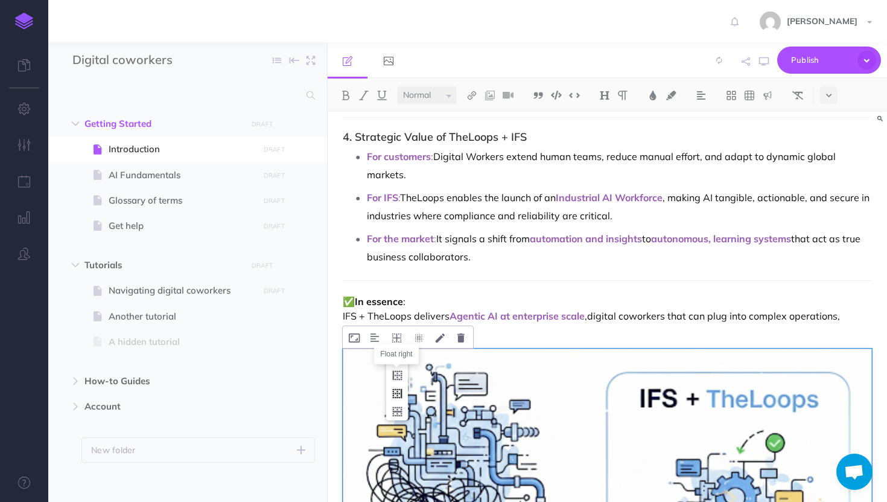
click at [398, 384] on icon at bounding box center [397, 393] width 22 height 19
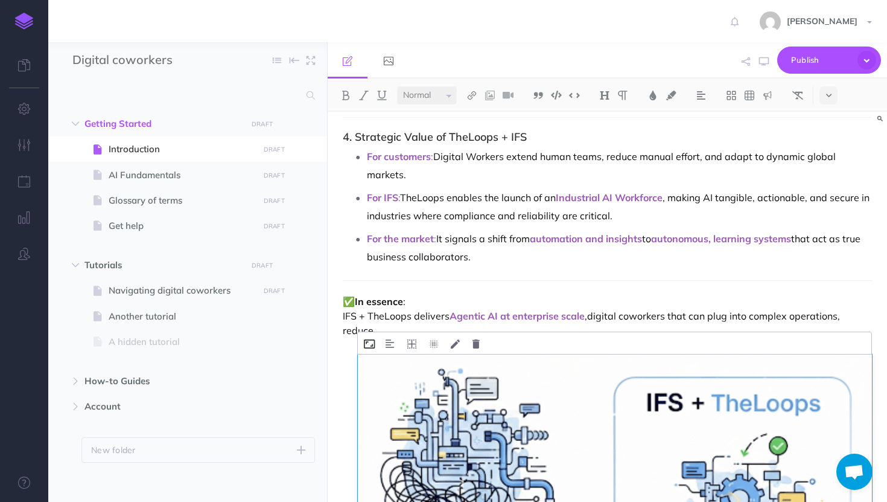
click at [365, 339] on icon at bounding box center [369, 343] width 11 height 9
type input "25%"
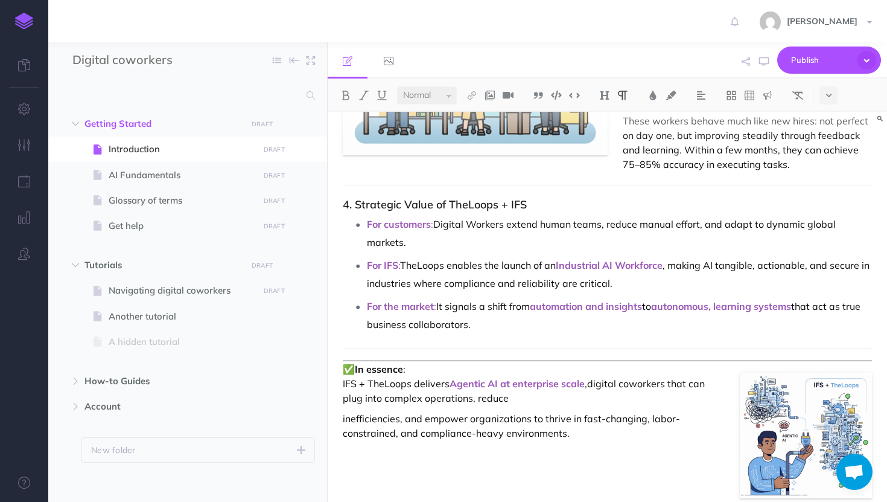
scroll to position [721, 0]
click at [611, 465] on div "Introduction 1. From Traditional Automation to Digital Workers Historically, in…" at bounding box center [607, 307] width 559 height 390
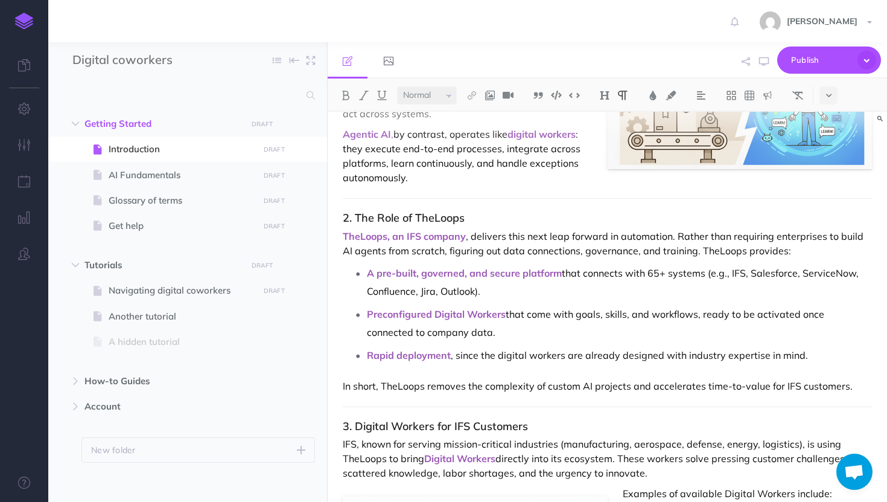
scroll to position [0, 0]
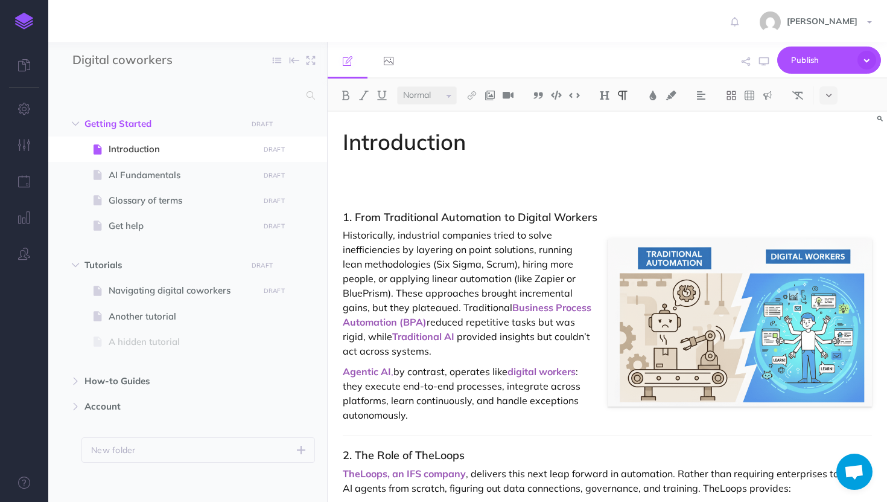
click at [487, 174] on p at bounding box center [607, 174] width 529 height 14
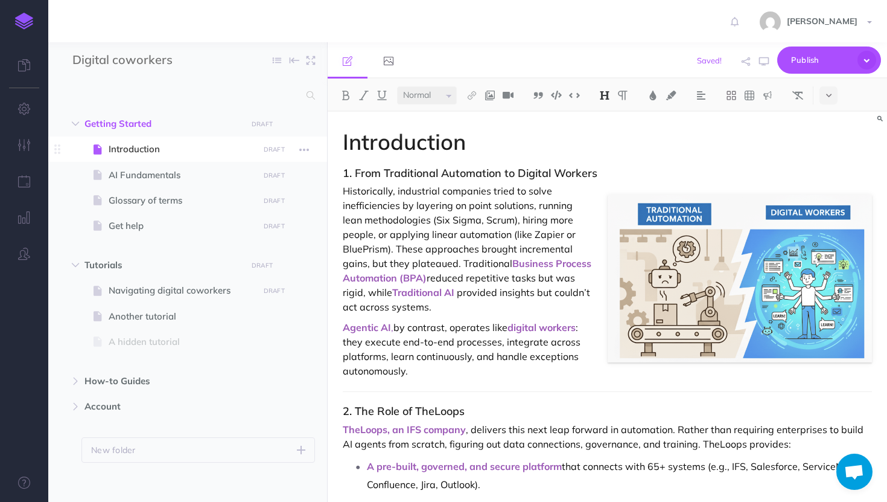
click at [218, 151] on span "Introduction" at bounding box center [182, 149] width 146 height 14
click at [205, 168] on span "AI Fundamentals" at bounding box center [182, 175] width 146 height 14
select select "null"
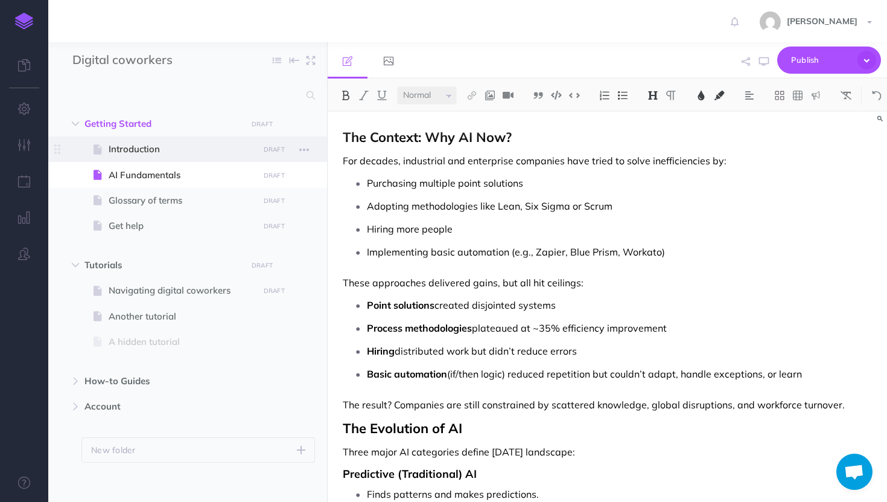
click at [202, 145] on span "Introduction" at bounding box center [182, 149] width 146 height 14
select select "null"
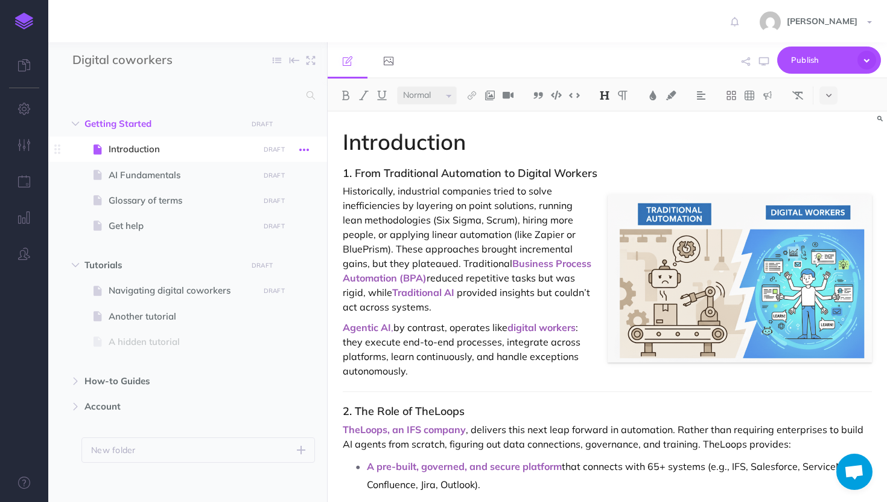
click at [309, 147] on icon "button" at bounding box center [304, 149] width 10 height 14
click at [243, 158] on span at bounding box center [187, 148] width 279 height 25
click at [741, 61] on button "button" at bounding box center [746, 61] width 14 height 35
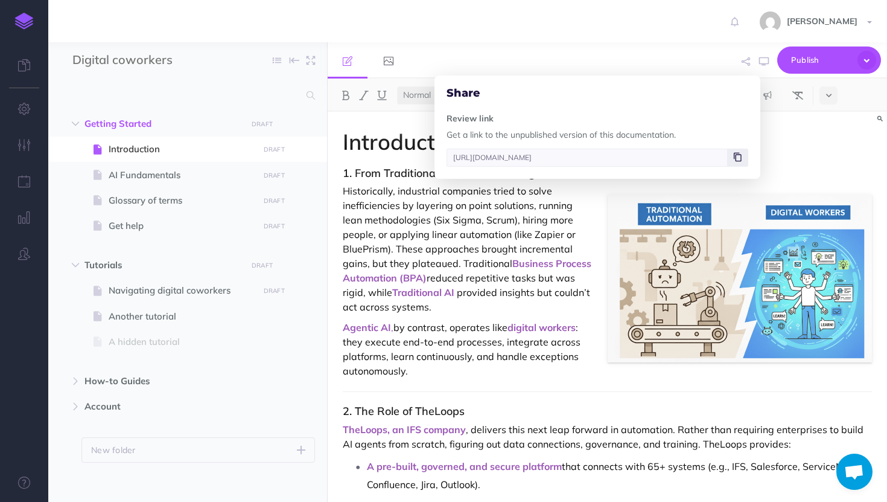
click at [740, 160] on icon at bounding box center [738, 156] width 8 height 7
click at [738, 159] on icon at bounding box center [738, 156] width 8 height 7
click at [690, 54] on div "Share Review link Get a link to the unpublished version of this documentation. …" at bounding box center [697, 60] width 367 height 37
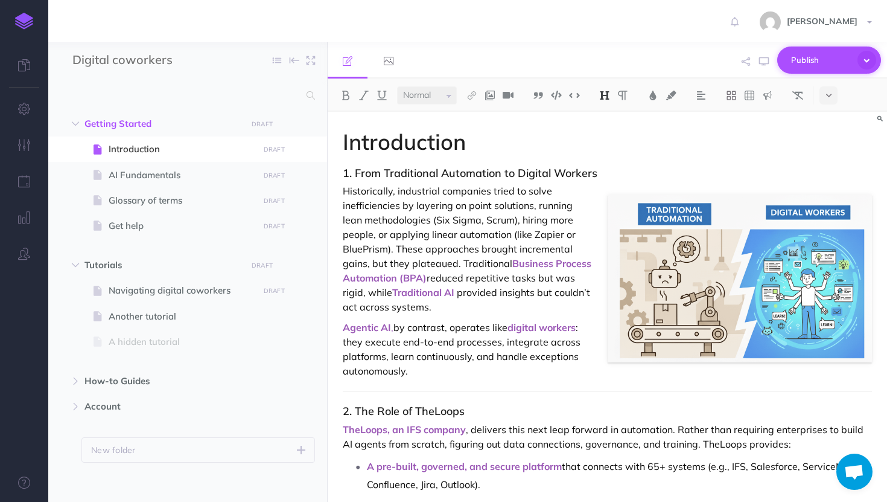
click at [863, 60] on icon "button" at bounding box center [867, 60] width 19 height 19
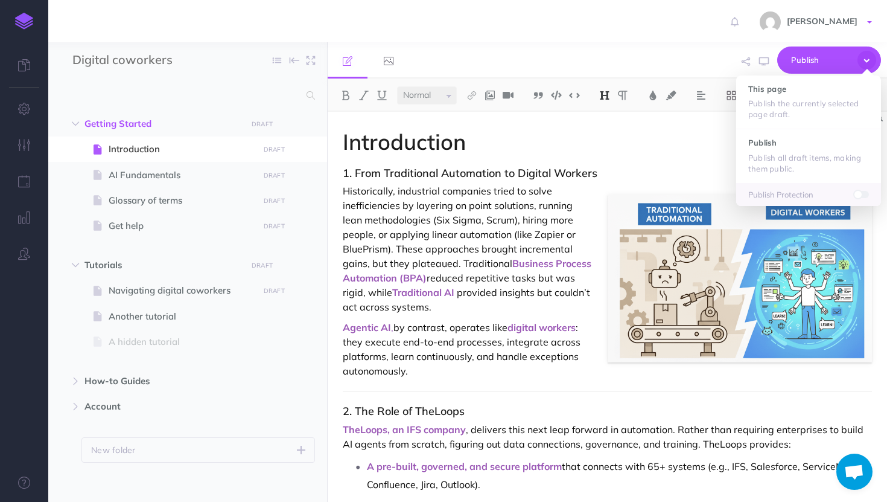
click at [868, 16] on link "[PERSON_NAME]" at bounding box center [817, 21] width 139 height 42
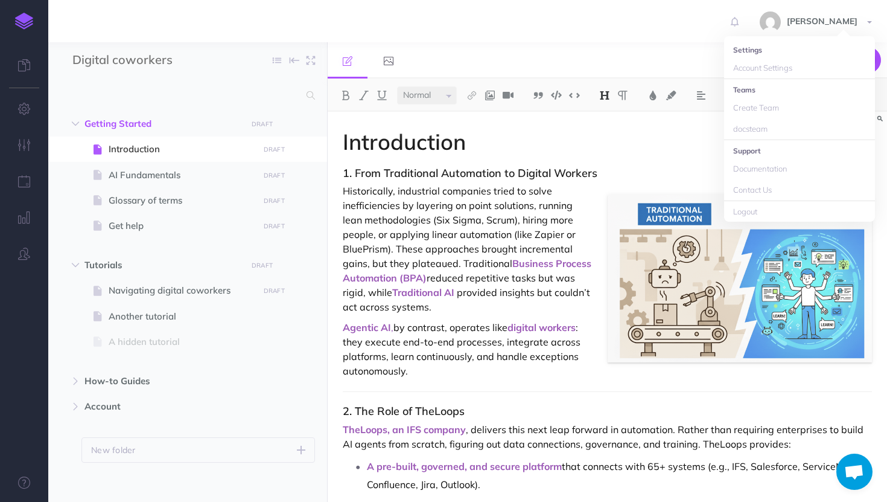
click at [640, 43] on div "Publish This page Publish the currently selected page draft. Publish Publish al…" at bounding box center [697, 60] width 367 height 37
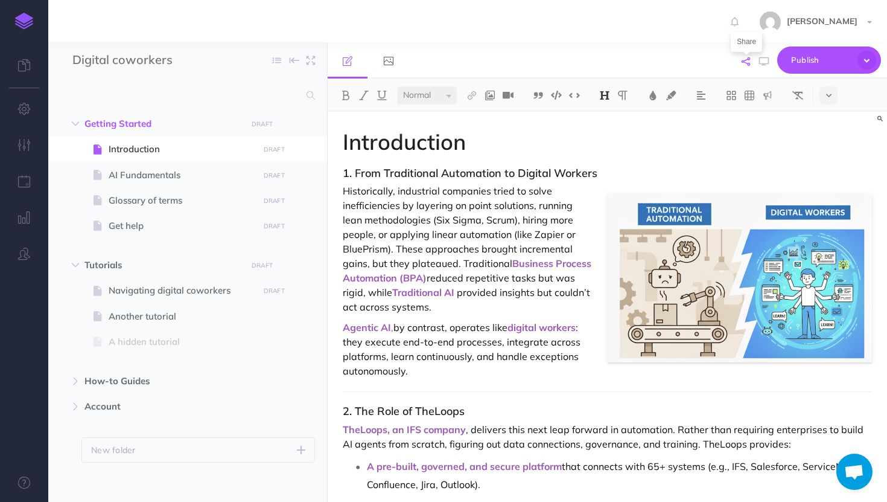
click at [745, 61] on icon "button" at bounding box center [746, 61] width 8 height 8
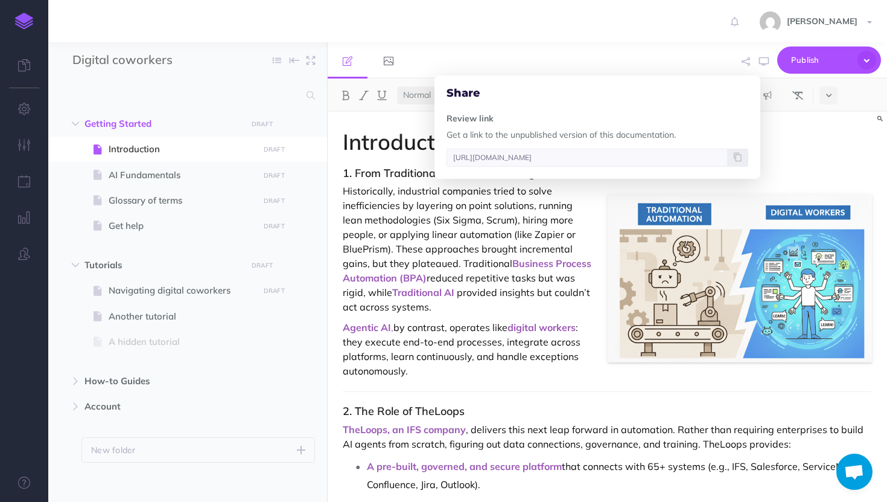
click at [499, 139] on p "Get a link to the unpublished version of this documentation." at bounding box center [598, 134] width 302 height 13
click at [496, 156] on input "https://app.snazzydocs.com/docs/review/r6eMrTMSEdGiW3uw/getting-started/introdu…" at bounding box center [587, 157] width 281 height 18
click at [499, 157] on input "https://app.snazzydocs.com/docs/review/r6eMrTMSEdGiW3uw/getting-started/introdu…" at bounding box center [587, 157] width 281 height 18
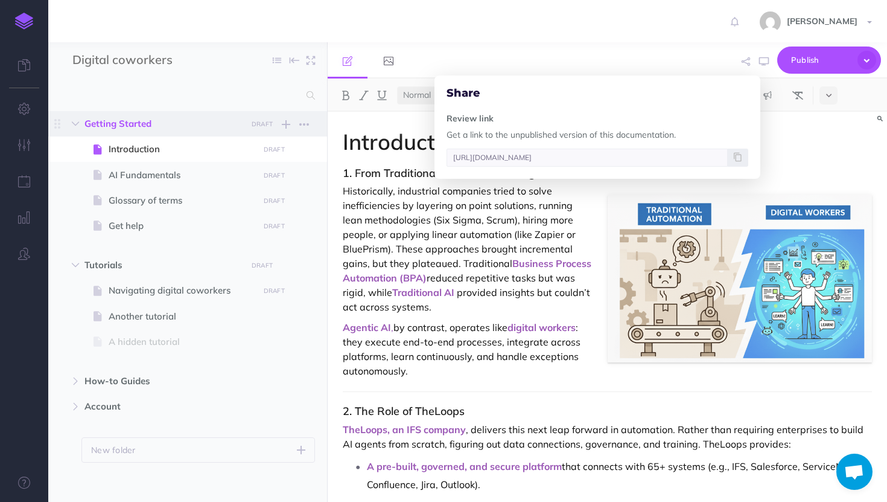
click at [139, 121] on span "Getting Started" at bounding box center [161, 123] width 155 height 14
click at [735, 153] on icon at bounding box center [738, 156] width 8 height 7
click at [644, 53] on div "Share Review link Get a link to the unpublished version of this documentation. …" at bounding box center [697, 60] width 367 height 37
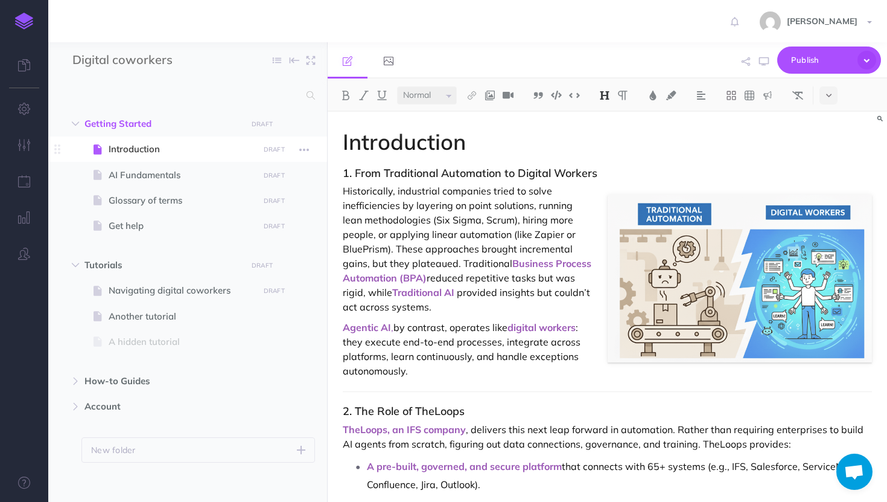
click at [177, 147] on span "Introduction" at bounding box center [182, 149] width 146 height 14
click at [158, 175] on span "AI Fundamentals" at bounding box center [182, 175] width 146 height 14
select select "null"
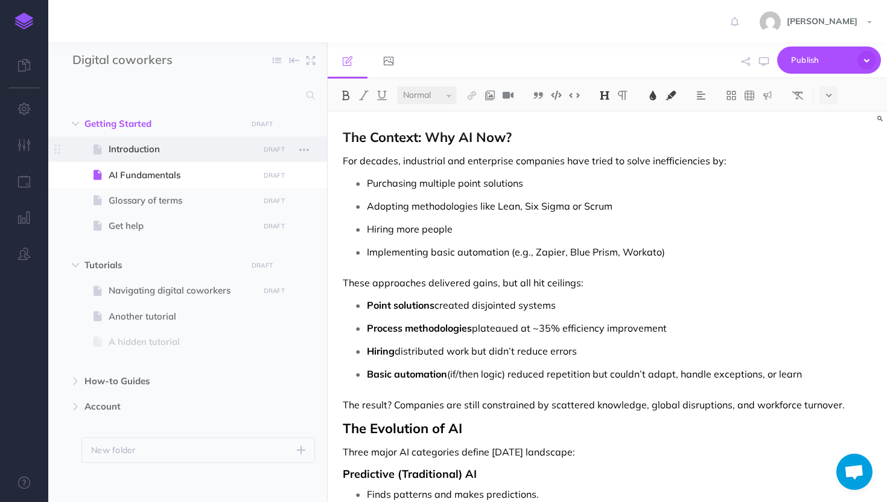
click at [173, 140] on span at bounding box center [187, 148] width 279 height 25
select select "null"
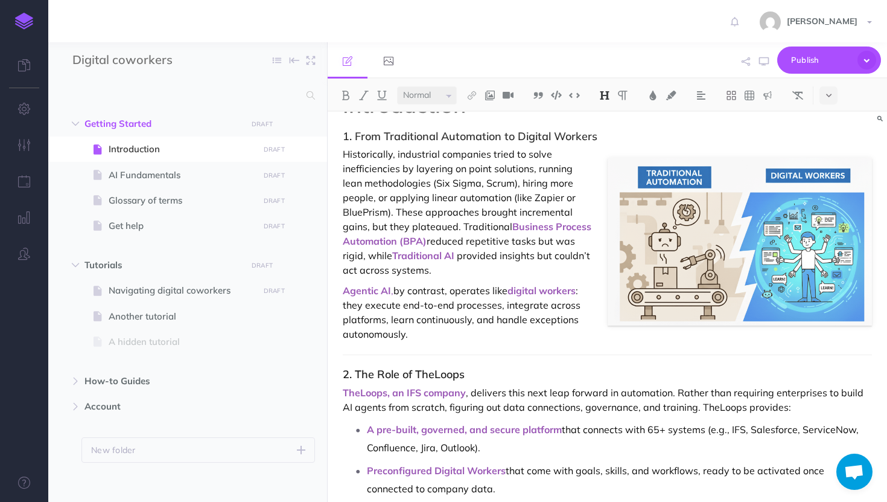
scroll to position [38, 0]
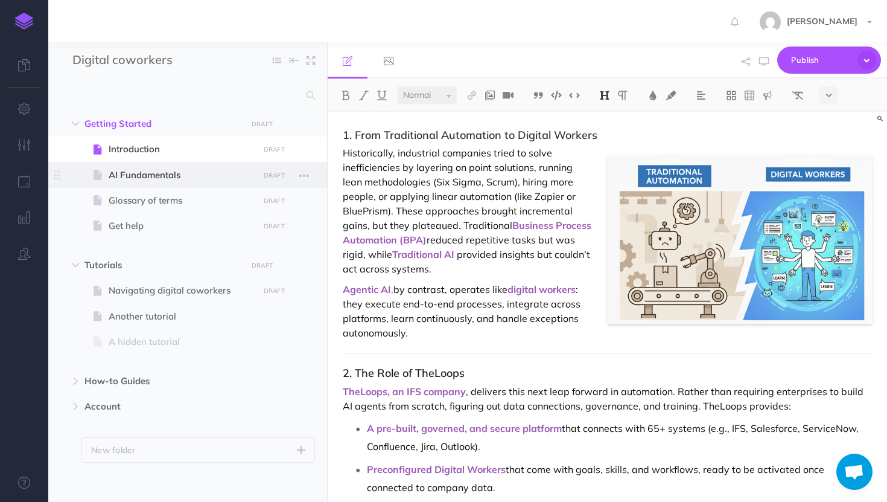
click at [118, 180] on span "AI Fundamentals" at bounding box center [182, 175] width 146 height 14
select select "null"
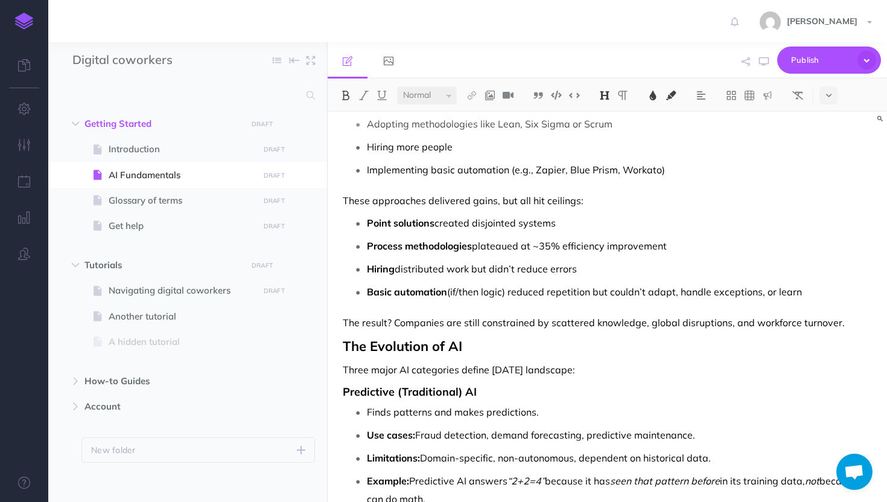
scroll to position [90, 0]
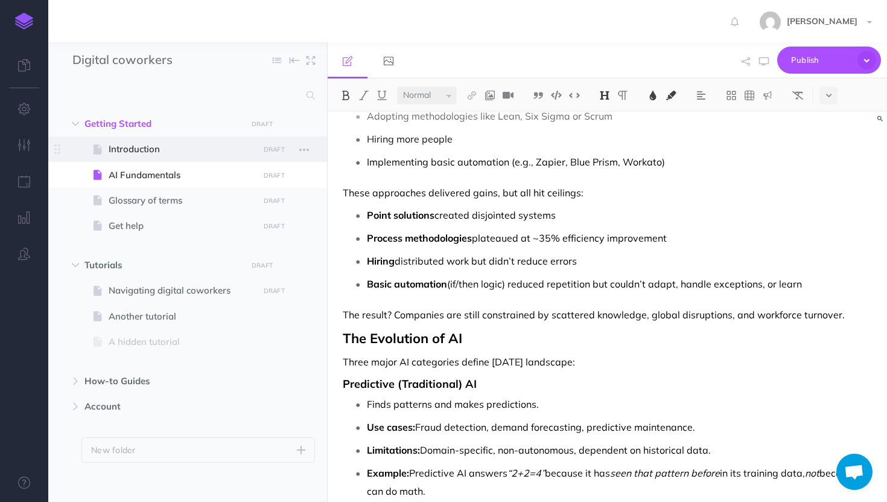
click at [200, 159] on span at bounding box center [187, 148] width 279 height 25
select select "null"
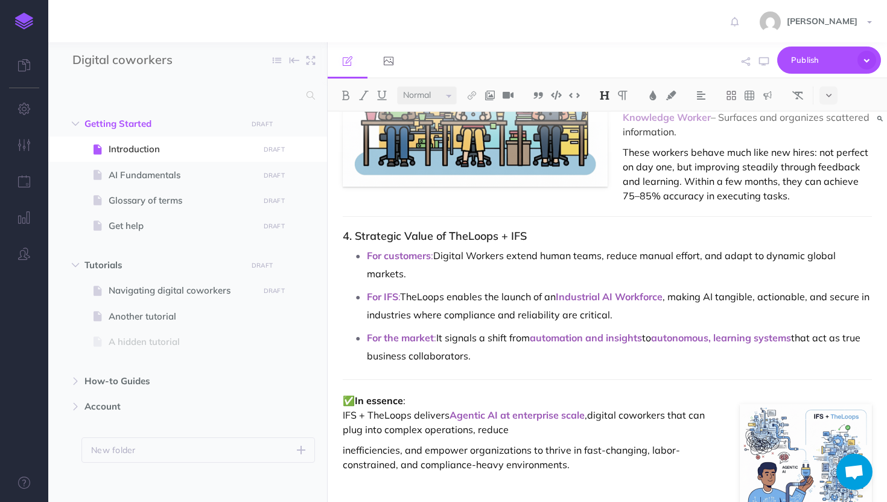
scroll to position [677, 0]
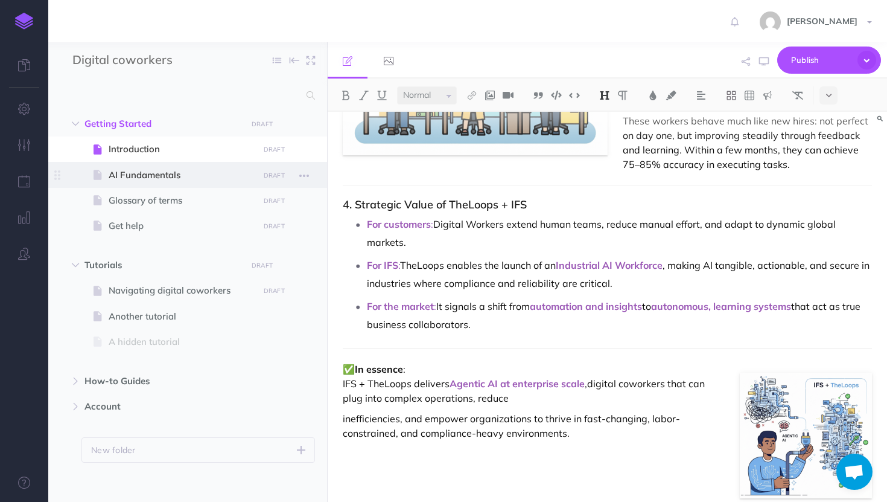
click at [177, 169] on span "AI Fundamentals" at bounding box center [182, 175] width 146 height 14
select select "null"
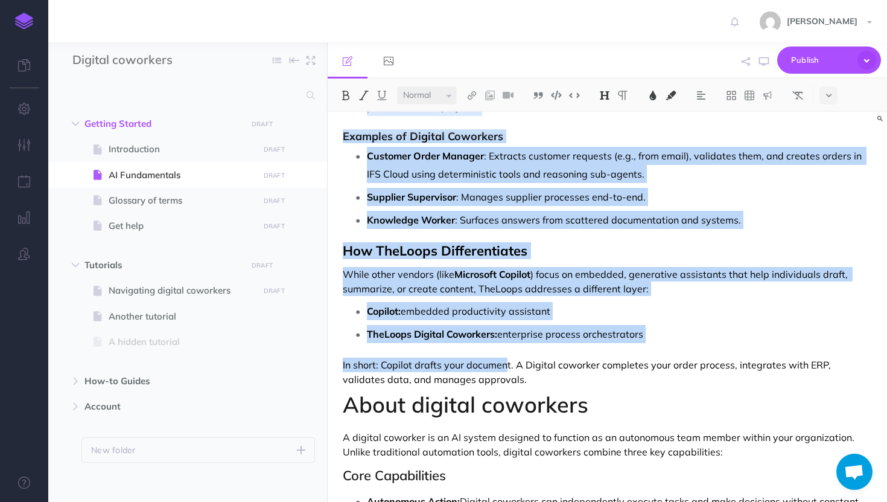
drag, startPoint x: 340, startPoint y: 132, endPoint x: 509, endPoint y: 368, distance: 290.3
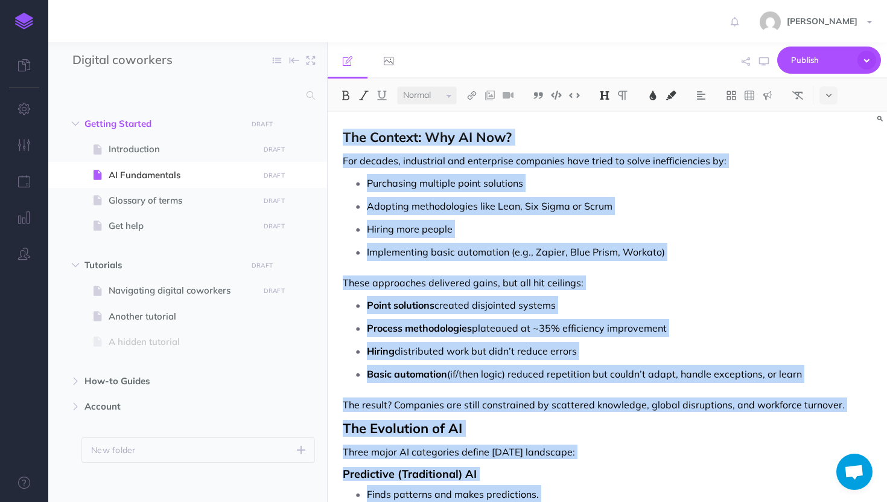
click at [509, 368] on span "(if/then logic) reduced repetition but couldn’t adapt, handle exceptions, or le…" at bounding box center [624, 374] width 355 height 12
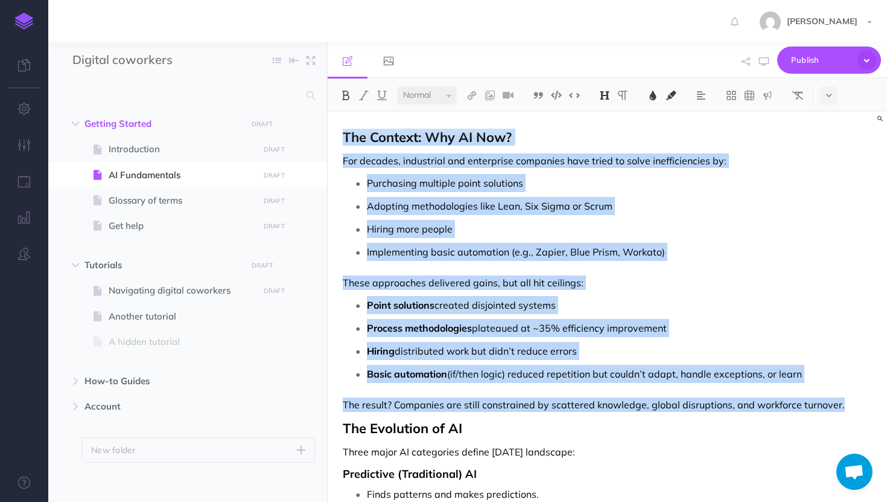
drag, startPoint x: 846, startPoint y: 397, endPoint x: 256, endPoint y: 42, distance: 688.7
click at [256, 42] on div "Digital coworkers Collapse all Expand all Expand to root folders Getting Starte…" at bounding box center [467, 271] width 839 height 459
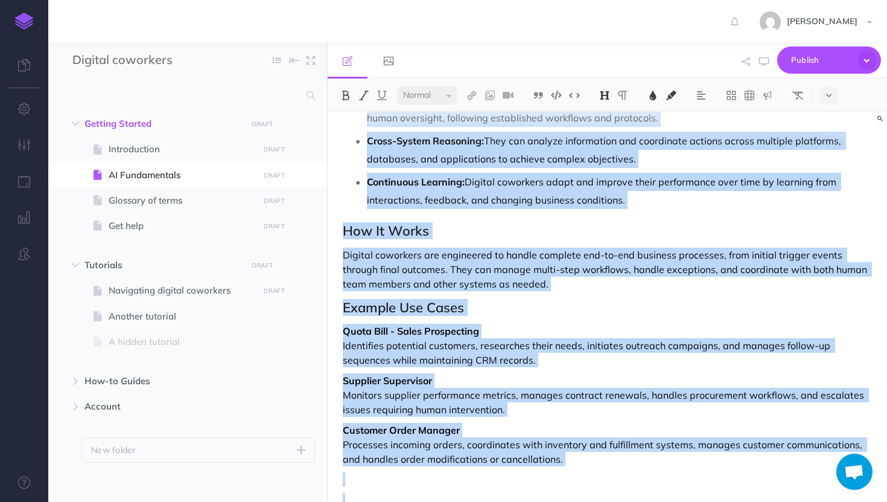
scroll to position [1276, 0]
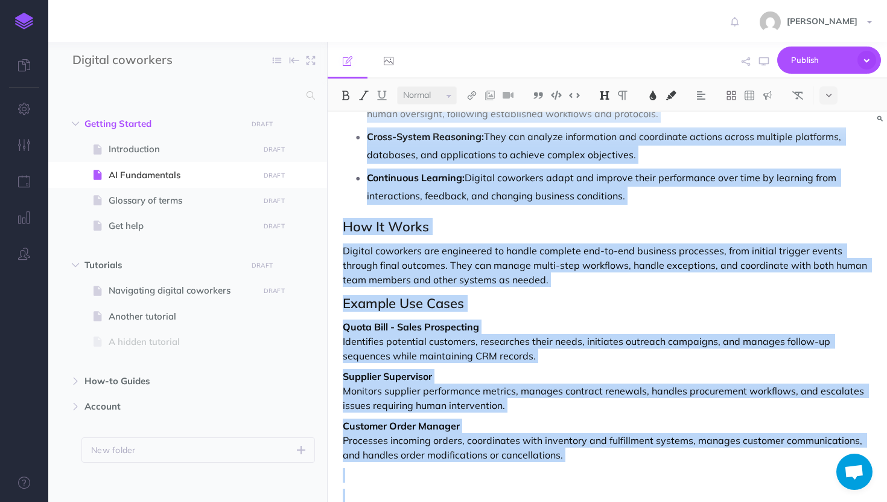
copy div "The Evolution of AI Three major AI categories define today’s landscape: Predict…"
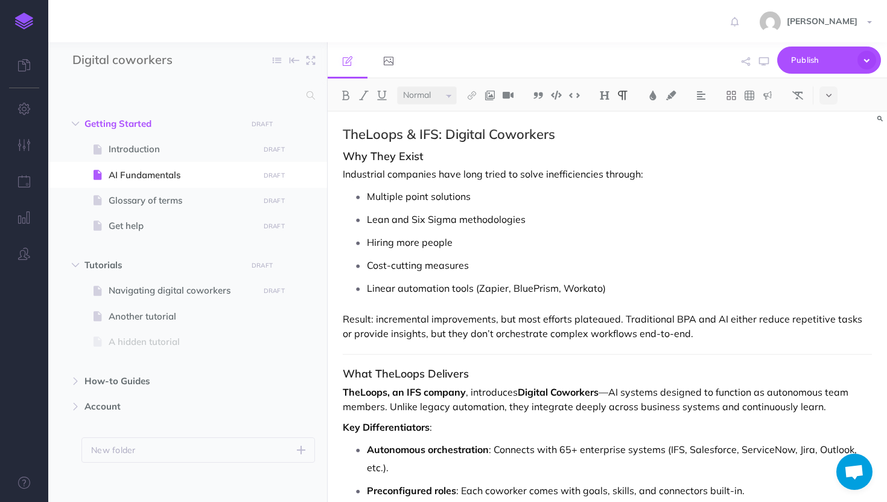
scroll to position [0, 0]
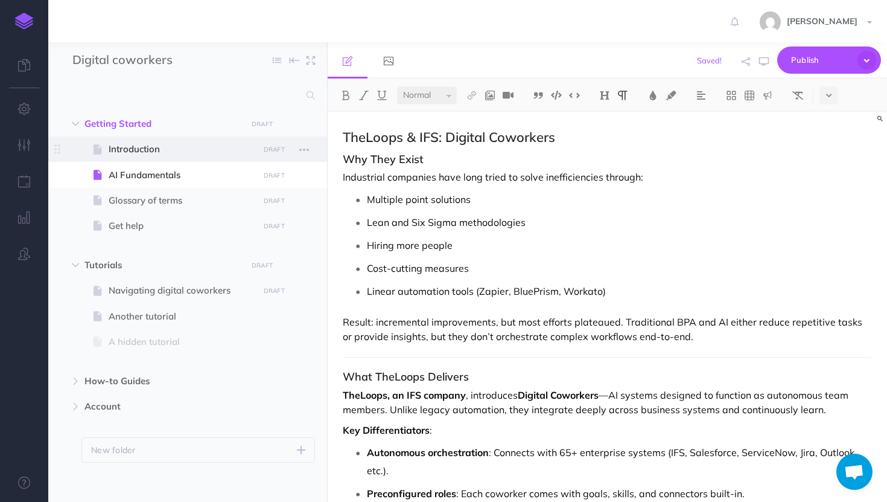
click at [208, 156] on span "Introduction" at bounding box center [182, 149] width 146 height 14
select select "null"
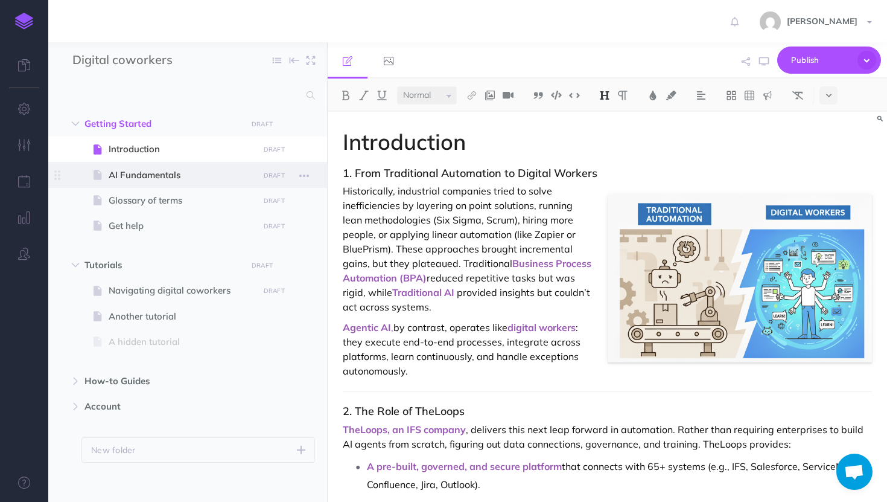
click at [203, 178] on span "AI Fundamentals" at bounding box center [182, 175] width 146 height 14
select select "null"
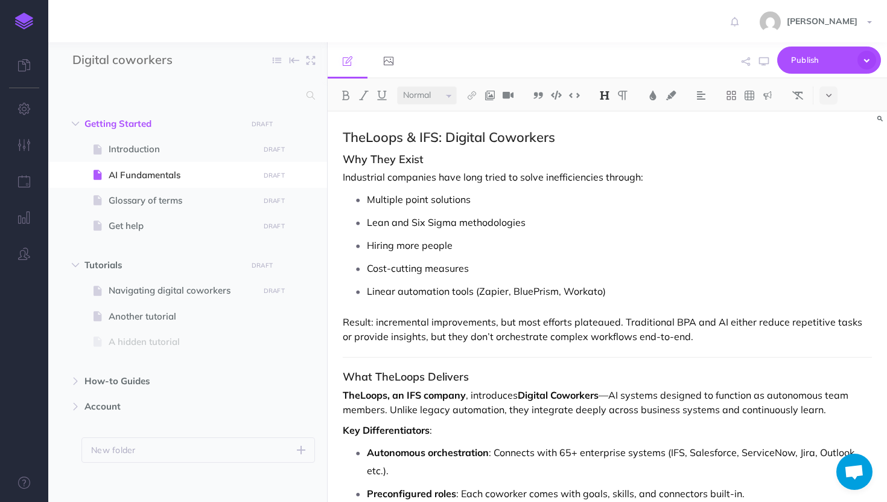
click at [199, 149] on span "Introduction" at bounding box center [182, 149] width 146 height 14
select select "null"
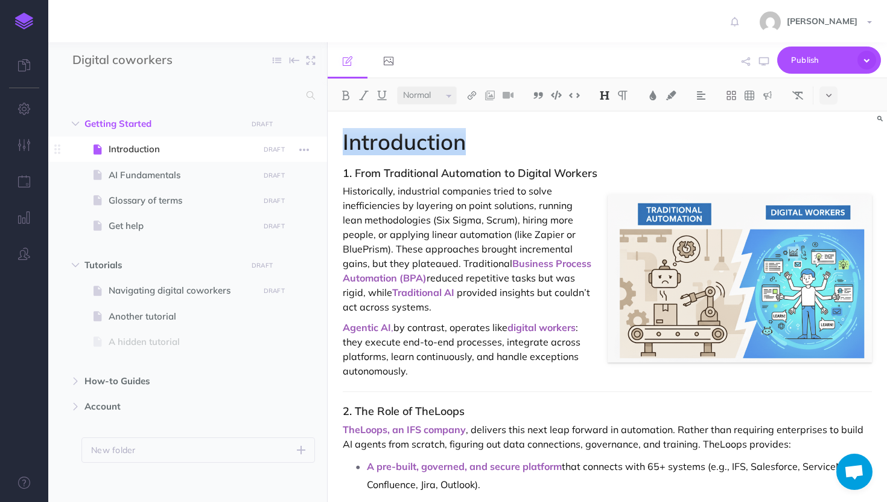
drag, startPoint x: 511, startPoint y: 141, endPoint x: 298, endPoint y: 141, distance: 213.1
click at [298, 141] on div "Digital coworkers Collapse all Expand all Expand to root folders Getting Starte…" at bounding box center [467, 271] width 839 height 459
copy h1 "Introduction"
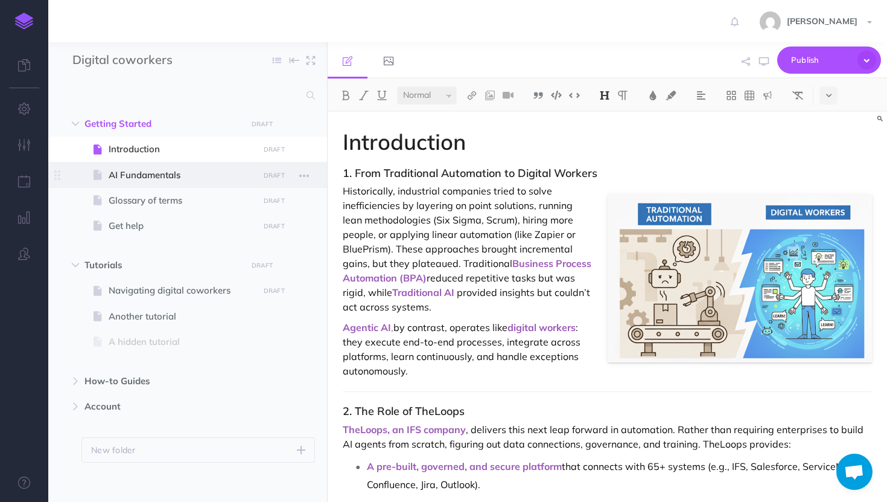
click at [209, 171] on span "AI Fundamentals" at bounding box center [182, 175] width 146 height 14
select select "null"
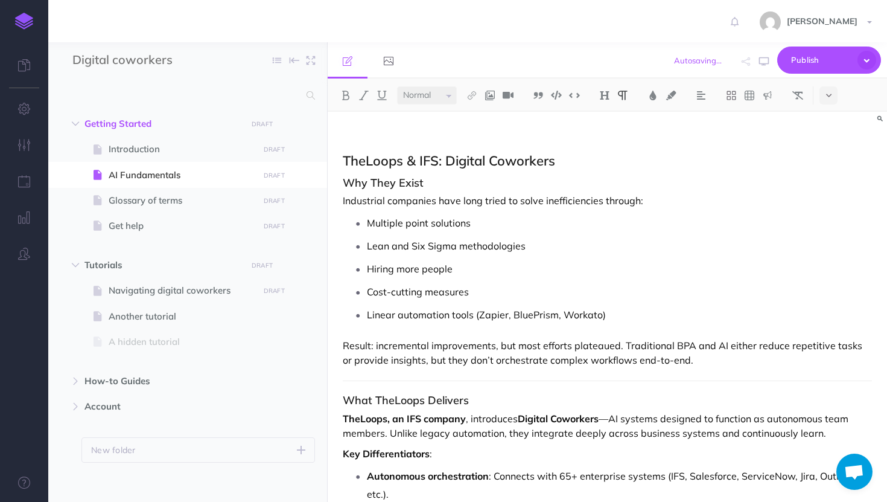
paste div
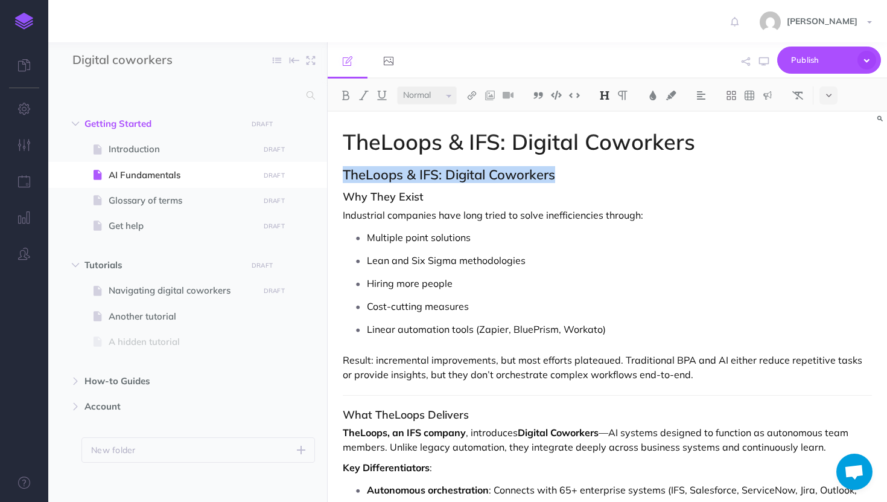
drag, startPoint x: 579, startPoint y: 167, endPoint x: 591, endPoint y: 179, distance: 17.1
click at [591, 179] on h2 "TheLoops & IFS: Digital Coworkers" at bounding box center [607, 174] width 529 height 14
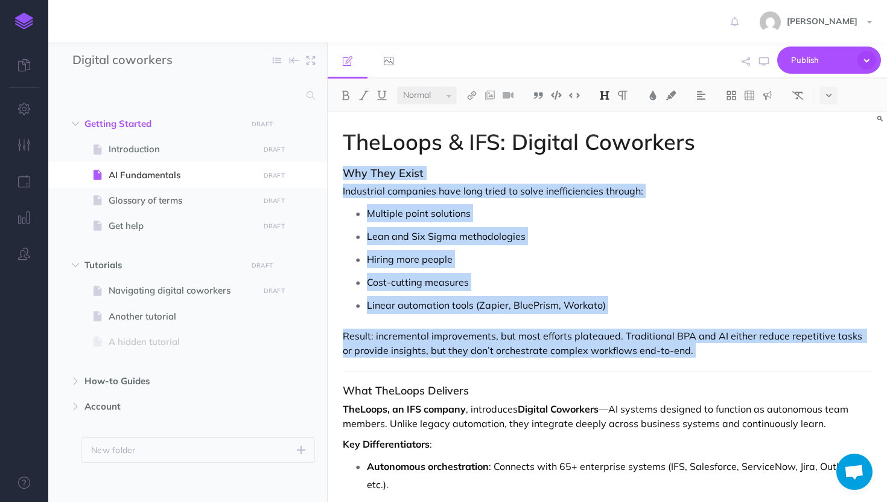
drag, startPoint x: 337, startPoint y: 168, endPoint x: 381, endPoint y: 371, distance: 208.2
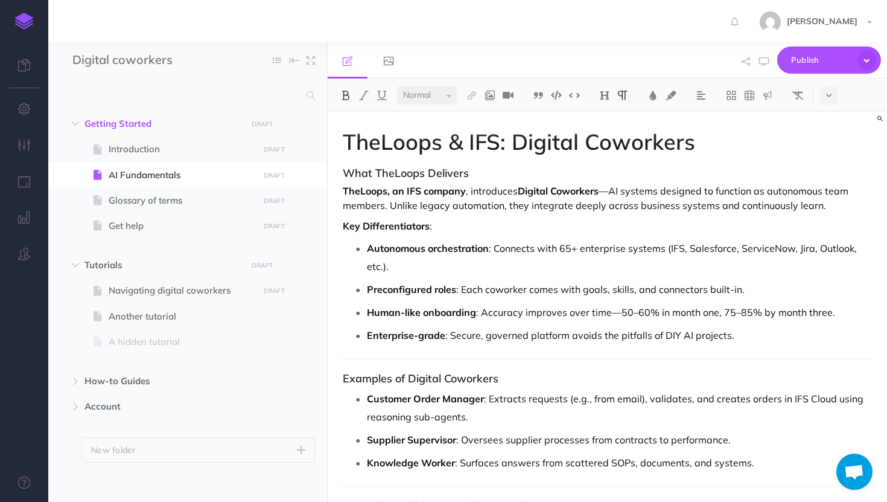
drag, startPoint x: 753, startPoint y: 345, endPoint x: 440, endPoint y: 211, distance: 340.5
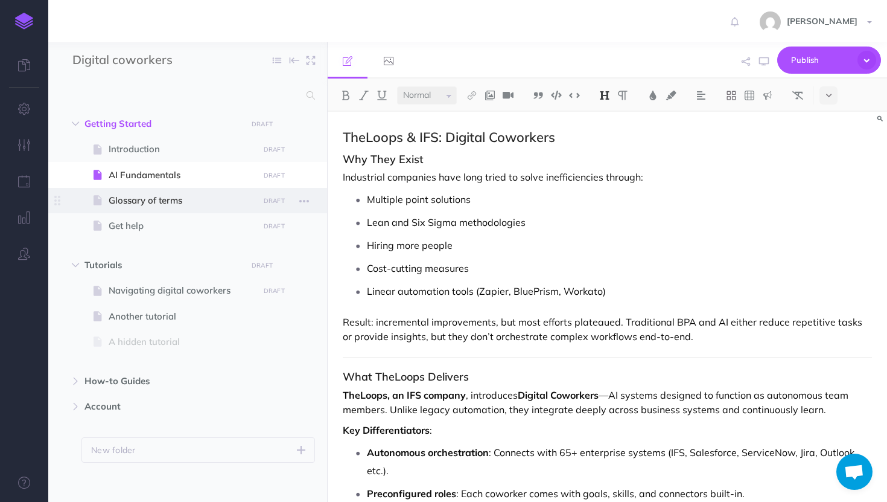
click at [165, 200] on span "Glossary of terms" at bounding box center [182, 200] width 146 height 14
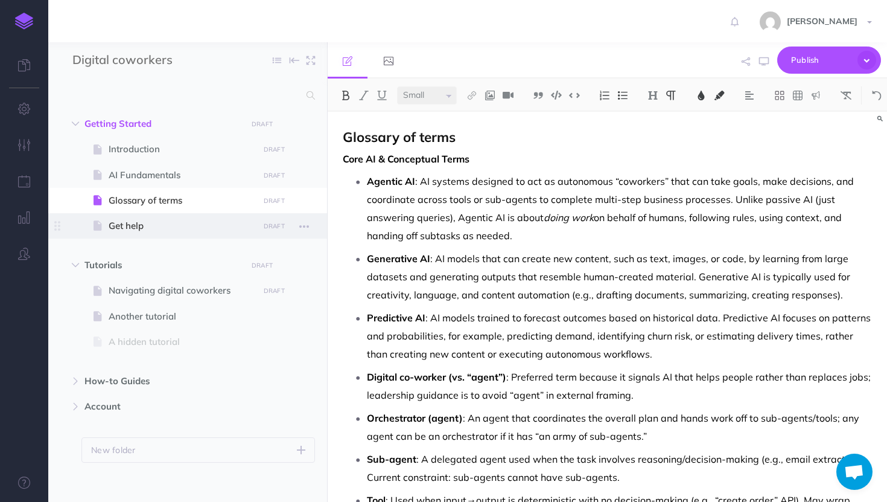
click at [113, 225] on span "Get help" at bounding box center [182, 225] width 146 height 14
select select "null"
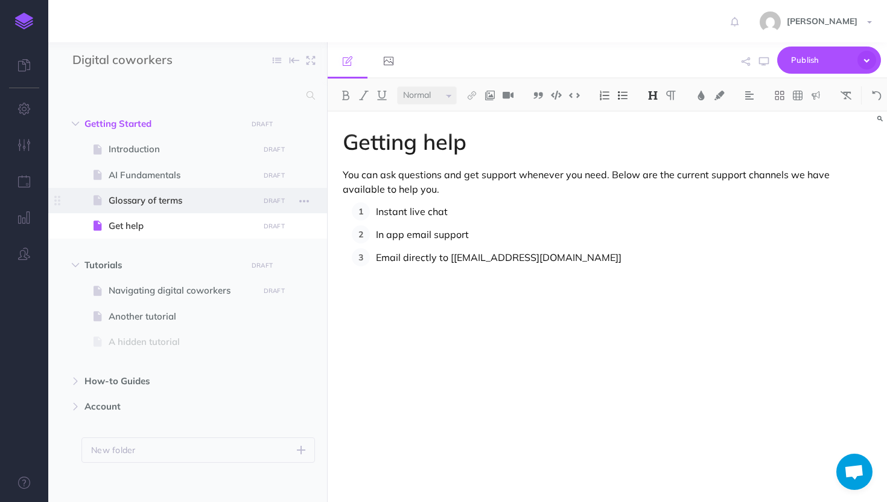
click at [127, 202] on span "Glossary of terms" at bounding box center [182, 200] width 146 height 14
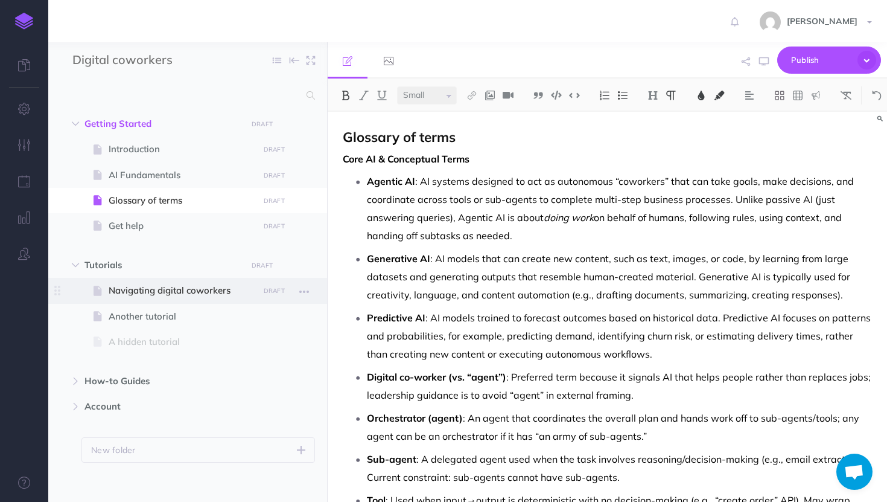
click at [144, 298] on span "Navigating digital coworkers" at bounding box center [182, 290] width 146 height 14
select select "null"
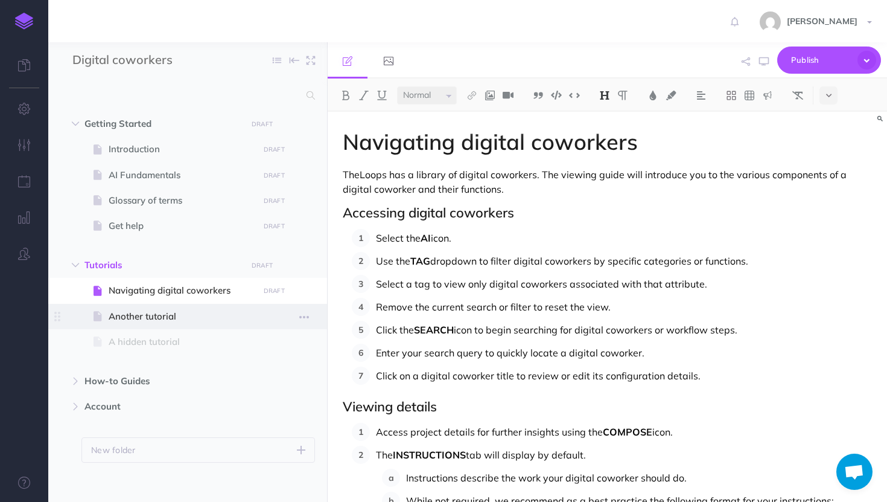
click at [134, 317] on span "Another tutorial" at bounding box center [182, 316] width 146 height 14
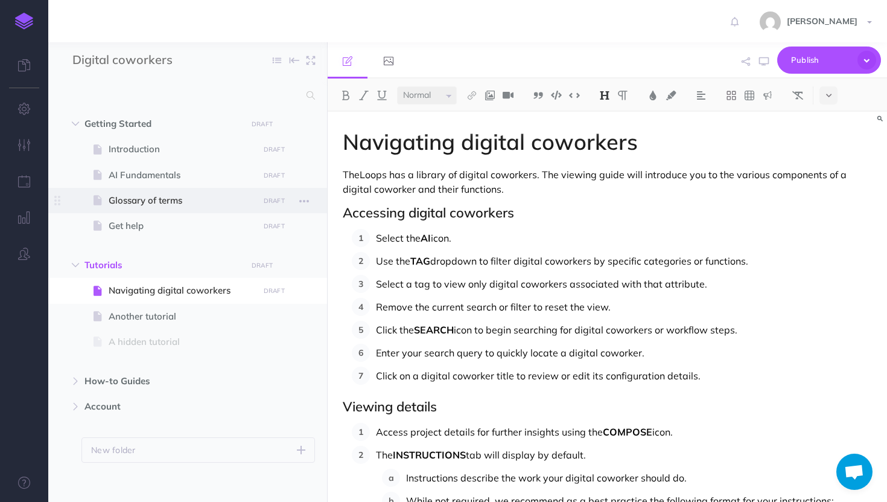
select select "null"
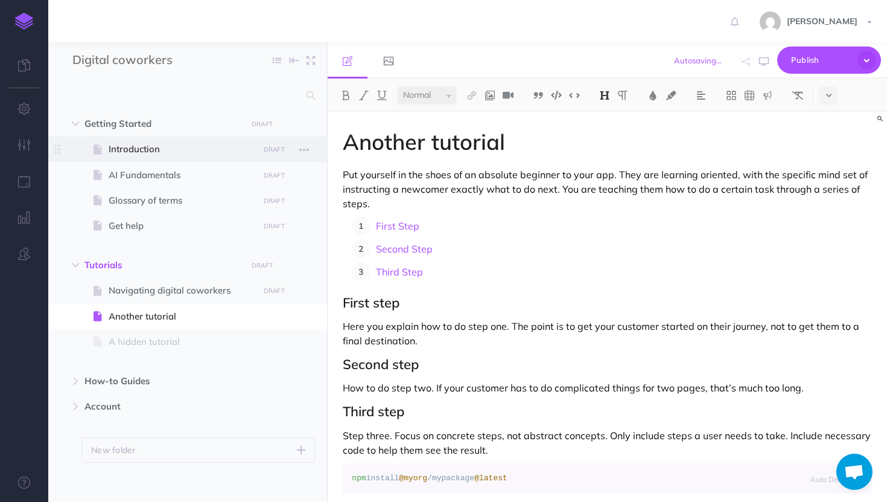
click at [138, 155] on span "Introduction" at bounding box center [182, 149] width 146 height 14
select select "null"
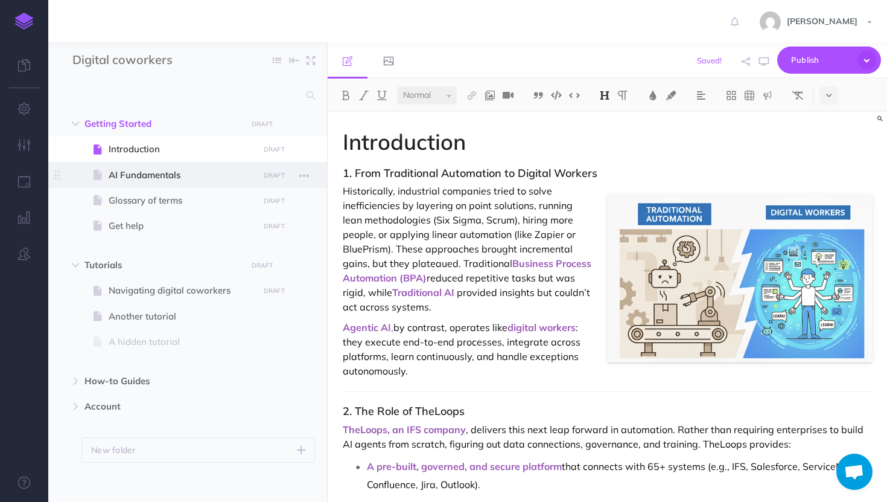
click at [135, 178] on span "AI Fundamentals" at bounding box center [182, 175] width 146 height 14
select select "null"
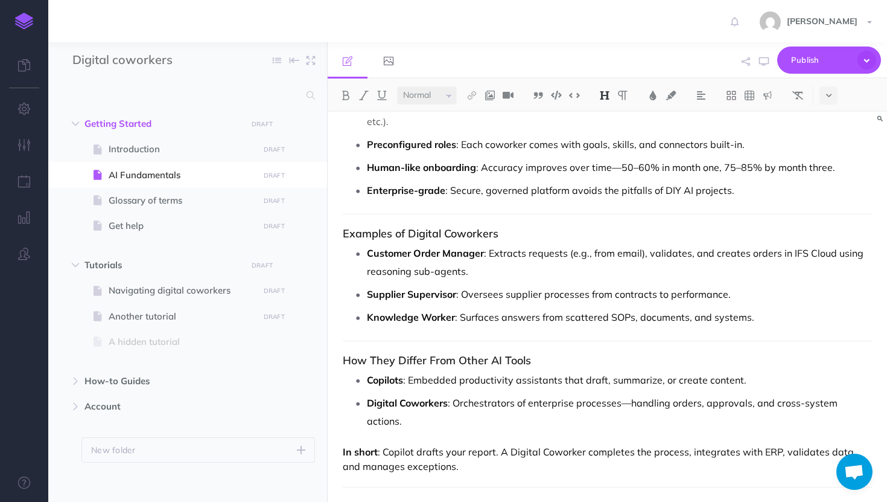
scroll to position [760, 0]
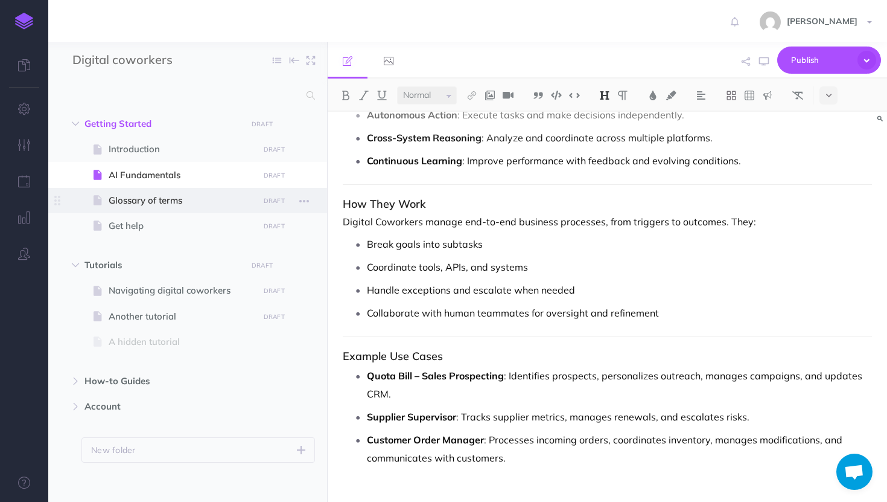
click at [177, 206] on span "Glossary of terms" at bounding box center [182, 200] width 146 height 14
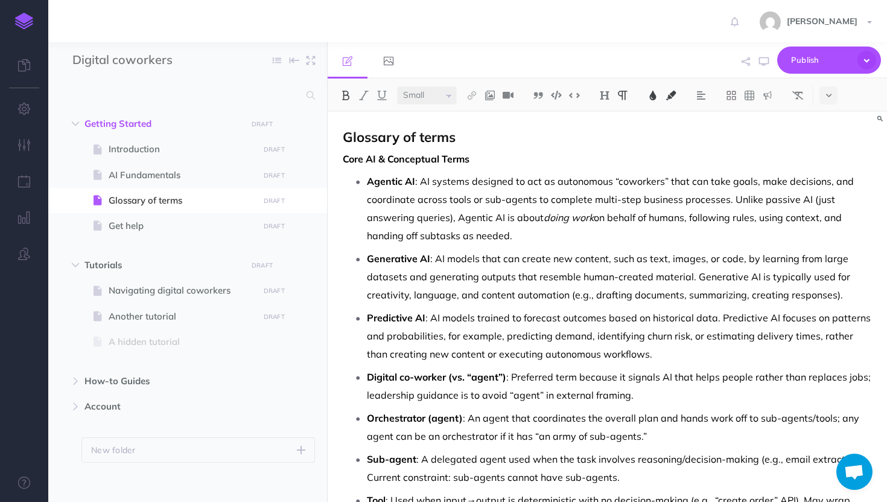
scroll to position [509, 0]
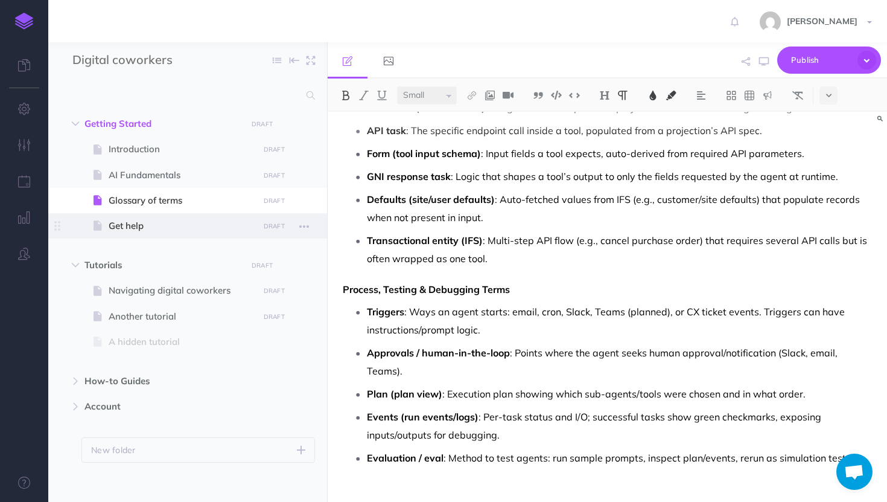
click at [188, 222] on span "Get help" at bounding box center [182, 225] width 146 height 14
select select "null"
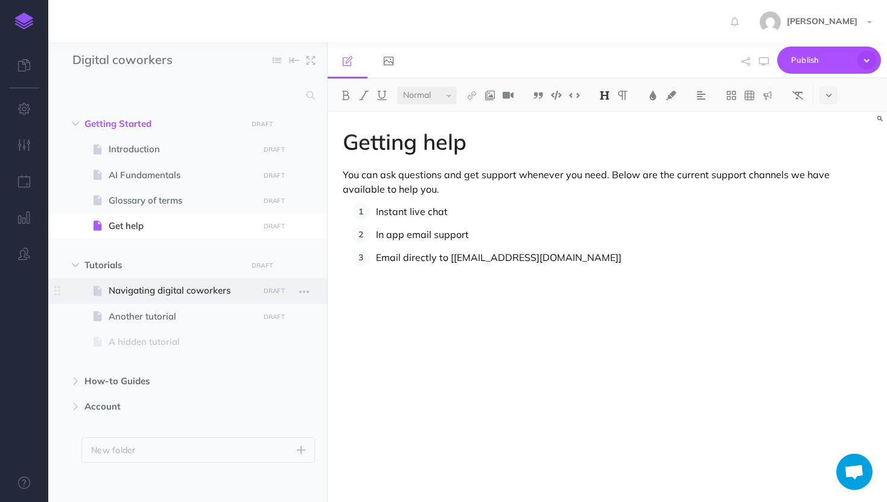
click at [164, 288] on span "Navigating digital coworkers" at bounding box center [182, 290] width 146 height 14
select select "null"
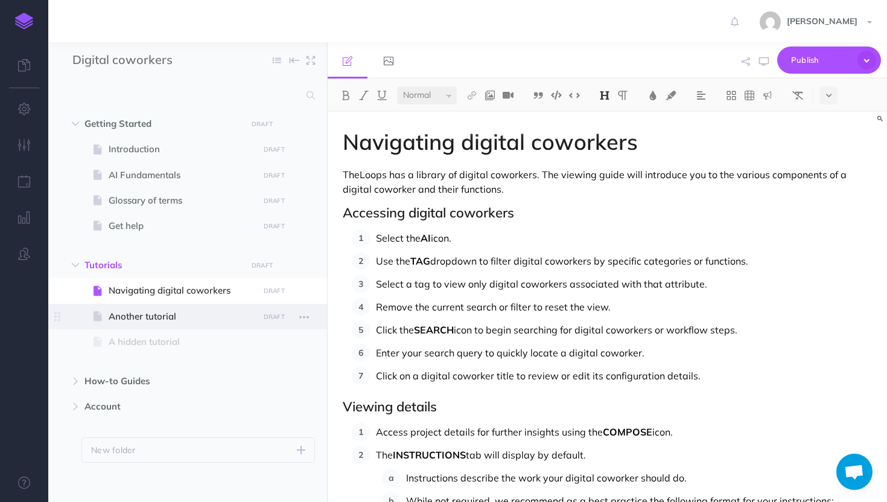
click at [164, 318] on span "Another tutorial" at bounding box center [182, 316] width 146 height 14
select select "null"
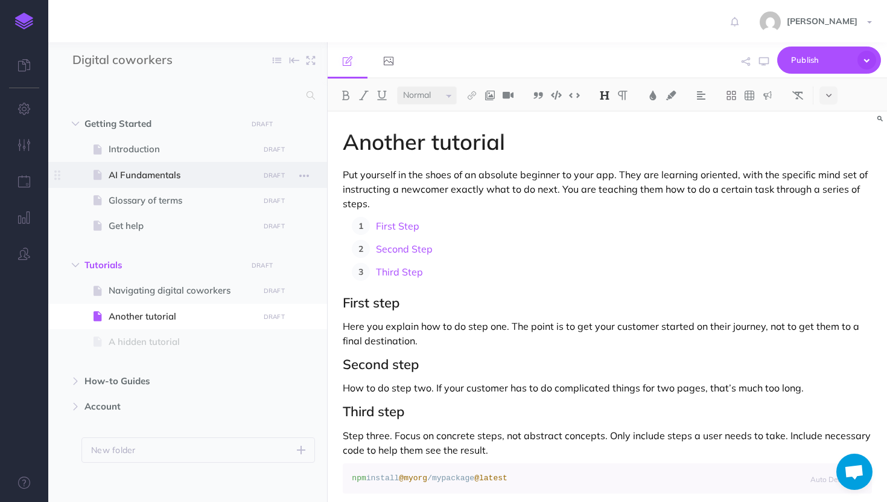
click at [162, 167] on span at bounding box center [187, 174] width 279 height 25
select select "null"
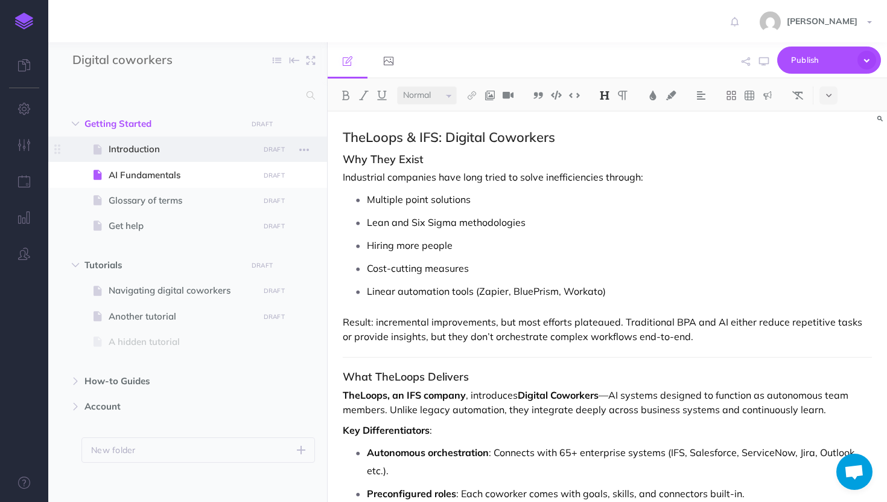
click at [164, 148] on span "Introduction" at bounding box center [182, 149] width 146 height 14
select select "null"
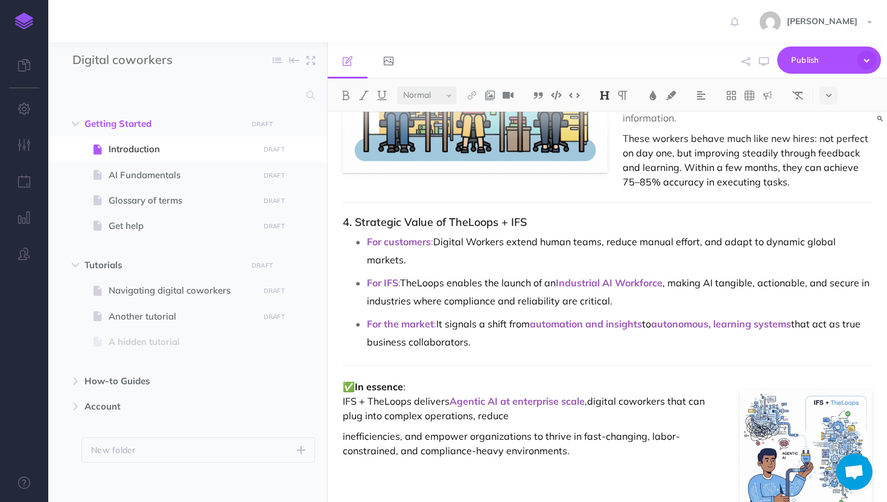
scroll to position [677, 0]
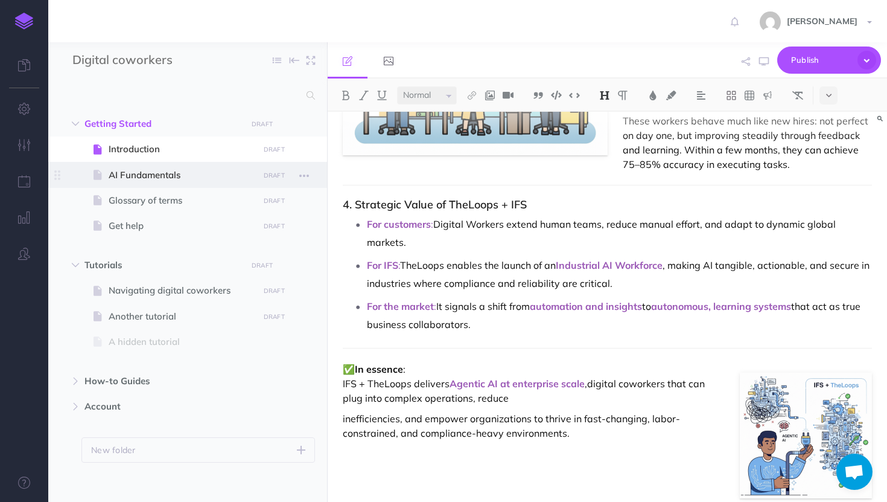
click at [138, 180] on span "AI Fundamentals" at bounding box center [182, 175] width 146 height 14
select select "null"
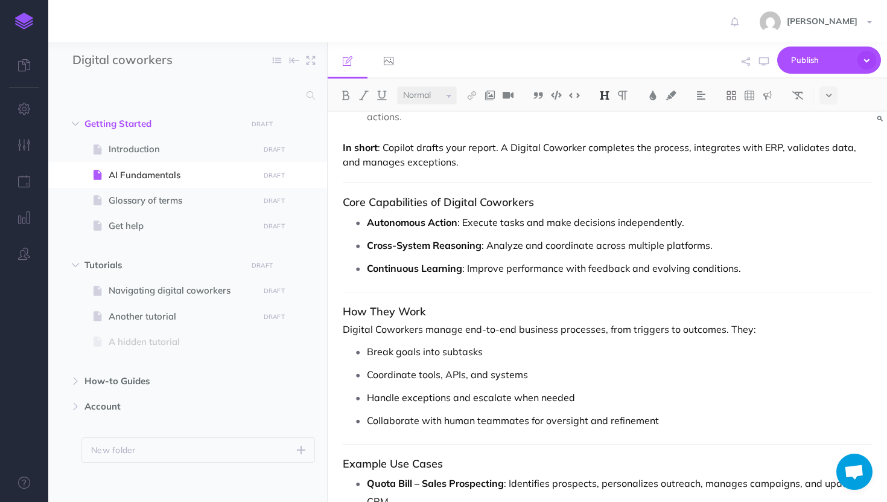
scroll to position [760, 0]
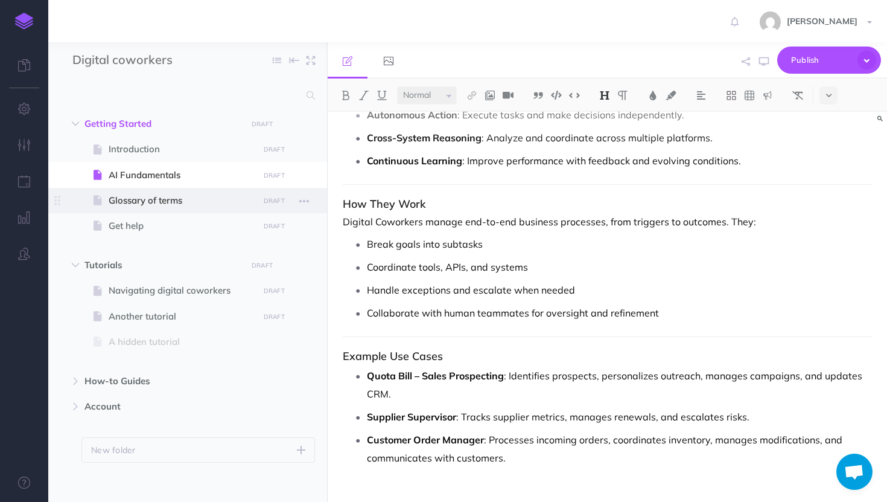
click at [198, 194] on span "Glossary of terms" at bounding box center [182, 200] width 146 height 14
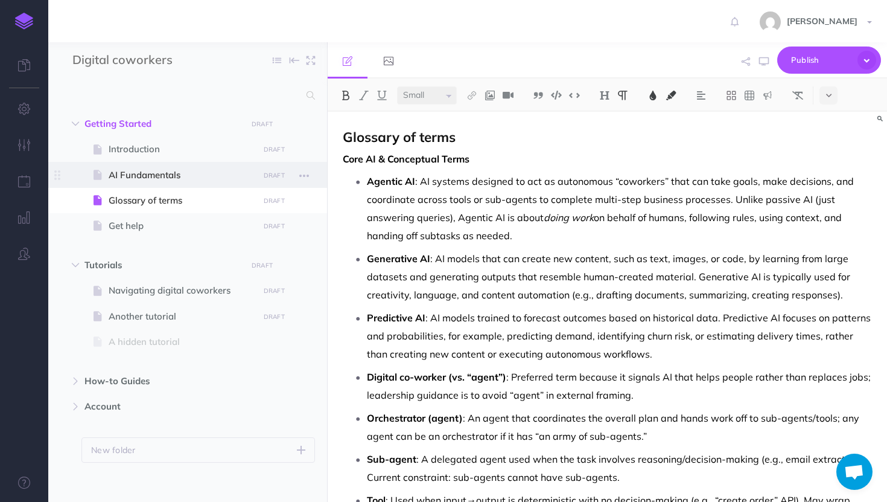
click at [176, 165] on span at bounding box center [187, 174] width 279 height 25
select select "null"
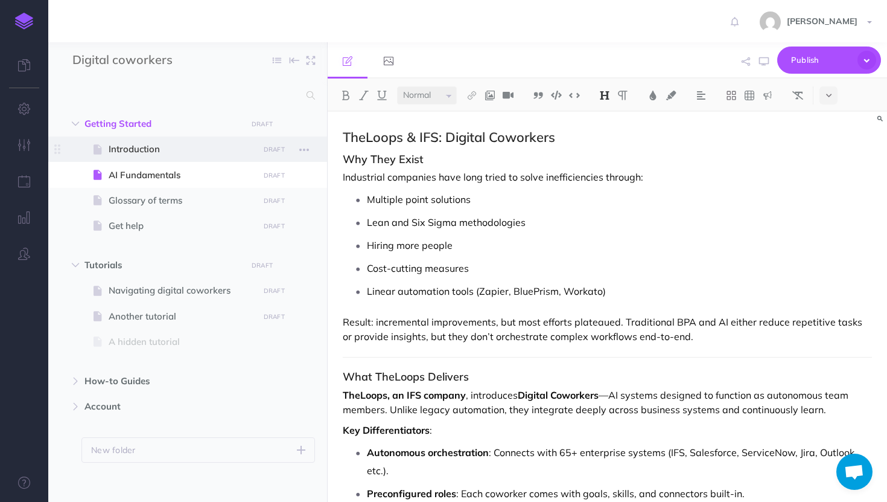
click at [186, 149] on span "Introduction" at bounding box center [182, 149] width 146 height 14
select select "null"
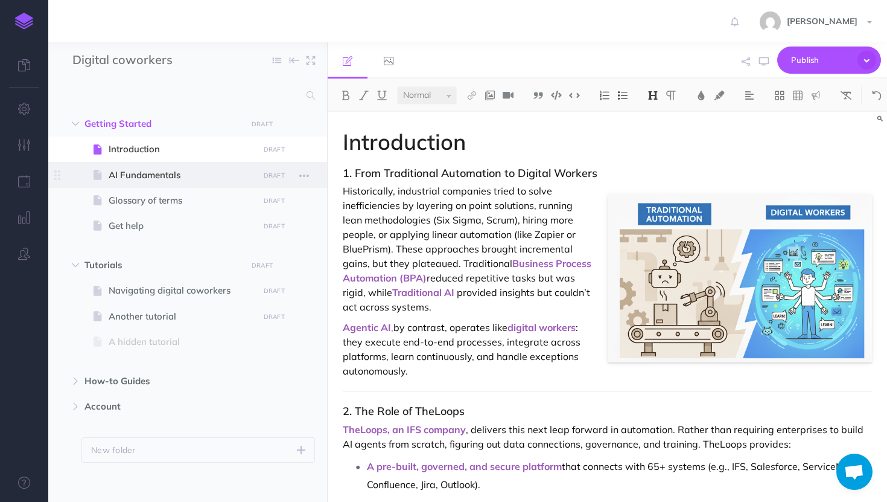
click at [159, 165] on span at bounding box center [187, 174] width 279 height 25
select select "null"
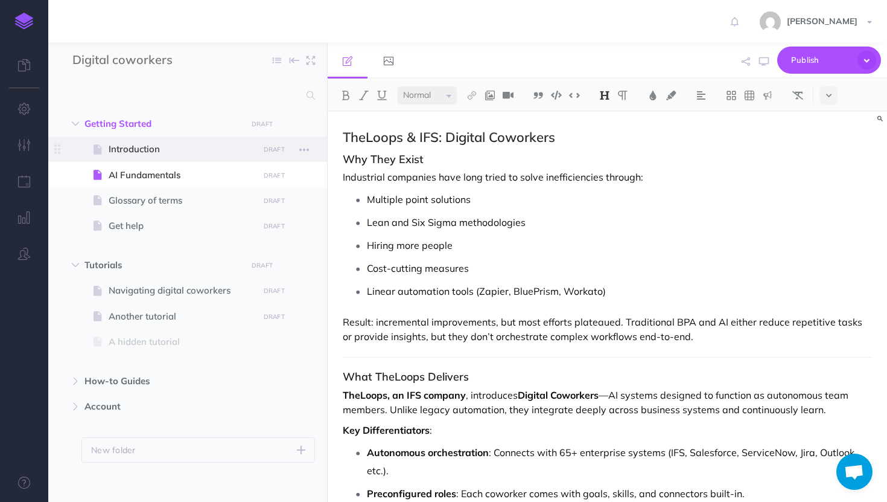
click at [154, 161] on span at bounding box center [187, 148] width 279 height 25
select select "null"
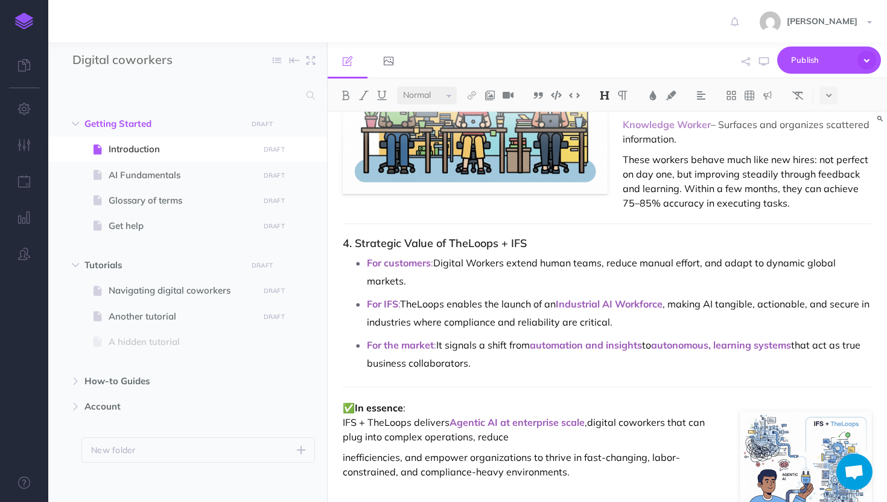
scroll to position [677, 0]
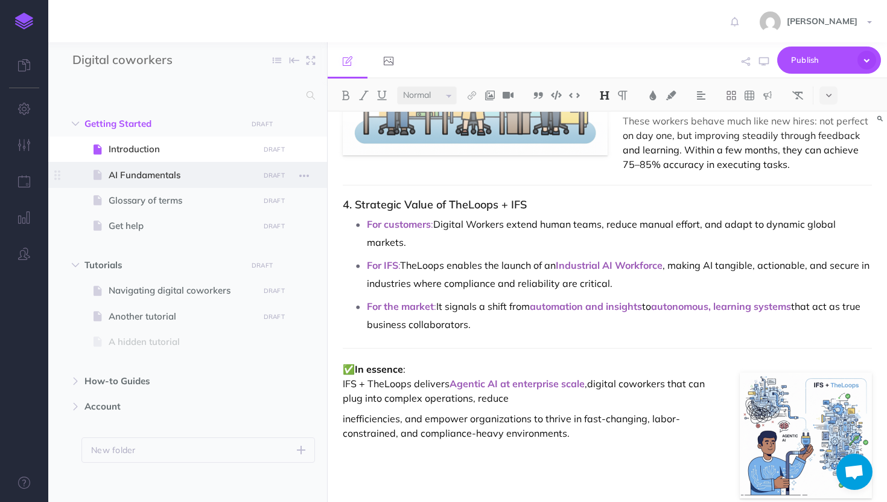
click at [203, 173] on span "AI Fundamentals" at bounding box center [182, 175] width 146 height 14
select select "null"
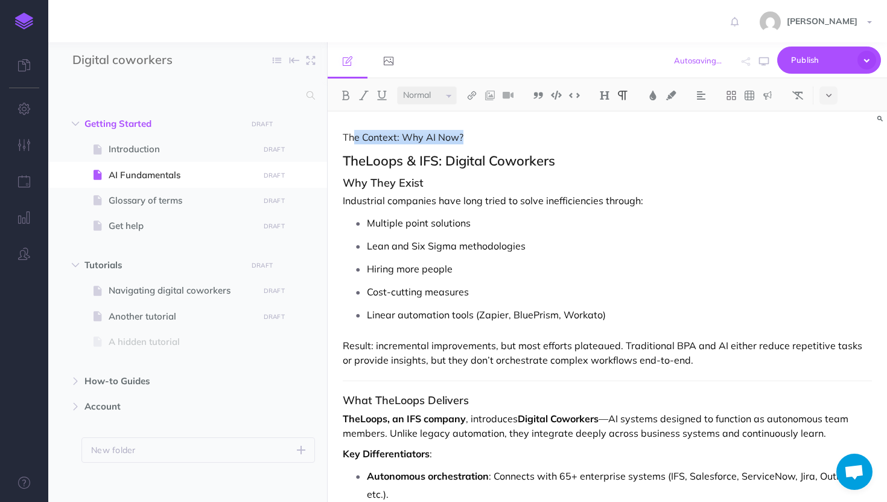
drag, startPoint x: 492, startPoint y: 136, endPoint x: 357, endPoint y: 134, distance: 135.2
click at [357, 134] on p "The Context: Why AI Now?" at bounding box center [607, 137] width 529 height 14
copy p "The Context: Why AI Now?"
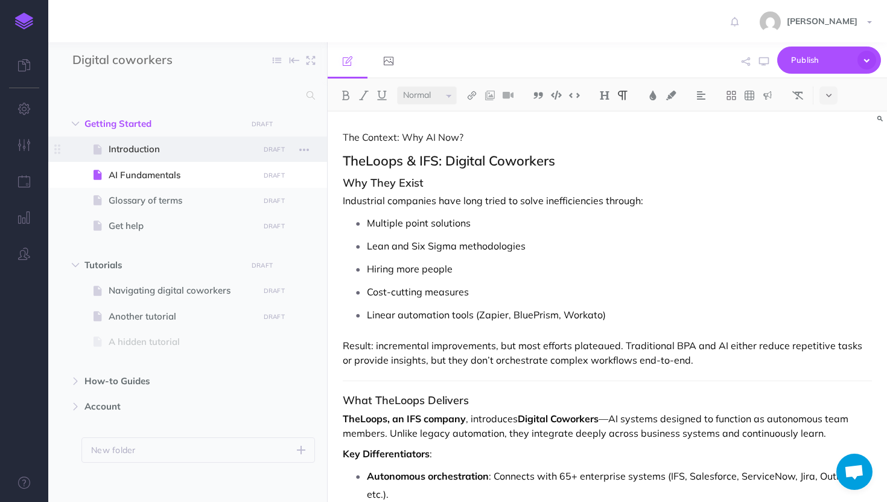
click at [151, 152] on span "Introduction" at bounding box center [182, 149] width 146 height 14
select select "null"
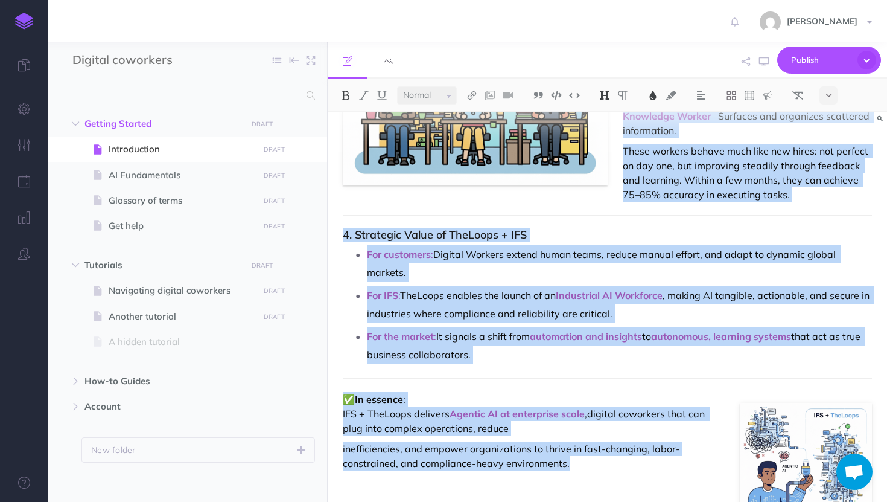
scroll to position [677, 0]
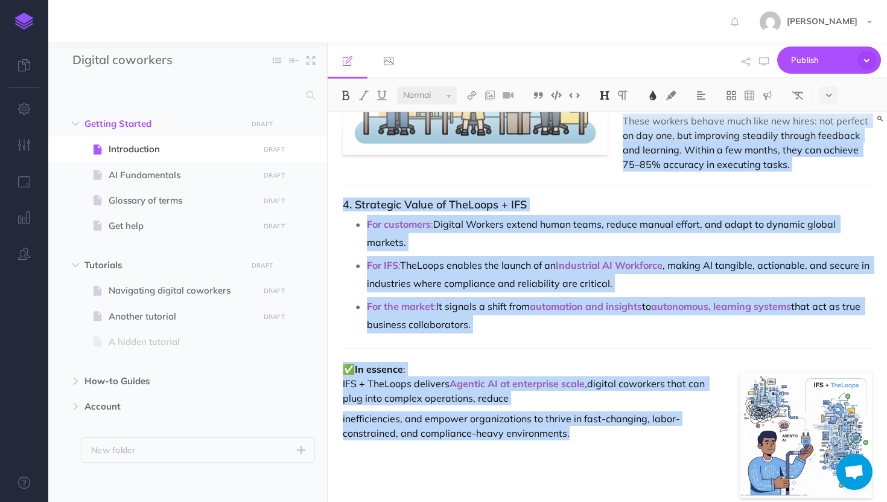
drag, startPoint x: 339, startPoint y: 144, endPoint x: 491, endPoint y: 501, distance: 388.0
click at [491, 501] on div "Introduction 1. From Traditional Automation to Digital Workers Historically, in…" at bounding box center [607, 307] width 559 height 390
copy div "Introduction 1. From Traditional Automation to Digital Workers Historically, in…"
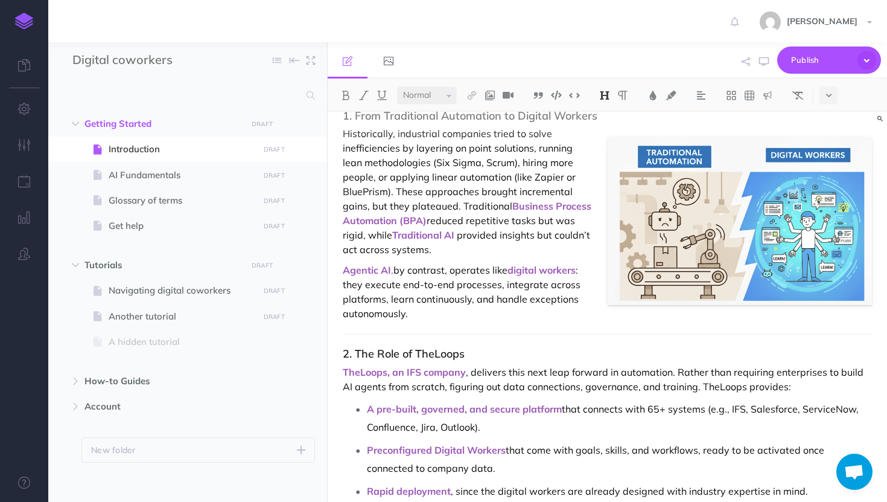
scroll to position [0, 0]
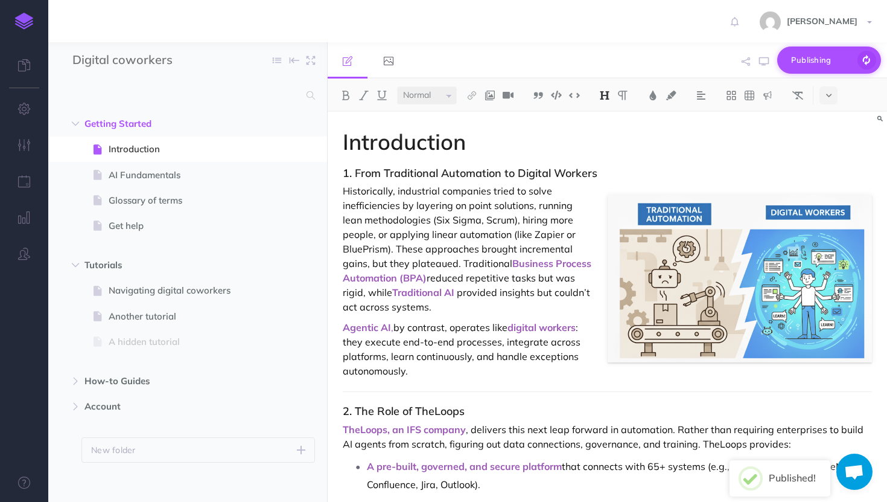
click at [868, 59] on icon "button" at bounding box center [867, 60] width 22 height 22
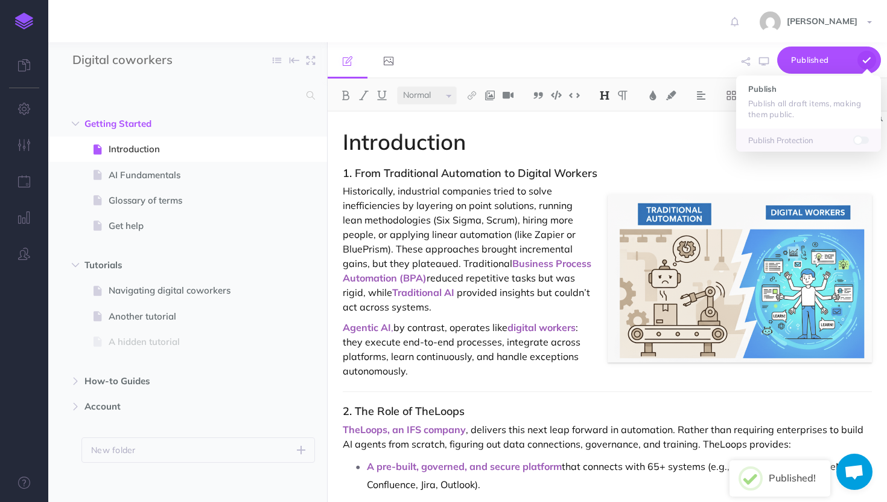
click at [646, 50] on div "Published Publish Publish all draft items, making them public. Publish Protecti…" at bounding box center [697, 60] width 367 height 37
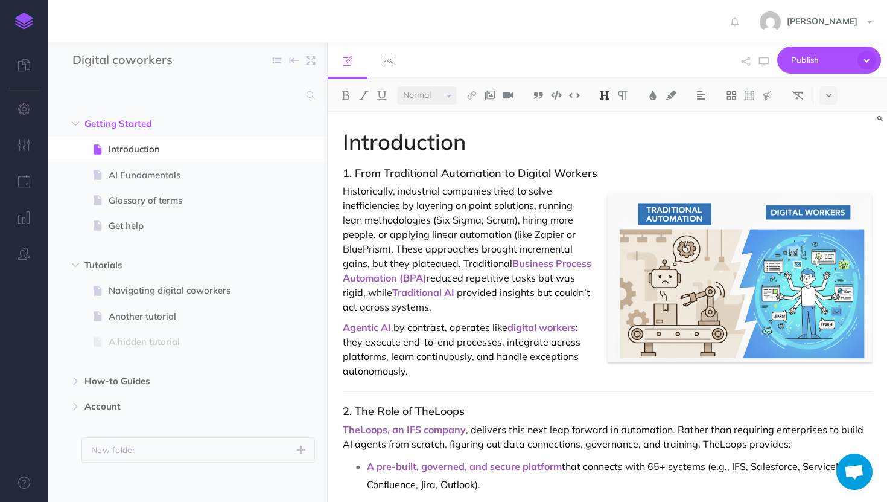
click at [879, 120] on icon "button" at bounding box center [880, 118] width 5 height 7
click at [532, 206] on p "Historically, industrial companies tried to solve inefficiencies by layering on…" at bounding box center [607, 248] width 529 height 130
click at [304, 151] on icon "button" at bounding box center [304, 149] width 10 height 14
click at [275, 176] on link "Page history" at bounding box center [270, 172] width 91 height 20
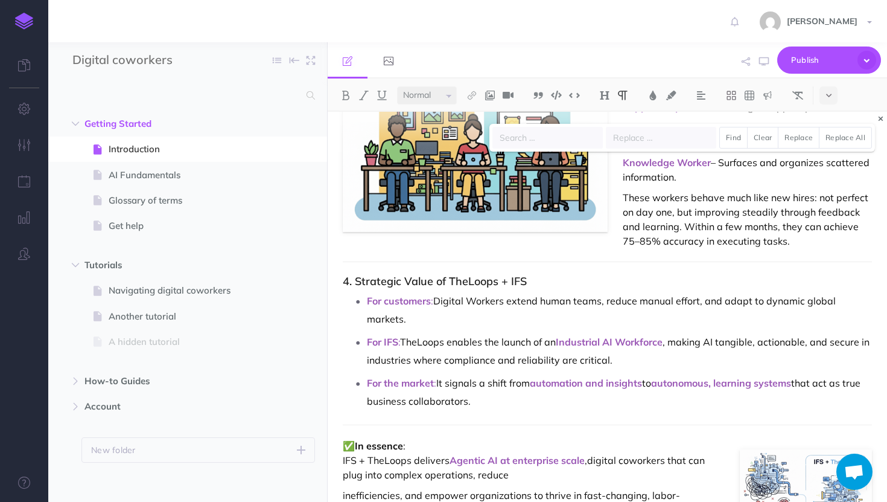
scroll to position [677, 0]
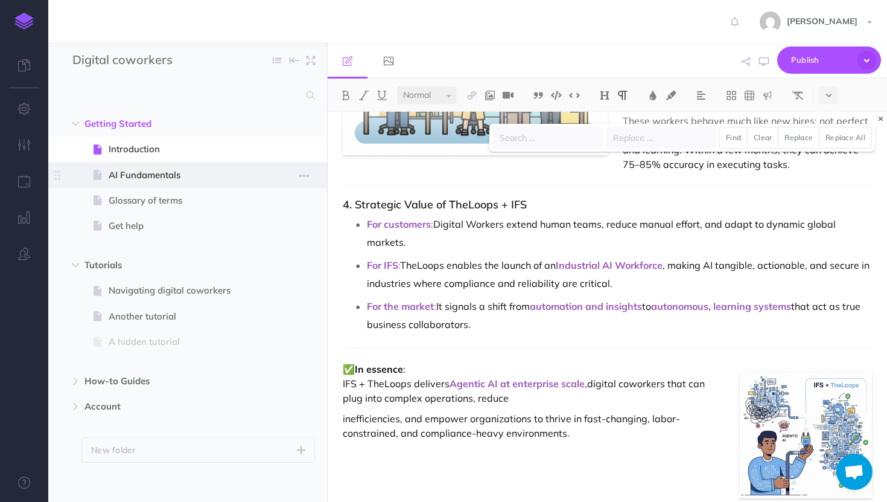
click at [160, 170] on span "AI Fundamentals" at bounding box center [182, 175] width 146 height 14
select select "null"
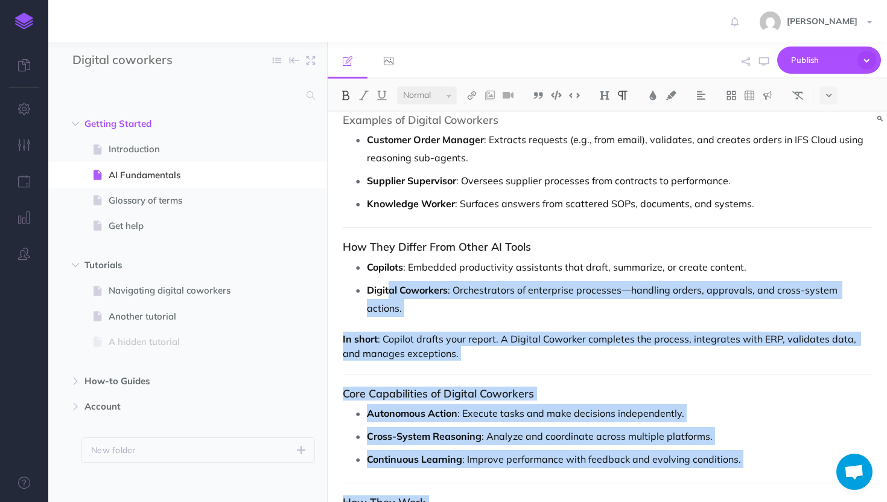
drag, startPoint x: 341, startPoint y: 136, endPoint x: 465, endPoint y: 501, distance: 385.5
click at [465, 501] on div "d. Unlike legacy automation, they integrate deeply across business systems and …" at bounding box center [607, 370] width 559 height 896
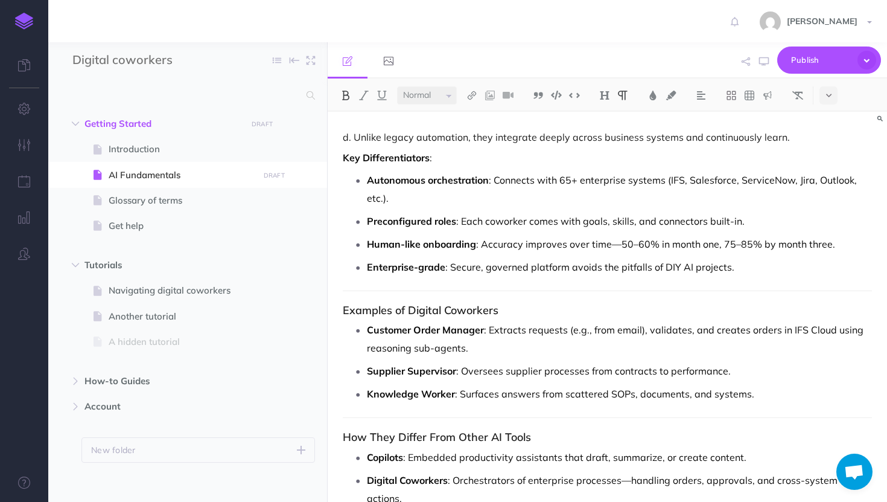
click at [359, 134] on p "d. Unlike legacy automation, they integrate deeply across business systems and …" at bounding box center [607, 137] width 529 height 14
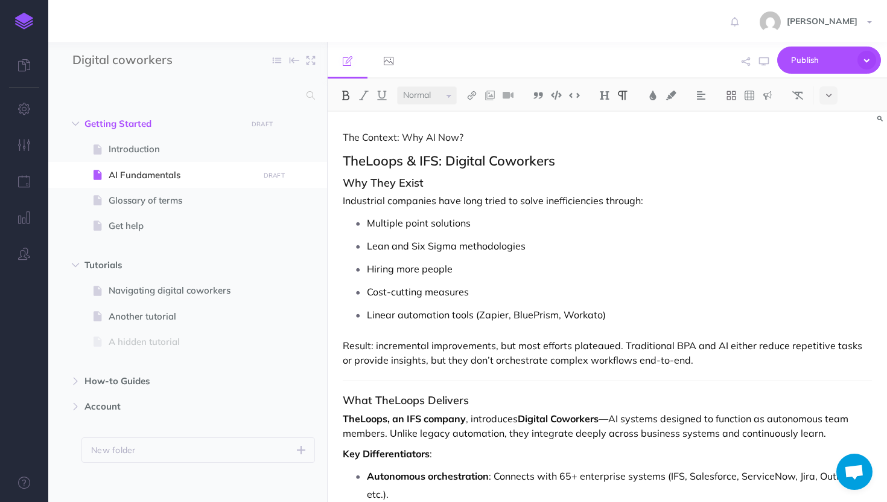
click at [401, 184] on h3 "Why They Exist" at bounding box center [607, 183] width 529 height 12
click at [139, 141] on span at bounding box center [187, 148] width 279 height 25
select select "null"
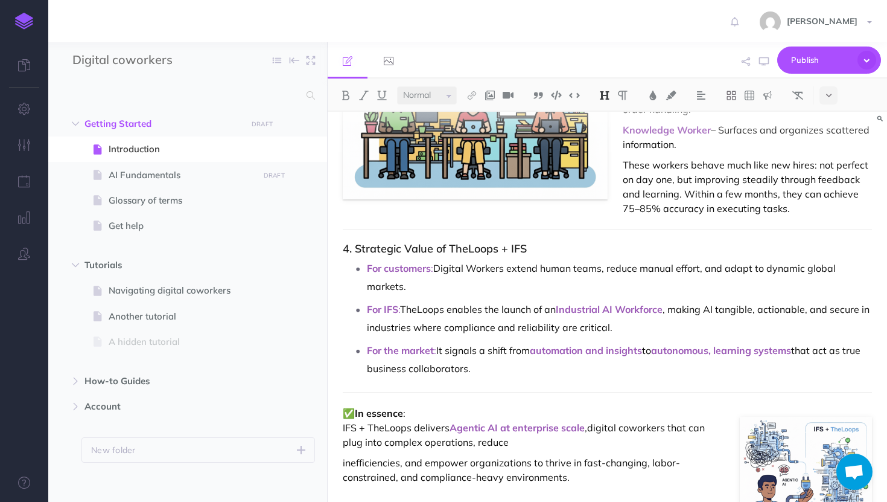
scroll to position [677, 0]
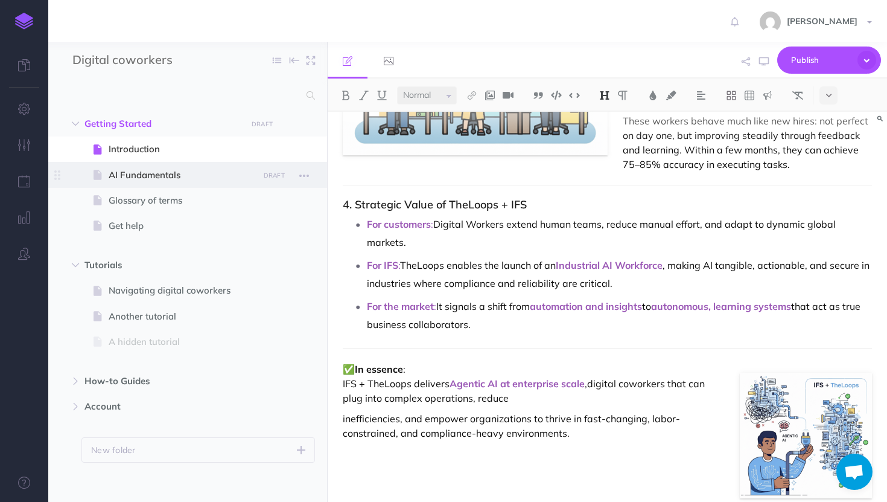
click at [167, 178] on span "AI Fundamentals" at bounding box center [182, 175] width 146 height 14
select select "null"
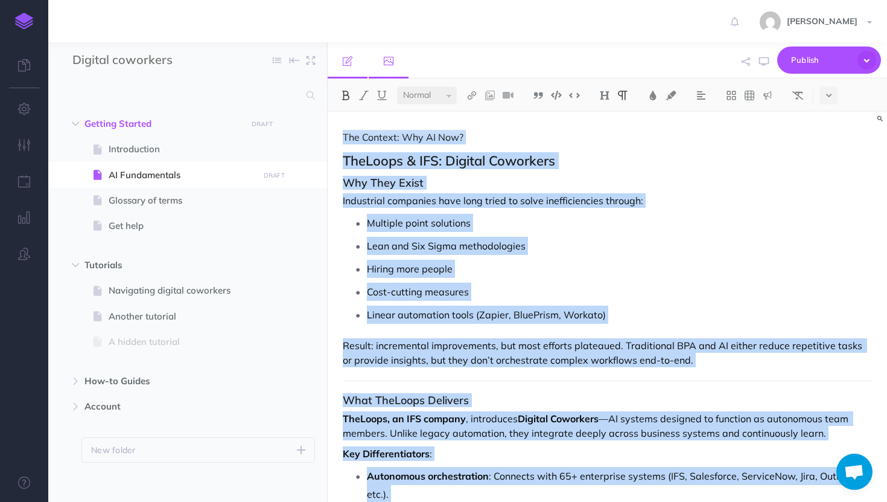
drag, startPoint x: 760, startPoint y: 339, endPoint x: 394, endPoint y: 48, distance: 467.8
click at [394, 48] on div "Publish This page Publish the currently selected page draft. Publish Publish al…" at bounding box center [607, 271] width 559 height 459
